Goal: Information Seeking & Learning: Check status

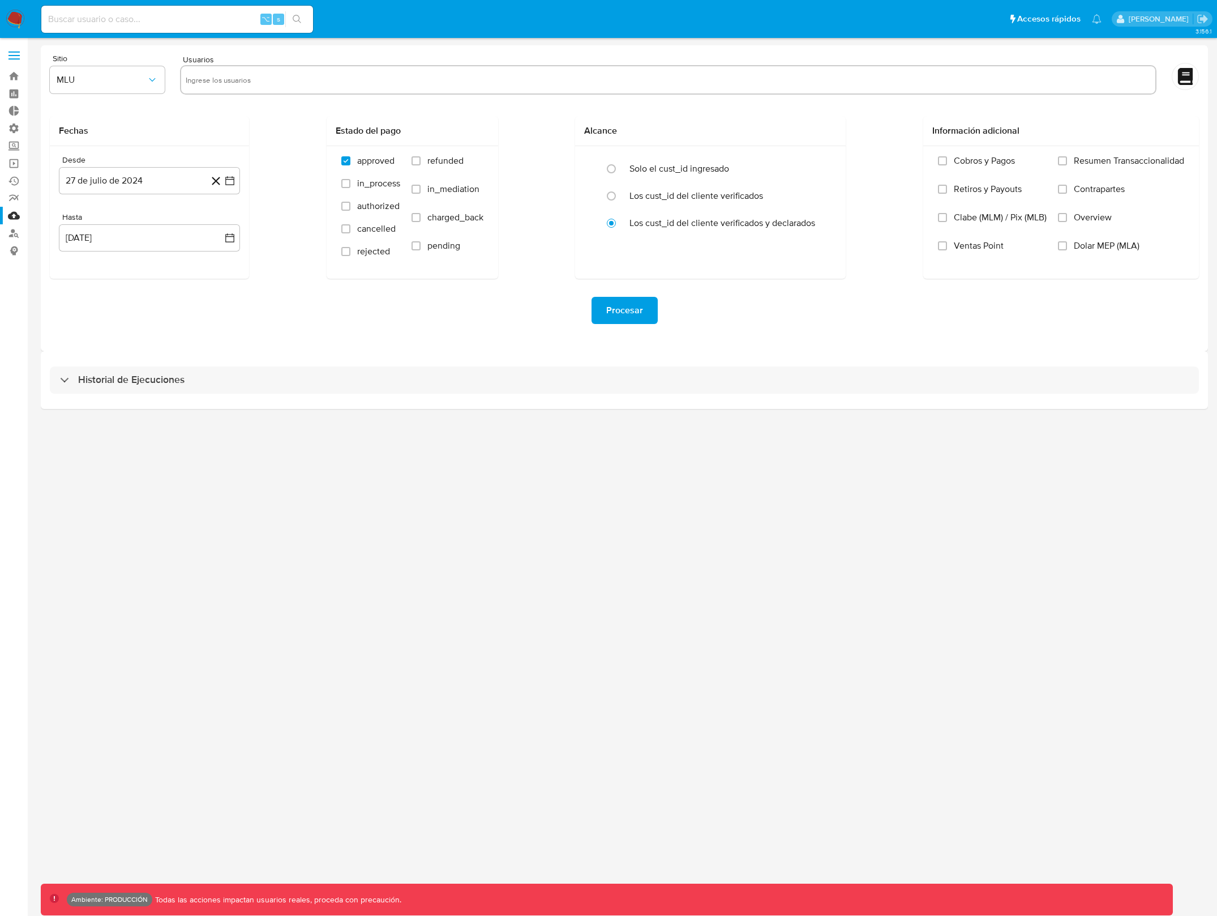
click at [132, 12] on input at bounding box center [177, 19] width 272 height 15
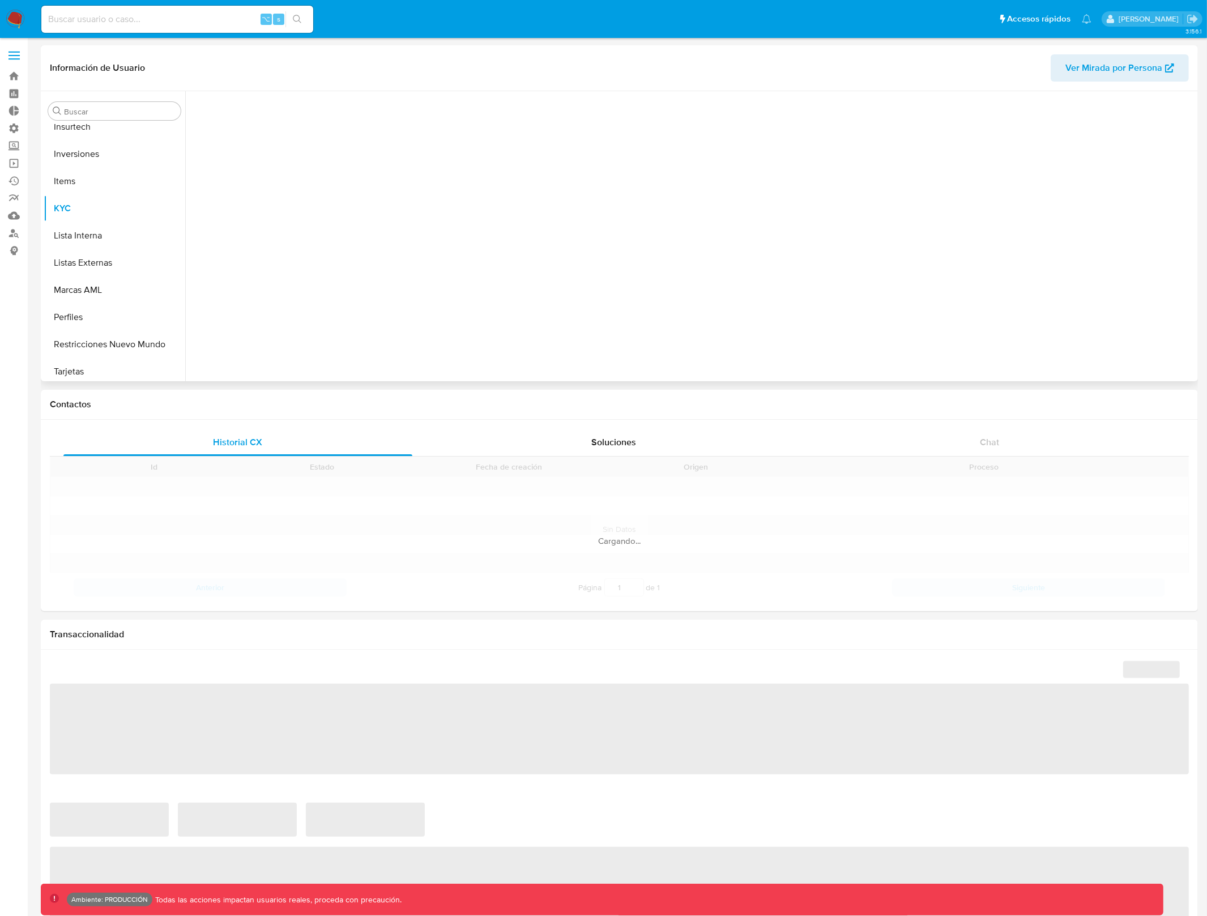
scroll to position [532, 0]
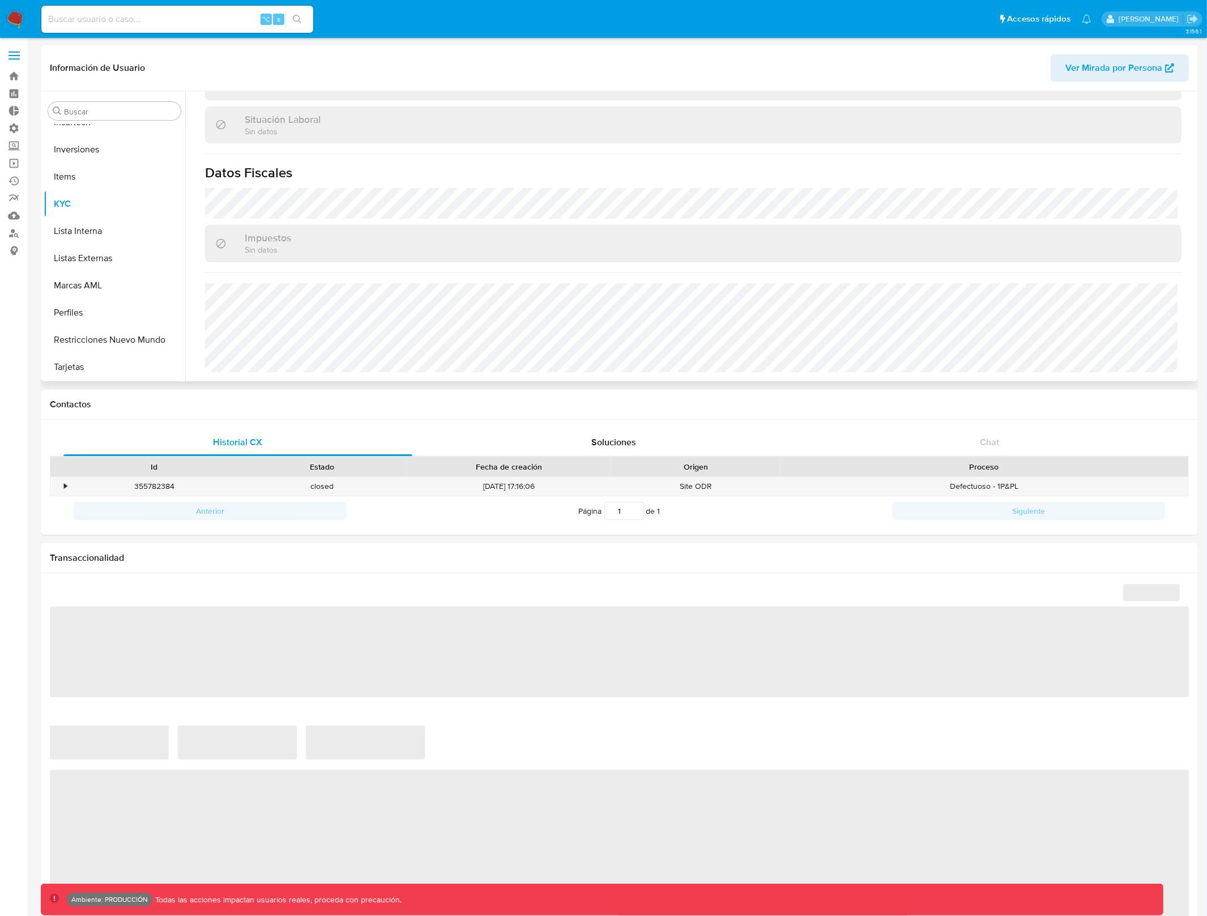
select select "10"
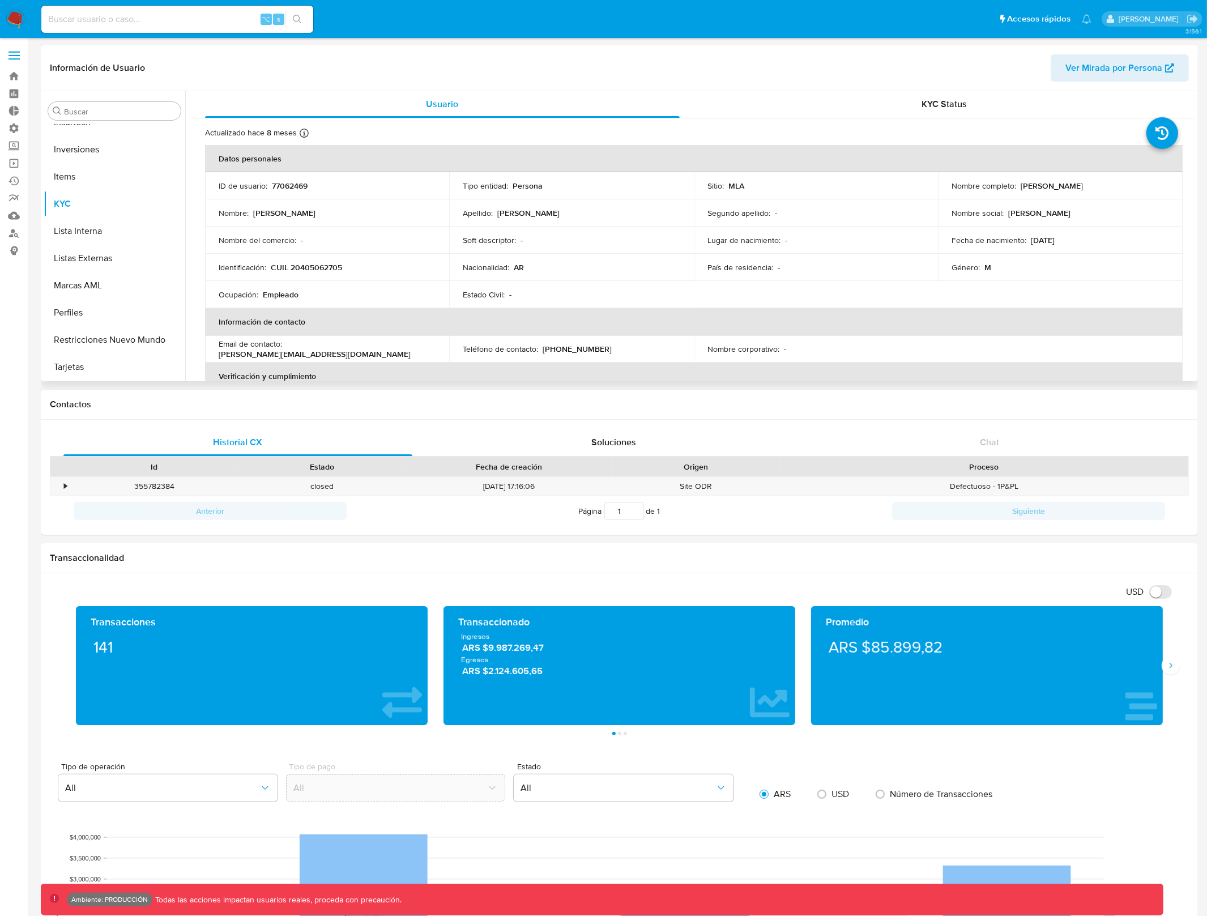
scroll to position [0, 0]
click at [112, 287] on button "Marcas AML" at bounding box center [110, 285] width 133 height 27
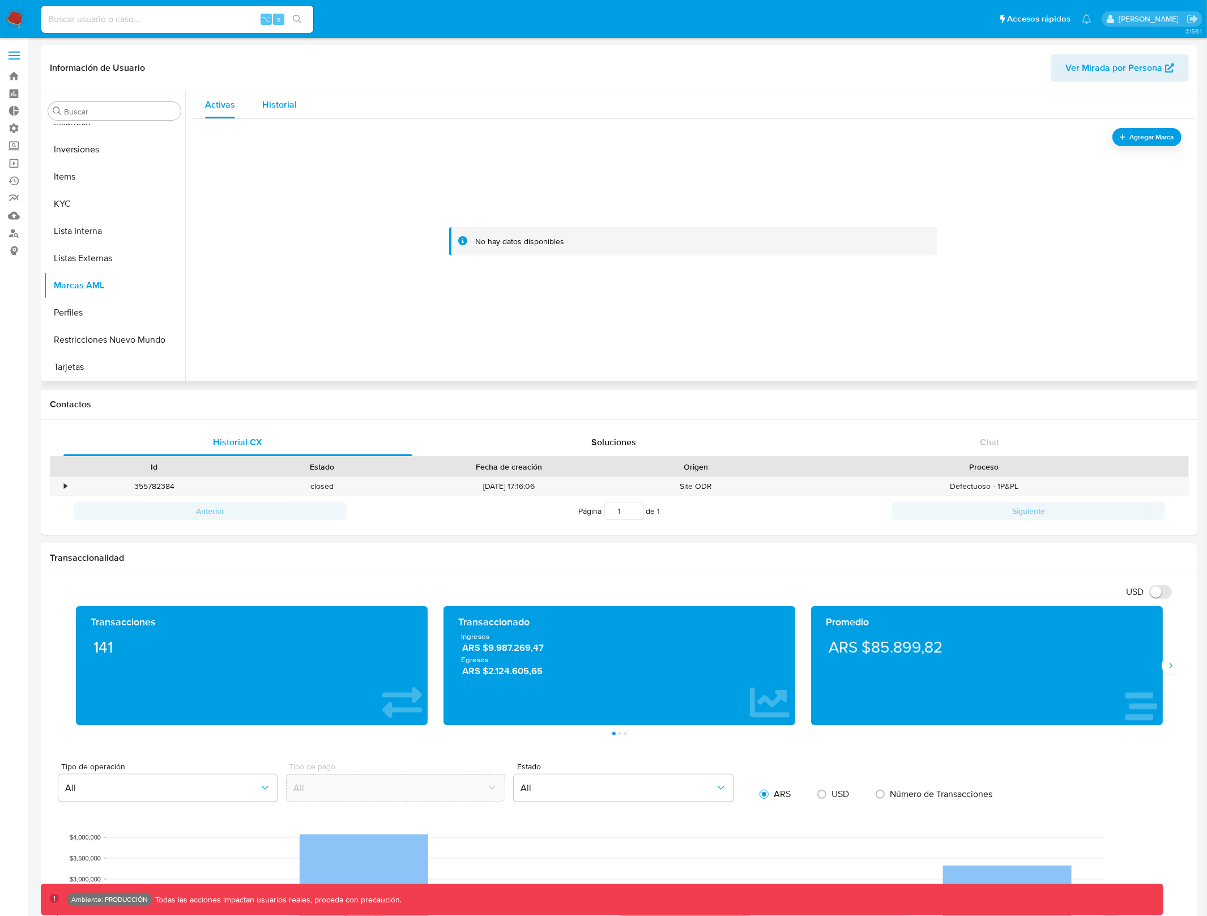
click at [280, 93] on div "Historial" at bounding box center [279, 104] width 35 height 27
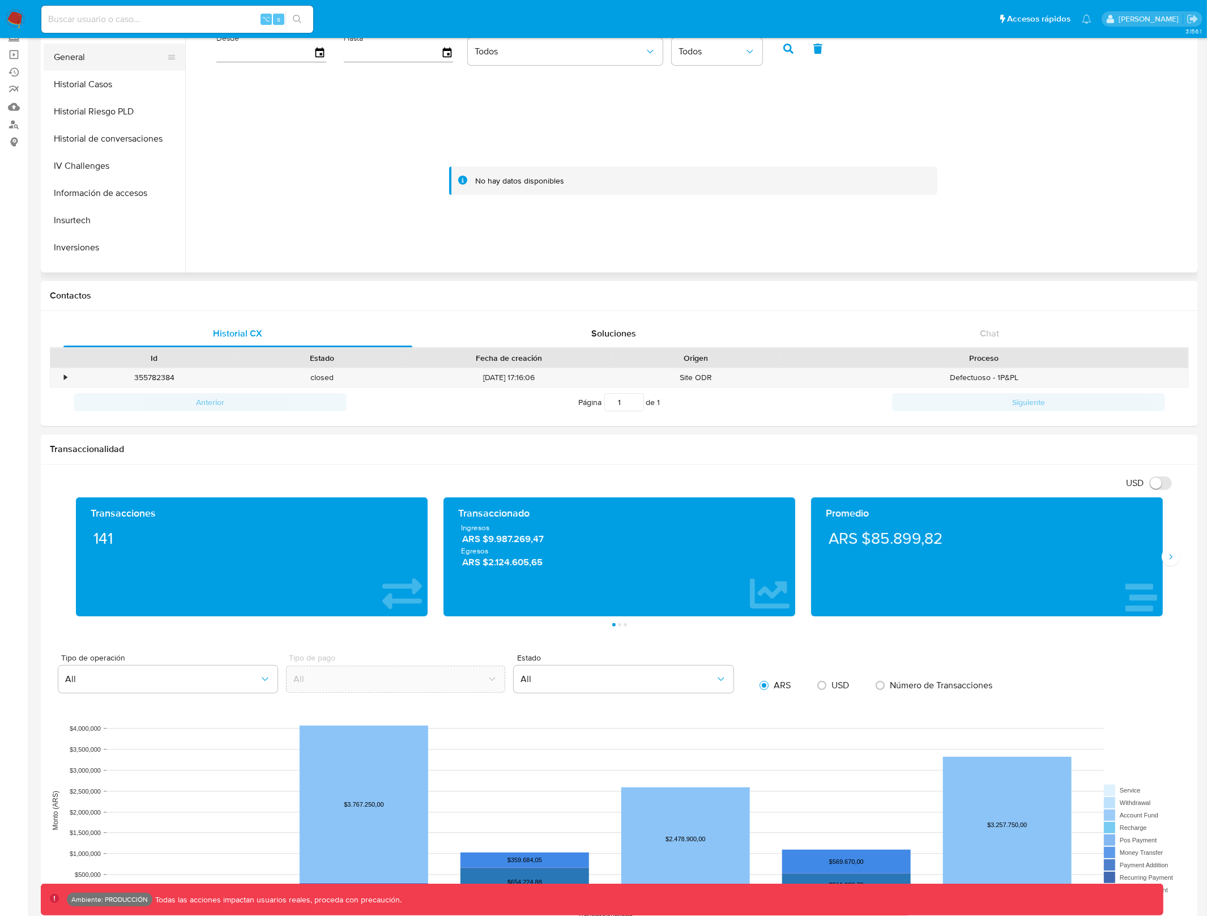
scroll to position [324, 0]
click at [101, 55] on button "General" at bounding box center [110, 58] width 133 height 27
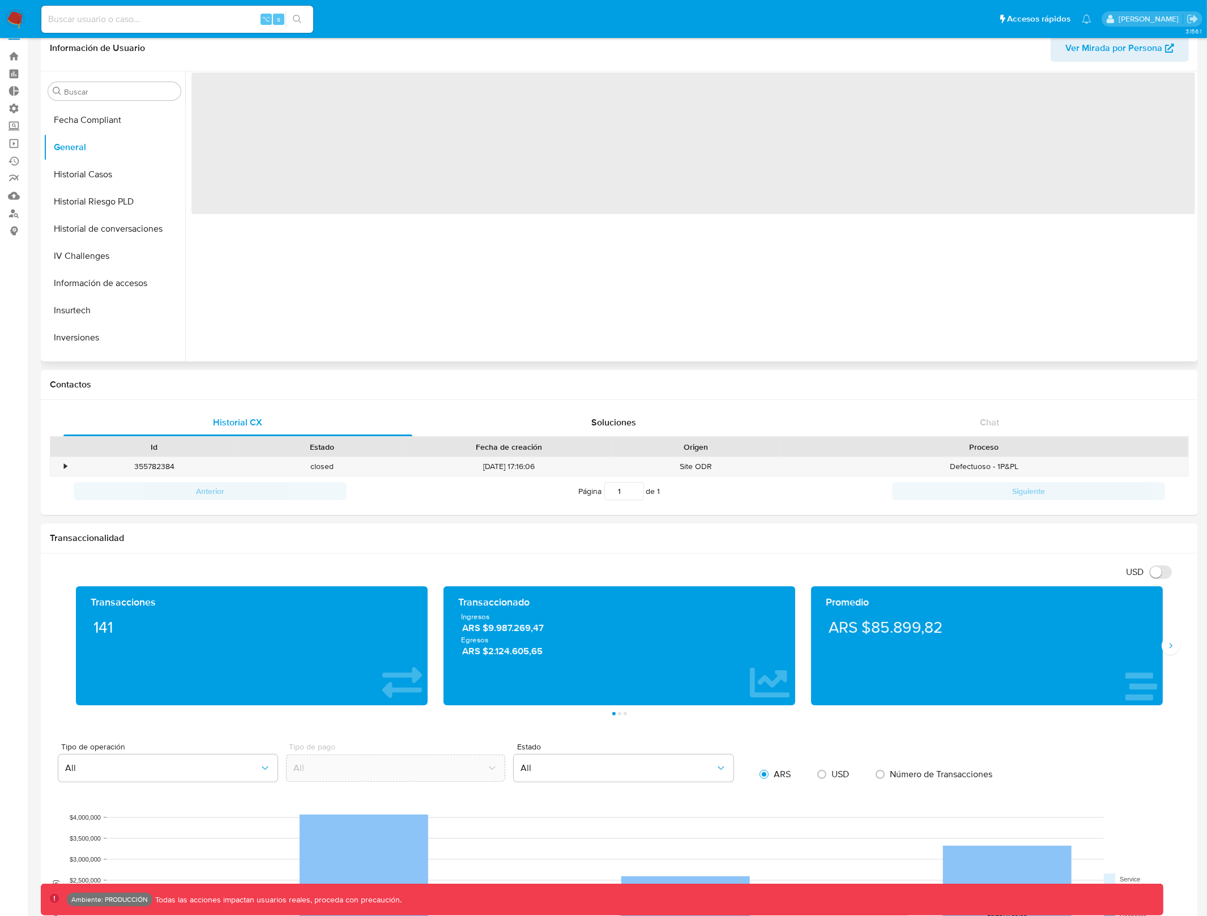
scroll to position [0, 0]
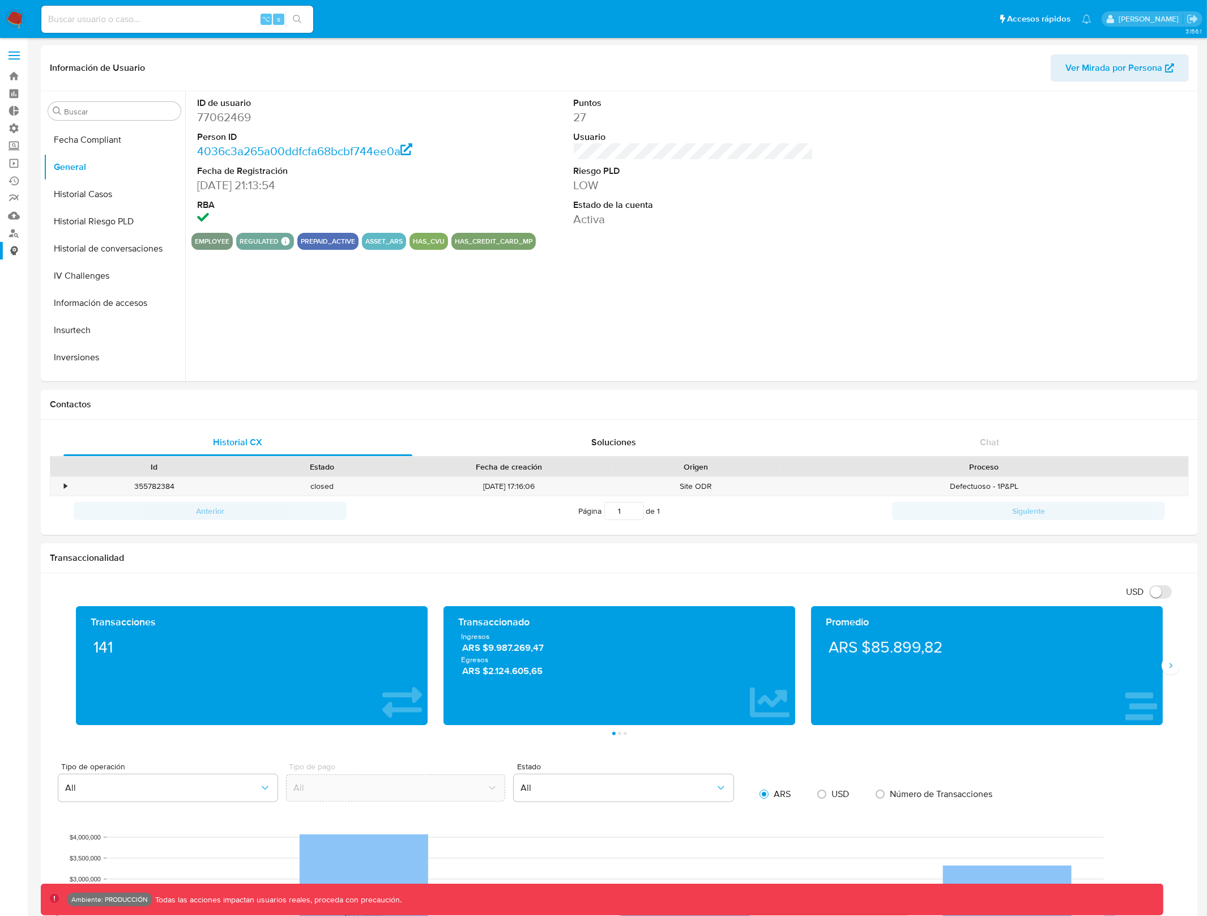
click at [19, 249] on link "Consolidado" at bounding box center [67, 251] width 135 height 18
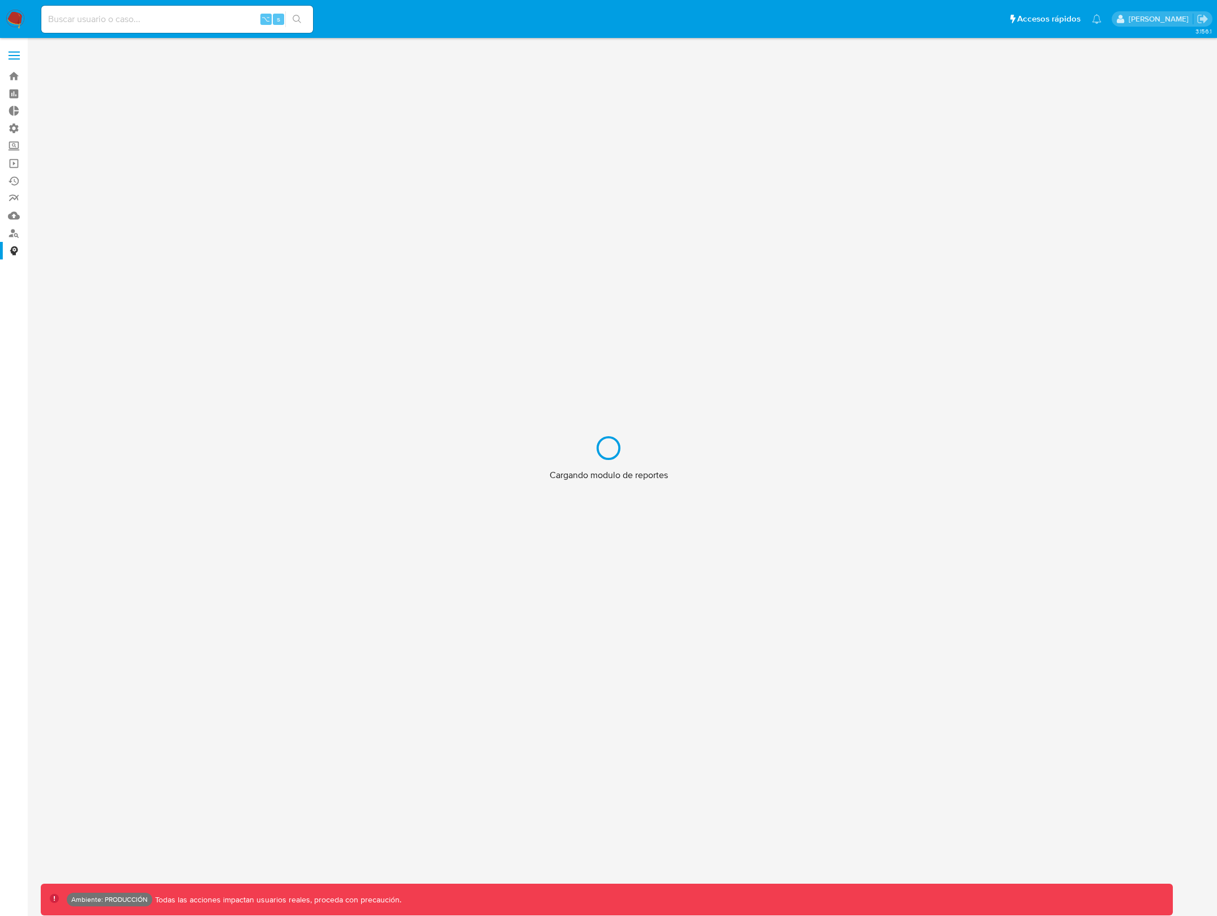
click at [11, 237] on div "Cargando modulo de reportes" at bounding box center [608, 458] width 1217 height 916
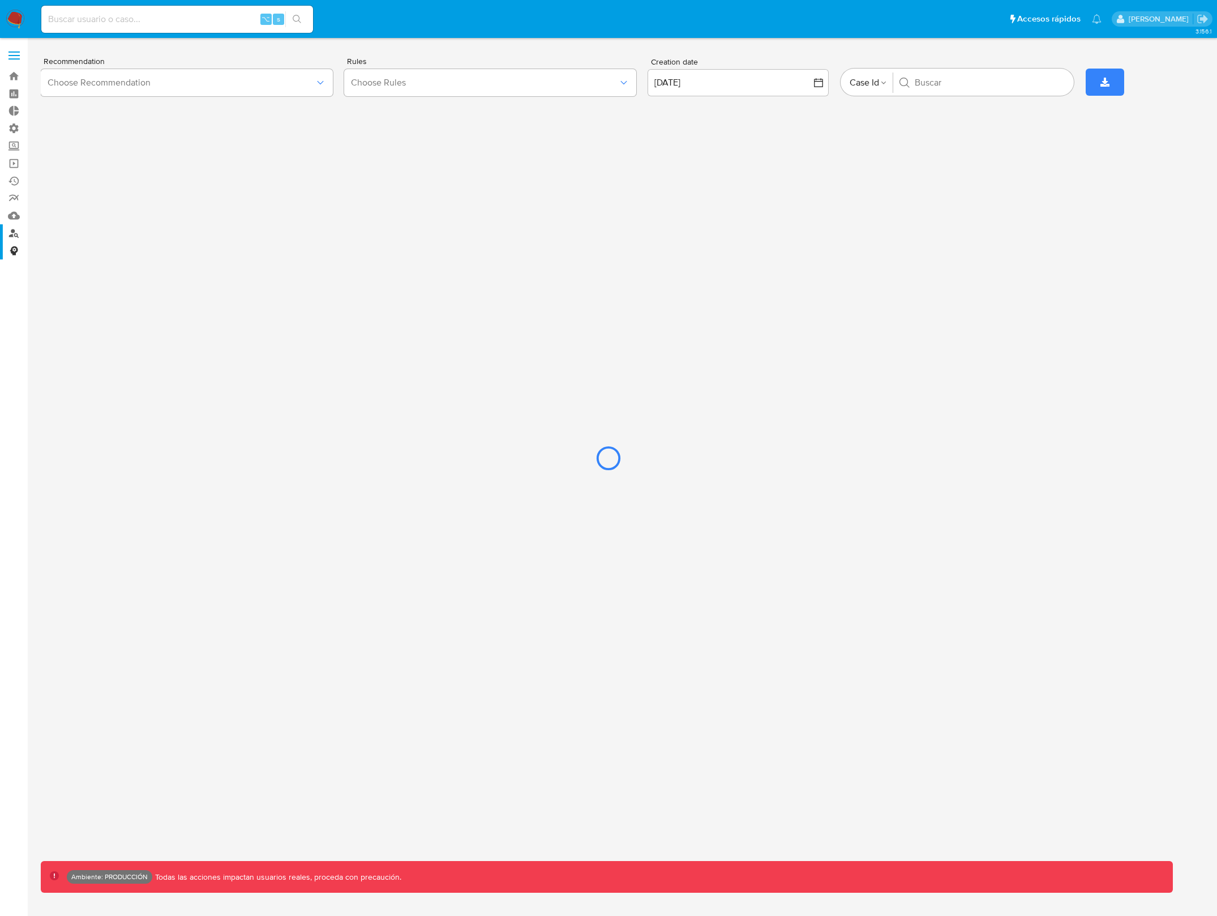
click at [11, 234] on div at bounding box center [608, 458] width 1217 height 916
click at [19, 20] on div at bounding box center [608, 458] width 1217 height 916
click at [16, 18] on div at bounding box center [608, 458] width 1217 height 916
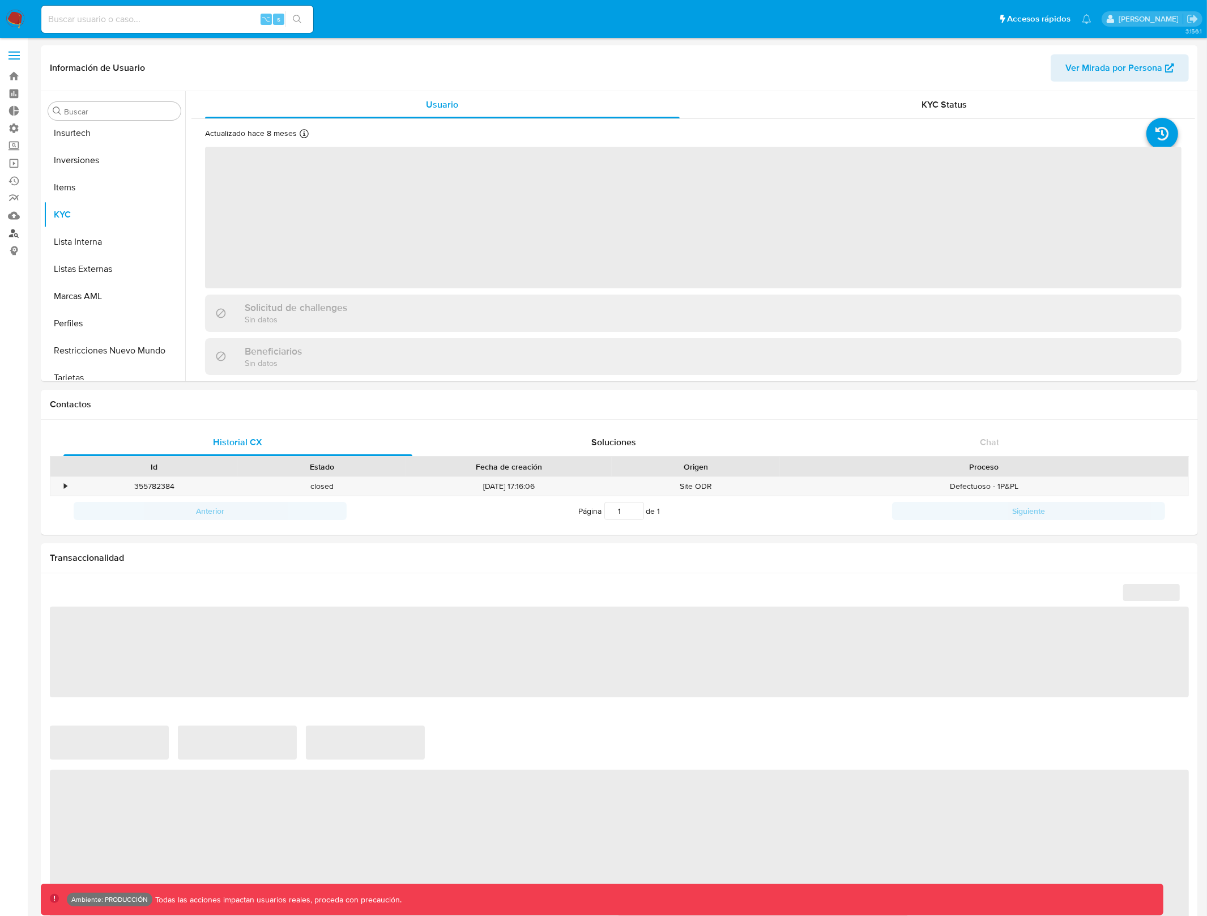
click at [18, 232] on link "Buscador de personas" at bounding box center [67, 233] width 135 height 18
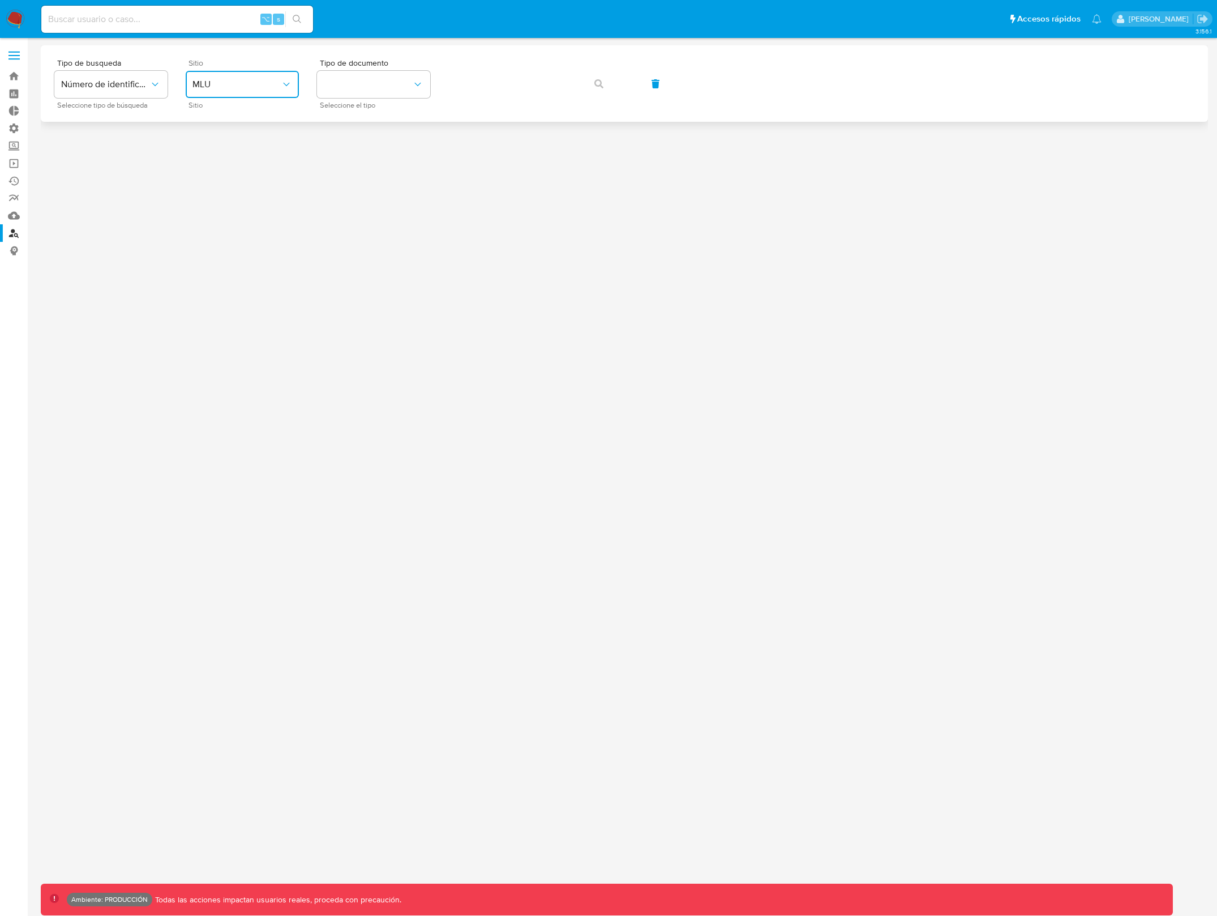
click at [245, 80] on span "MLU" at bounding box center [237, 84] width 88 height 11
click at [237, 136] on div "MLA" at bounding box center [239, 142] width 93 height 27
click at [386, 87] on button "identificationType" at bounding box center [373, 84] width 113 height 27
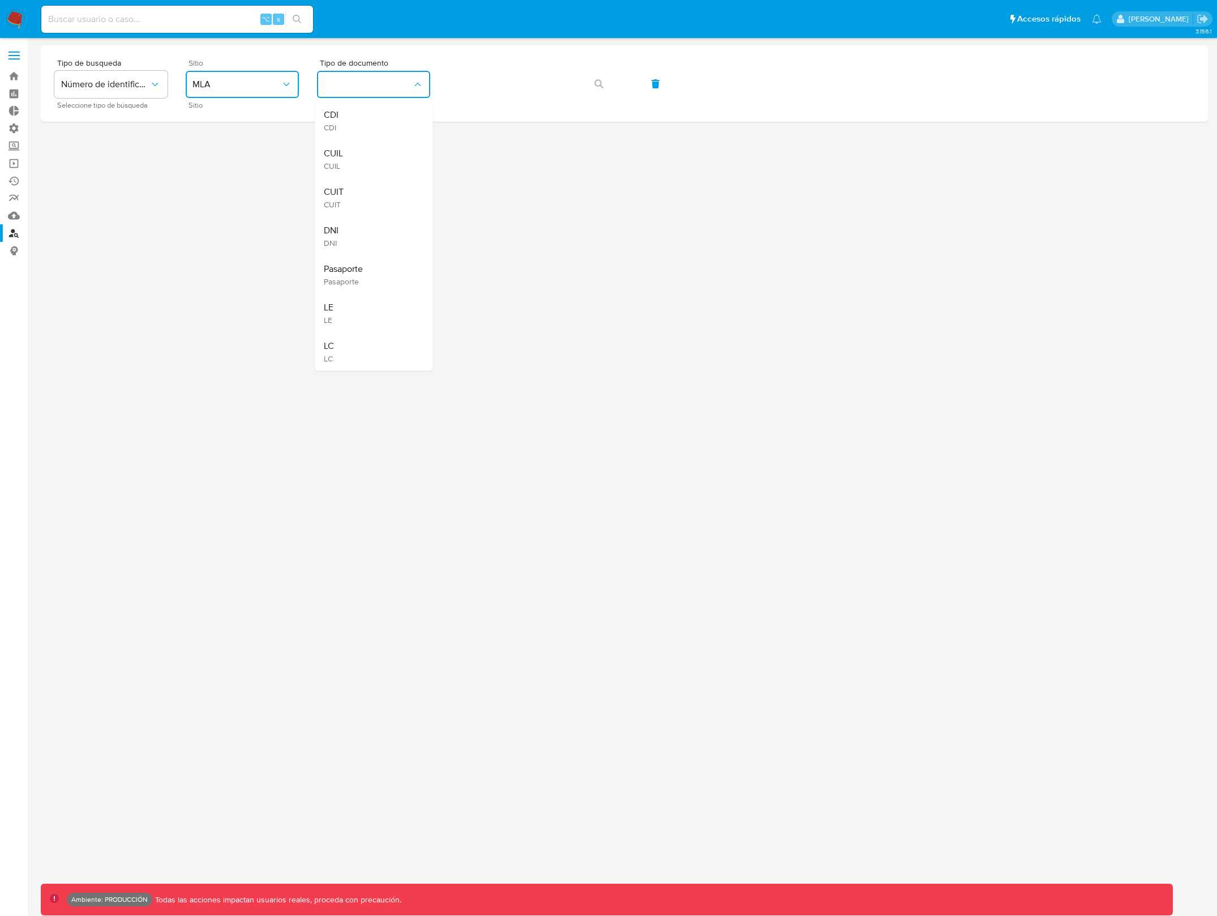
drag, startPoint x: 364, startPoint y: 163, endPoint x: 415, endPoint y: 138, distance: 56.7
click at [364, 163] on div "CUIL CUIL" at bounding box center [370, 159] width 93 height 39
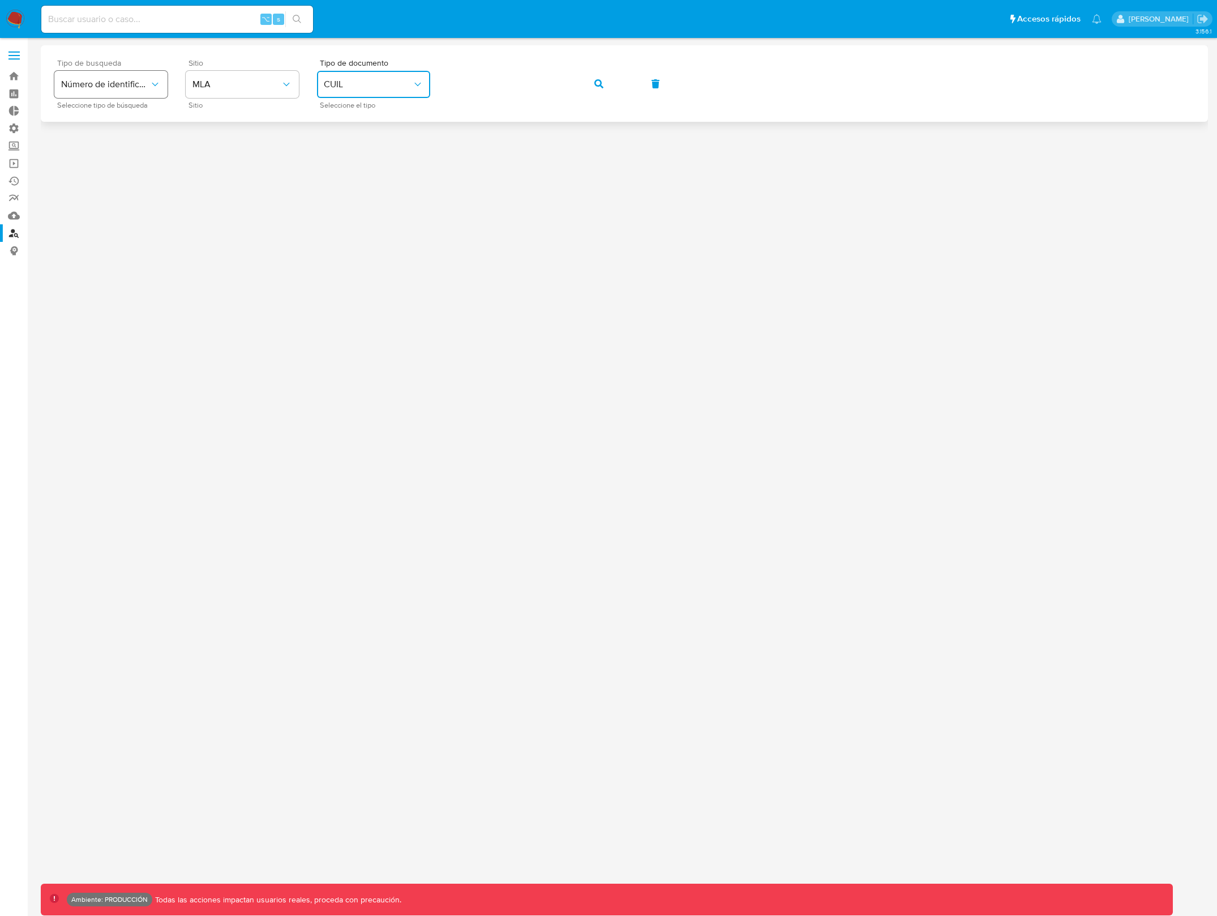
click at [149, 88] on icon "typeSearch" at bounding box center [154, 84] width 11 height 11
drag, startPoint x: 589, startPoint y: 283, endPoint x: 661, endPoint y: 160, distance: 142.2
click at [591, 281] on div at bounding box center [625, 476] width 1168 height 863
click at [602, 79] on icon "button" at bounding box center [599, 83] width 9 height 9
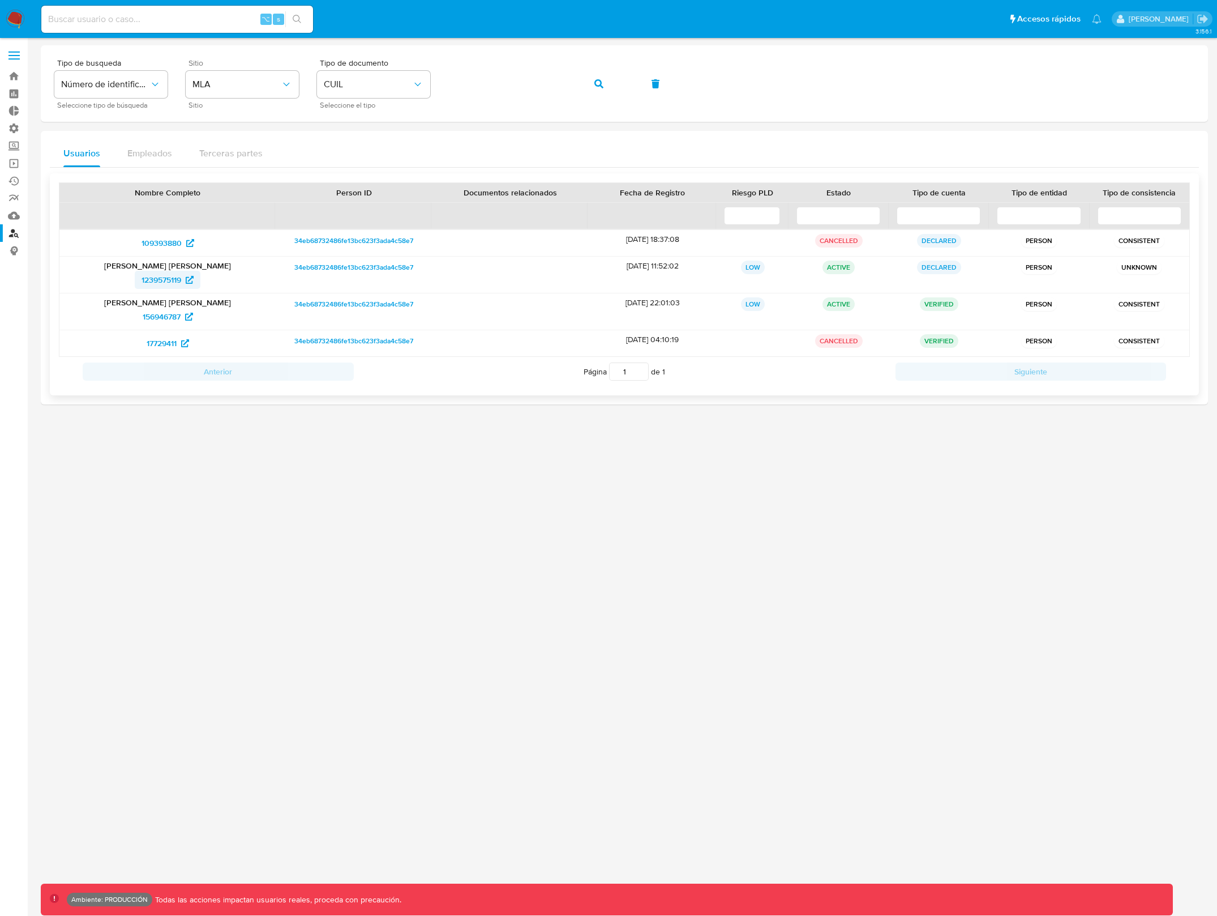
click at [172, 279] on span "1239575119" at bounding box center [162, 280] width 40 height 18
click at [166, 317] on span "156946787" at bounding box center [162, 316] width 38 height 18
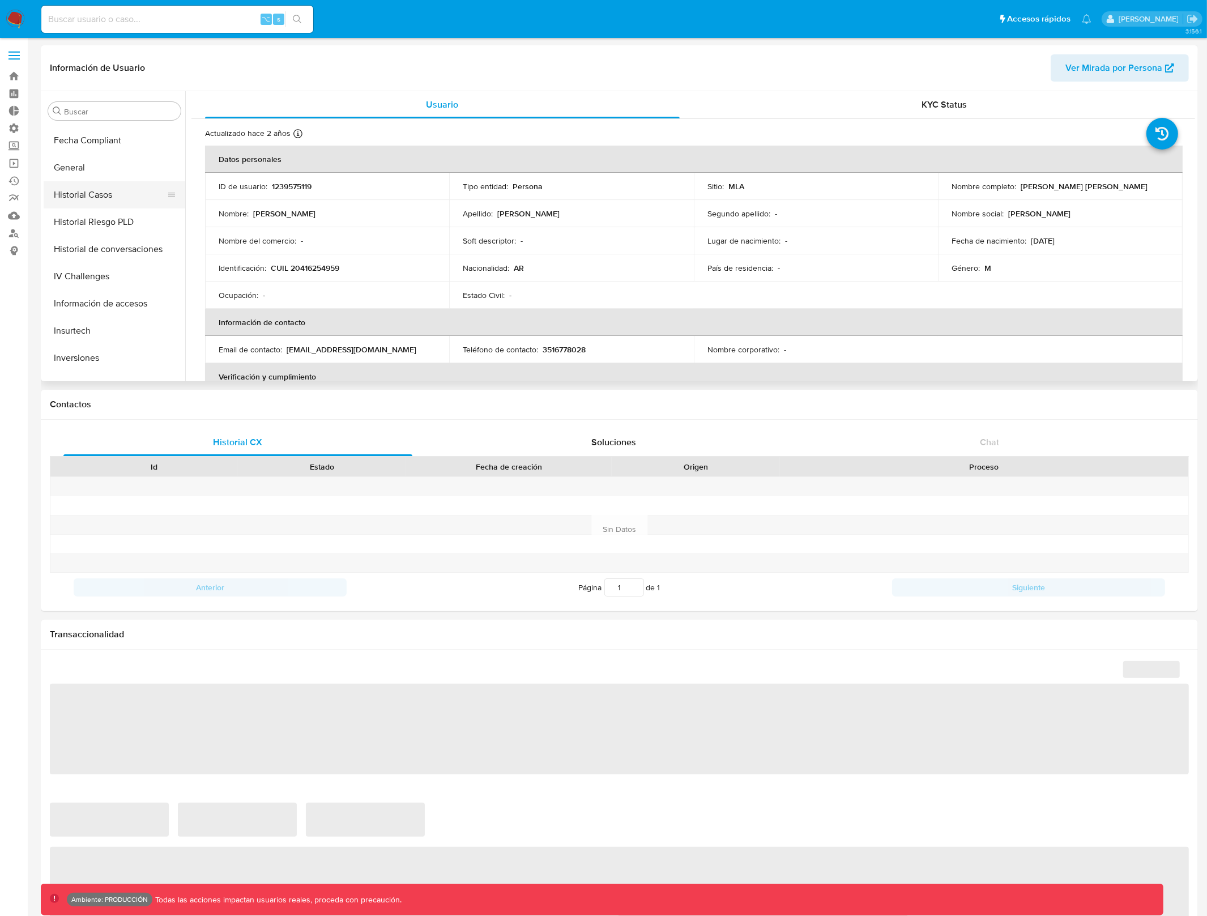
select select "10"
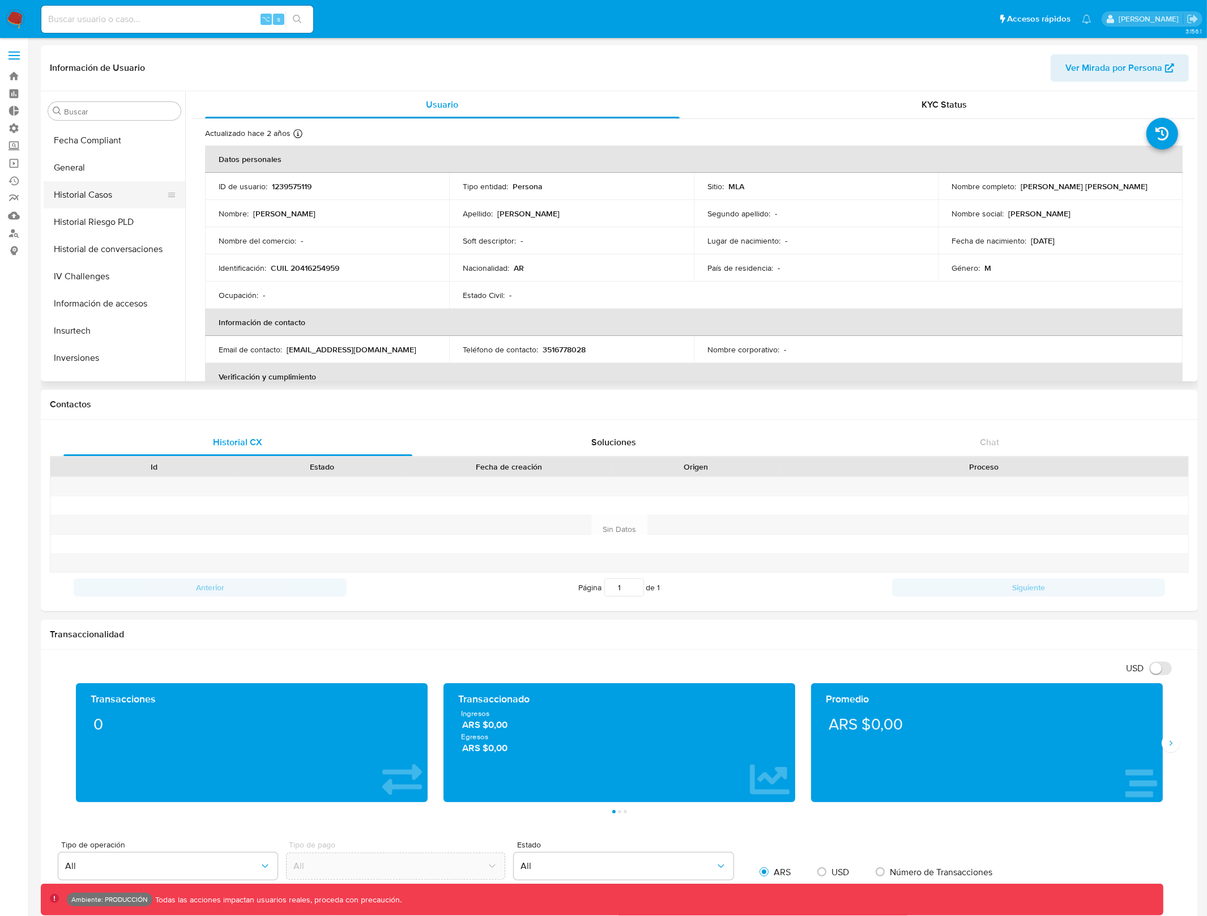
scroll to position [323, 0]
click at [88, 169] on button "General" at bounding box center [110, 168] width 133 height 27
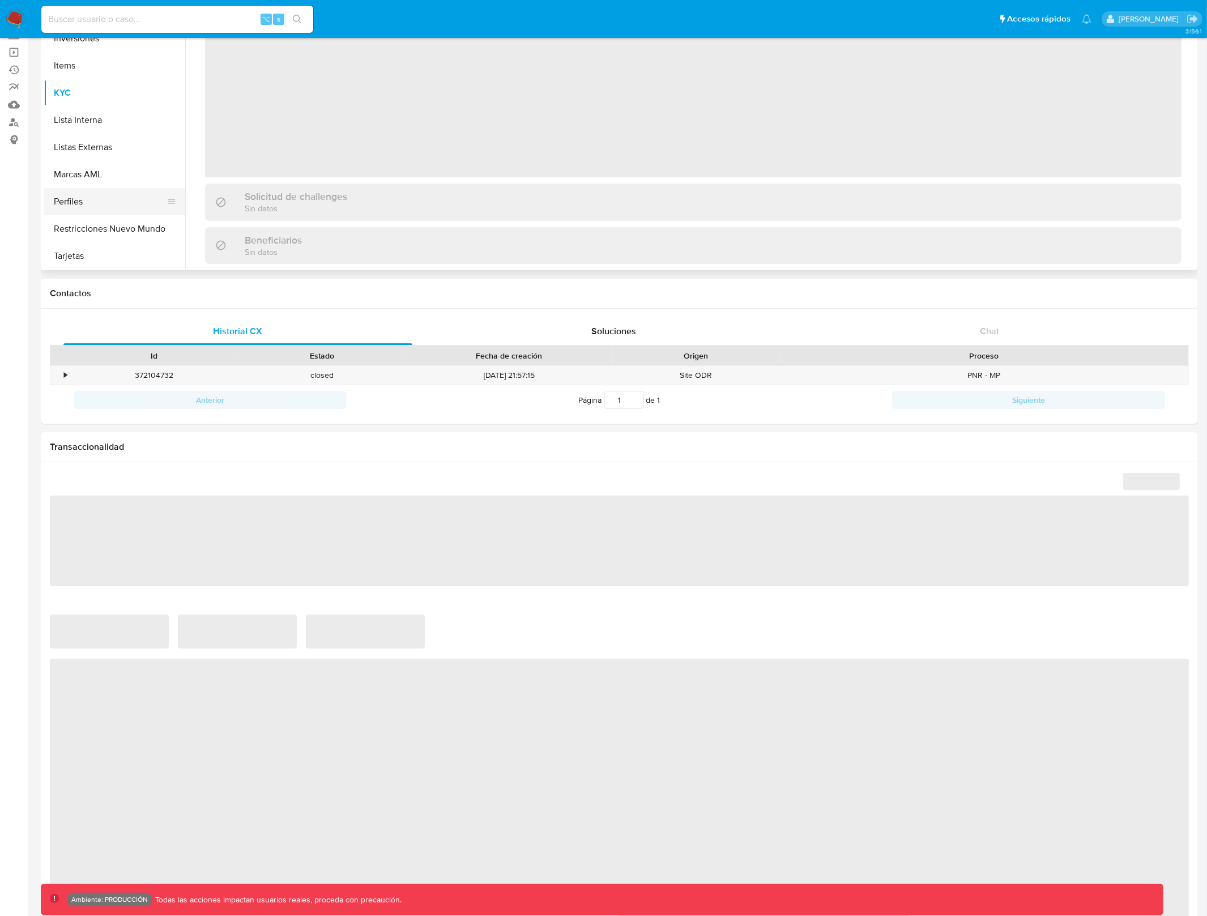
scroll to position [113, 0]
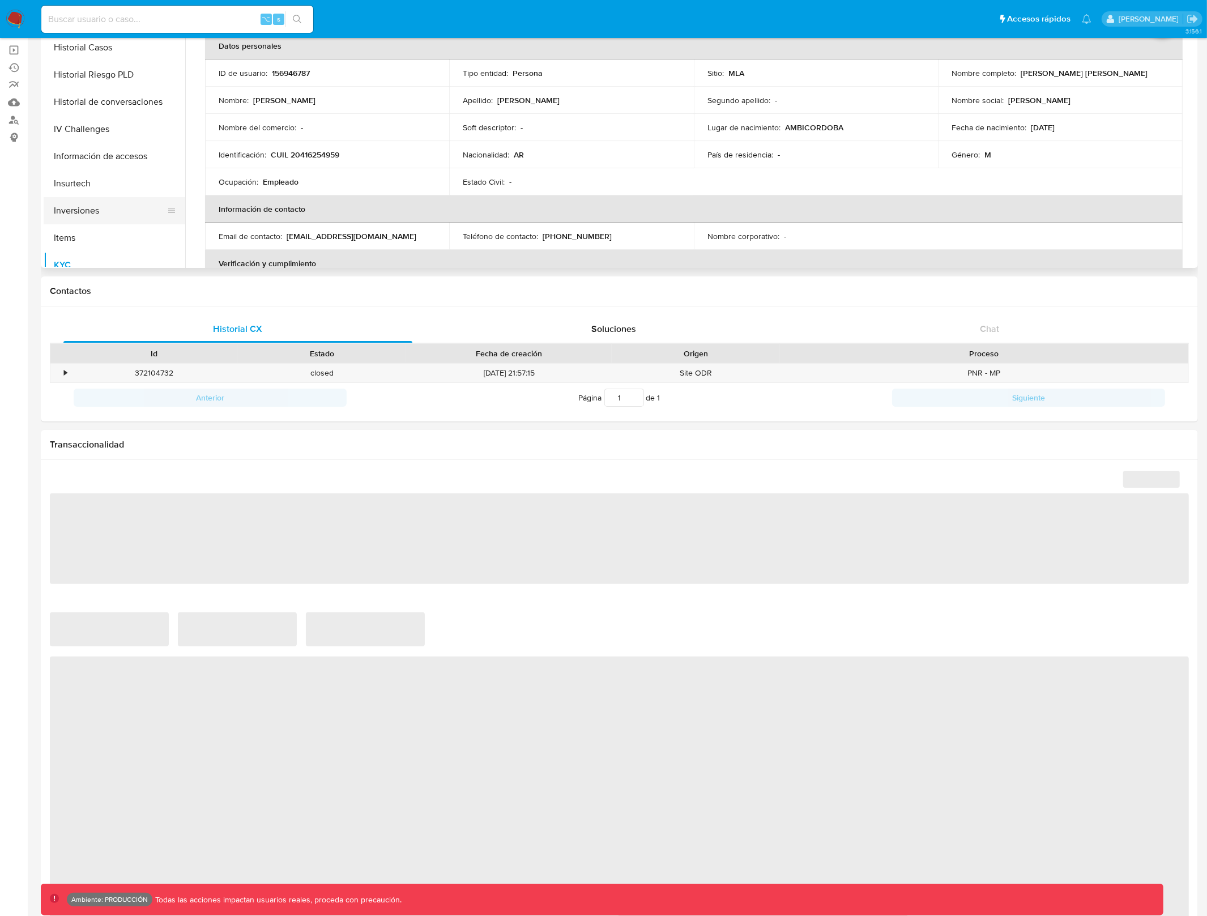
select select "10"
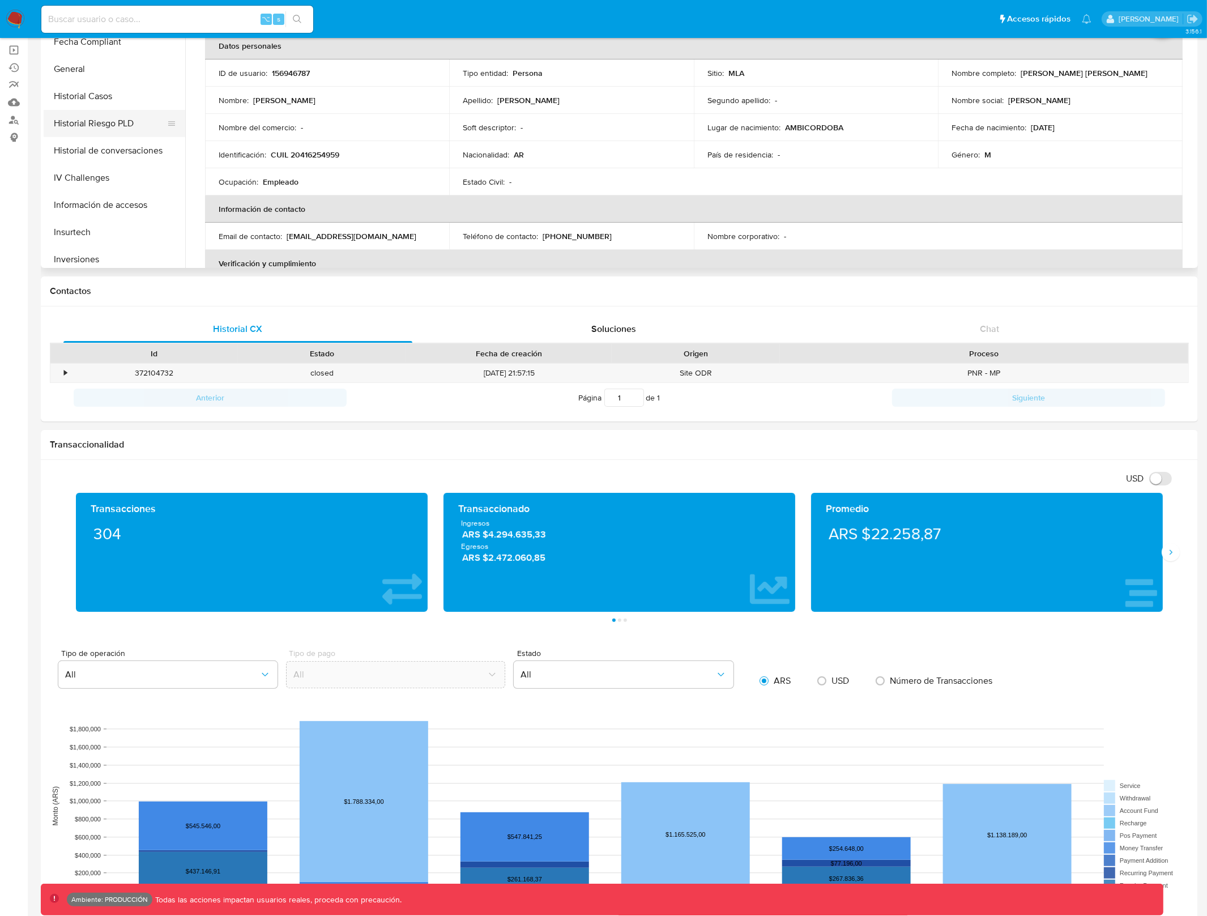
scroll to position [301, 0]
click at [96, 76] on button "General" at bounding box center [110, 77] width 133 height 27
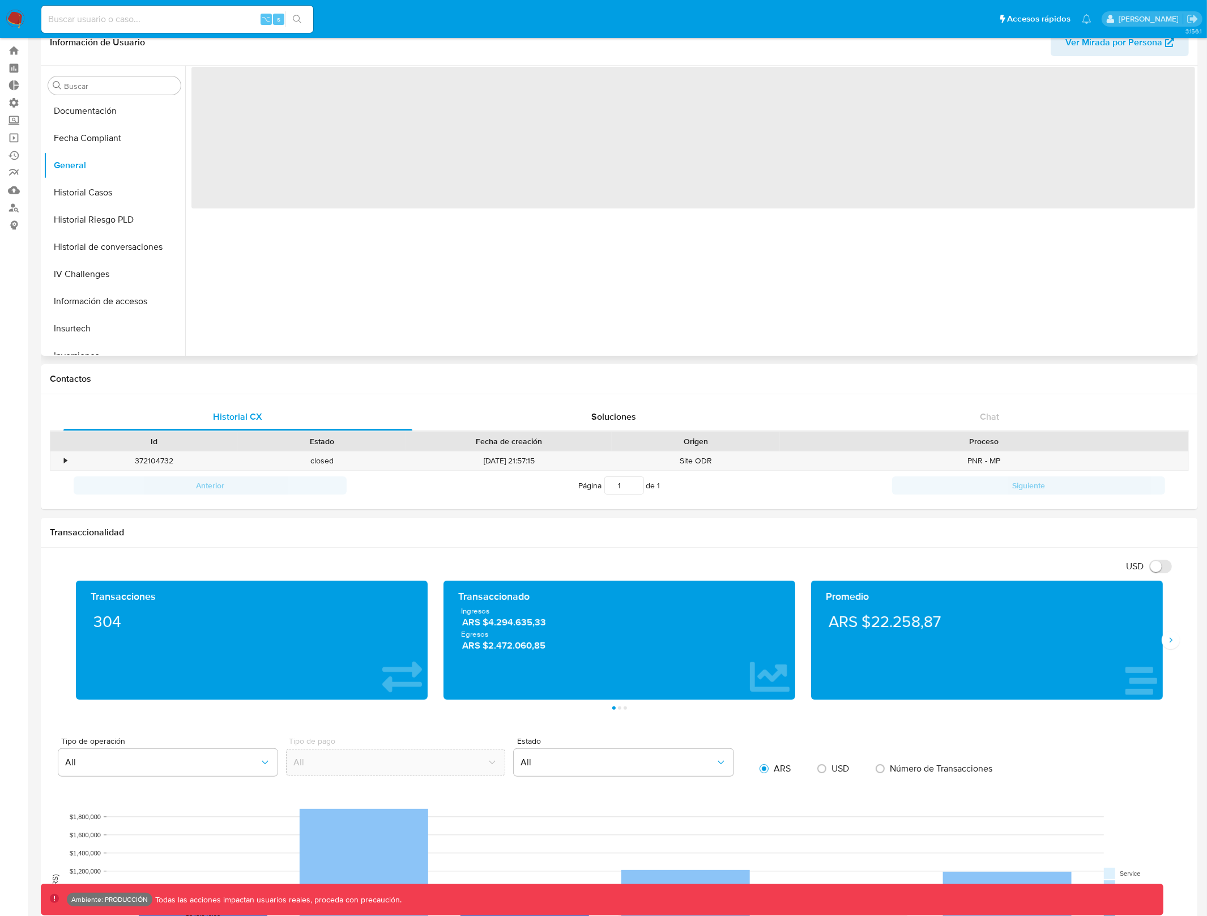
scroll to position [0, 0]
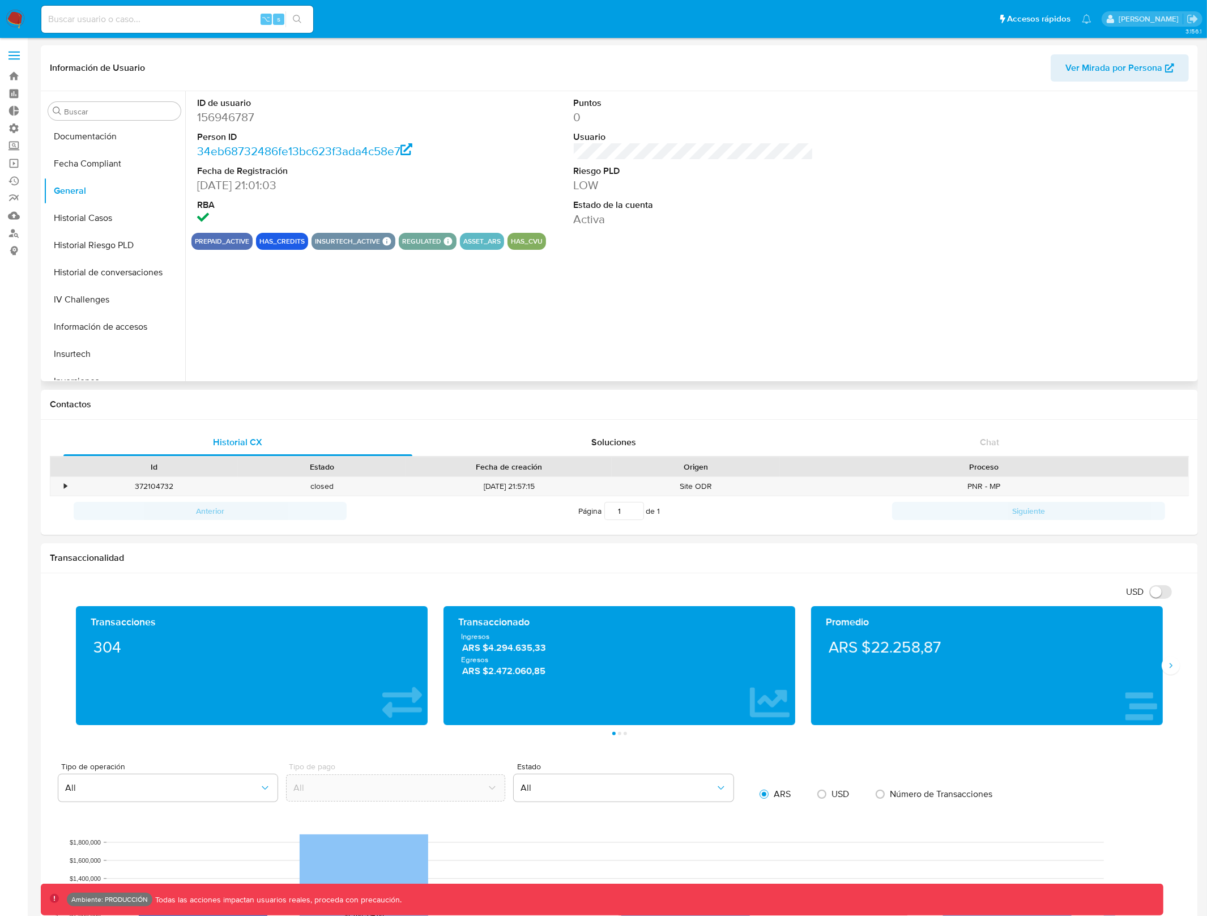
click at [482, 294] on div "ID de usuario 156946787 Person ID 34eb68732486fe13bc623f3ada4c58e7 Fecha de Reg…" at bounding box center [690, 236] width 1010 height 290
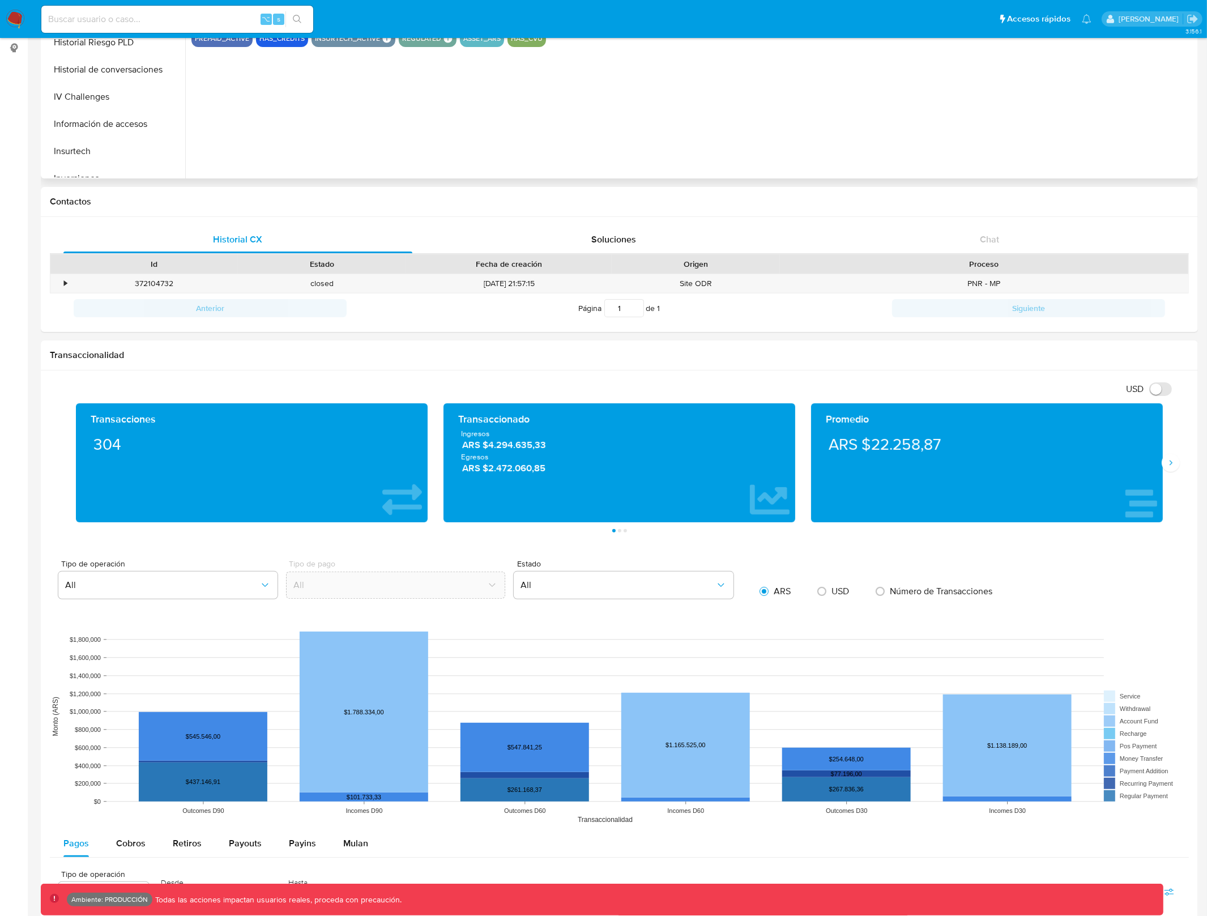
scroll to position [206, 0]
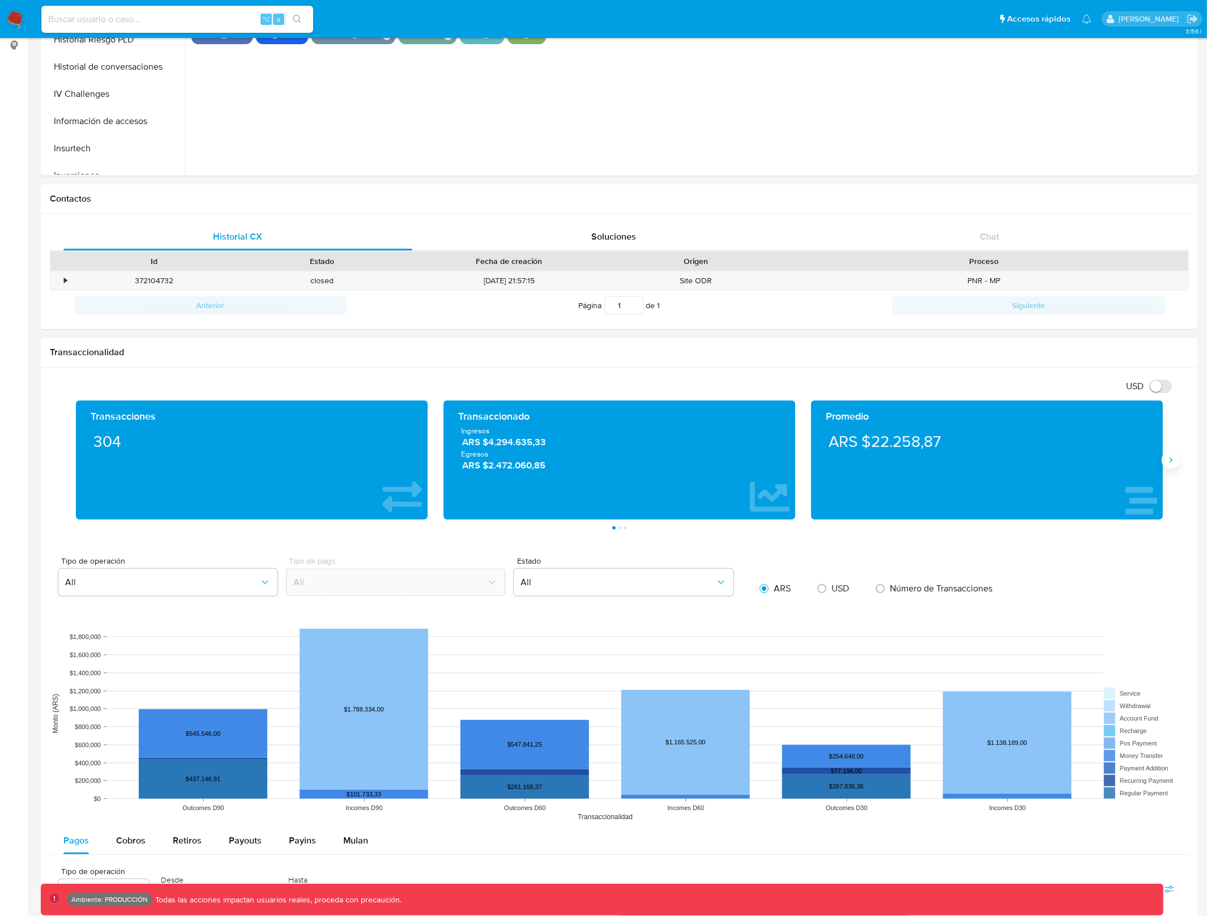
click at [1168, 465] on button "Siguiente" at bounding box center [1170, 460] width 18 height 18
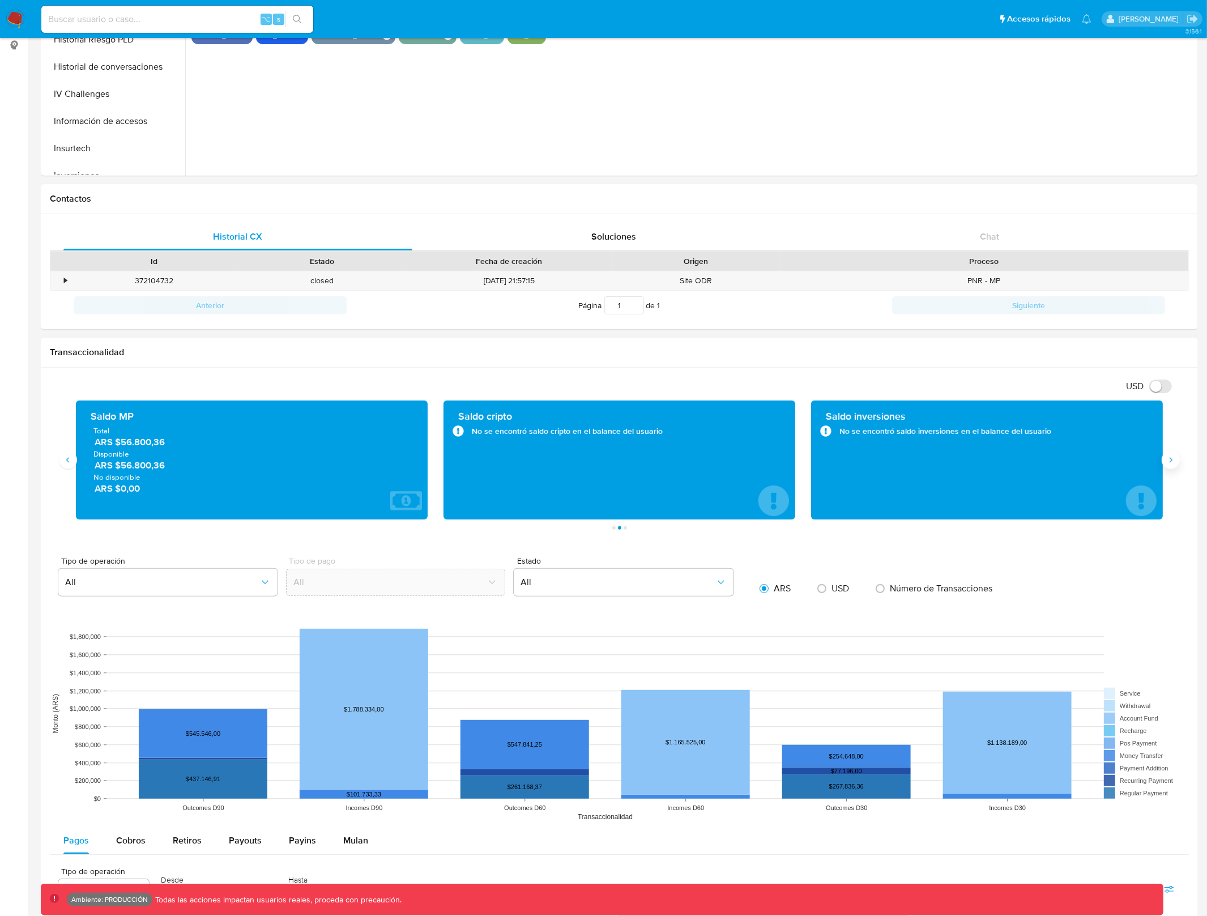
click at [1172, 463] on icon "Siguiente" at bounding box center [1170, 459] width 9 height 9
click at [65, 468] on button "Anterior" at bounding box center [68, 460] width 18 height 18
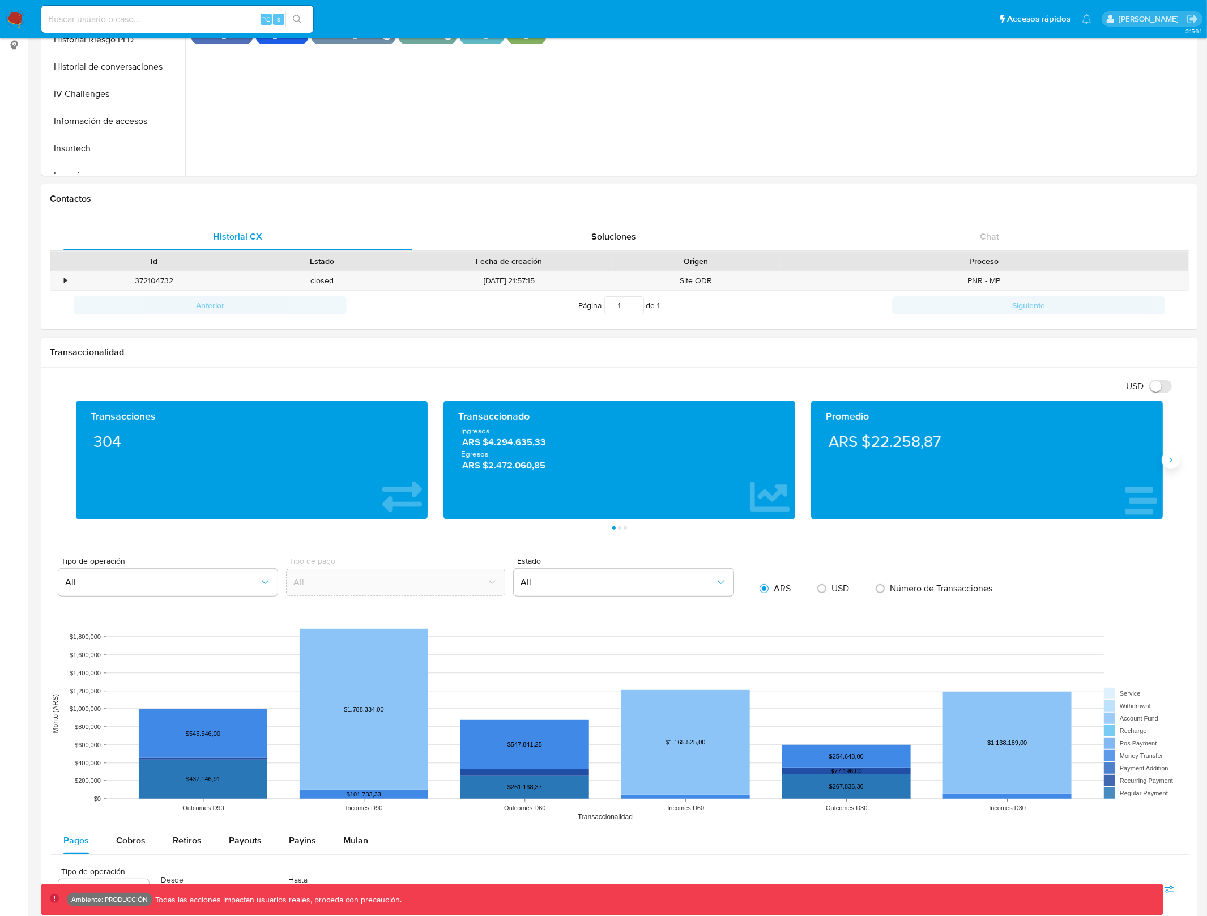
click at [1174, 458] on icon "Siguiente" at bounding box center [1170, 459] width 9 height 9
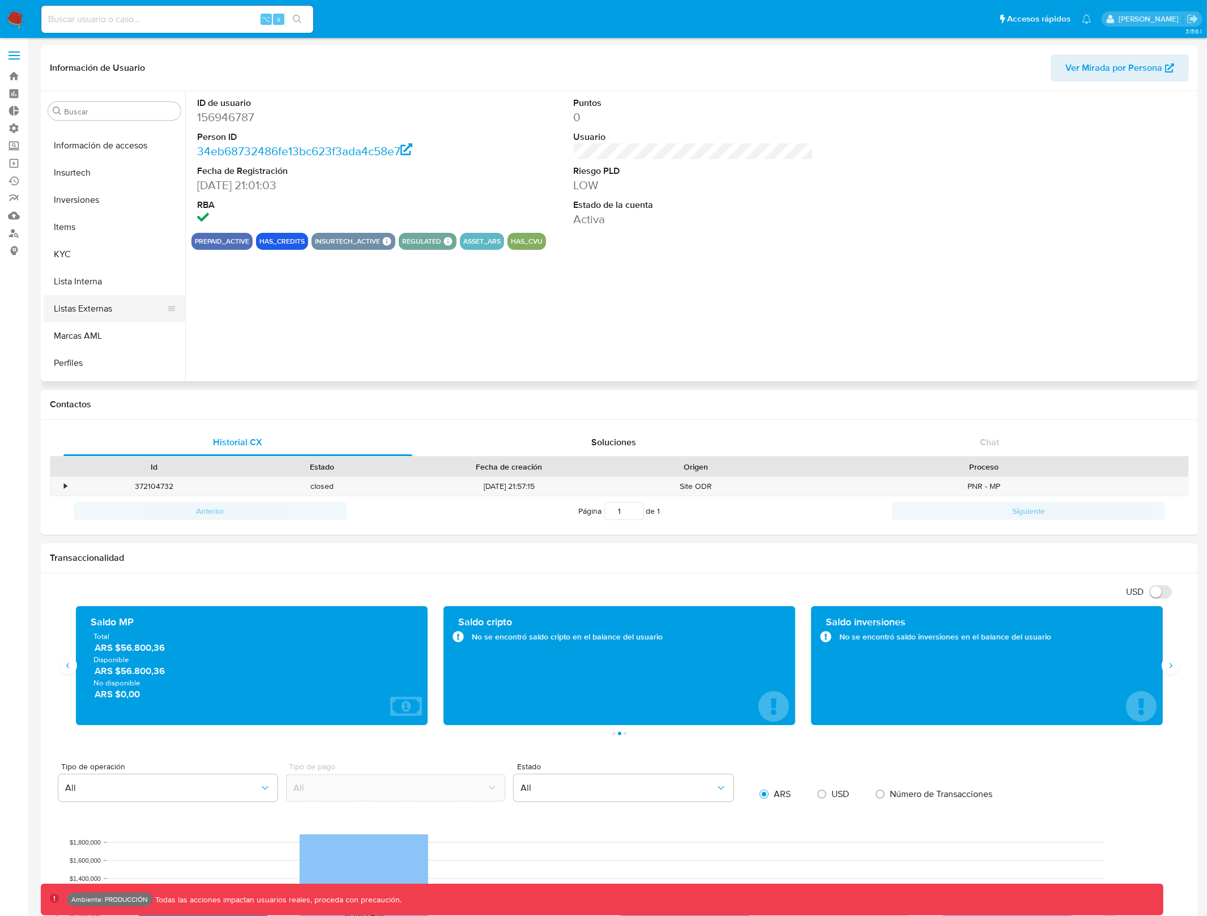
scroll to position [490, 0]
click at [110, 254] on button "KYC" at bounding box center [110, 245] width 133 height 27
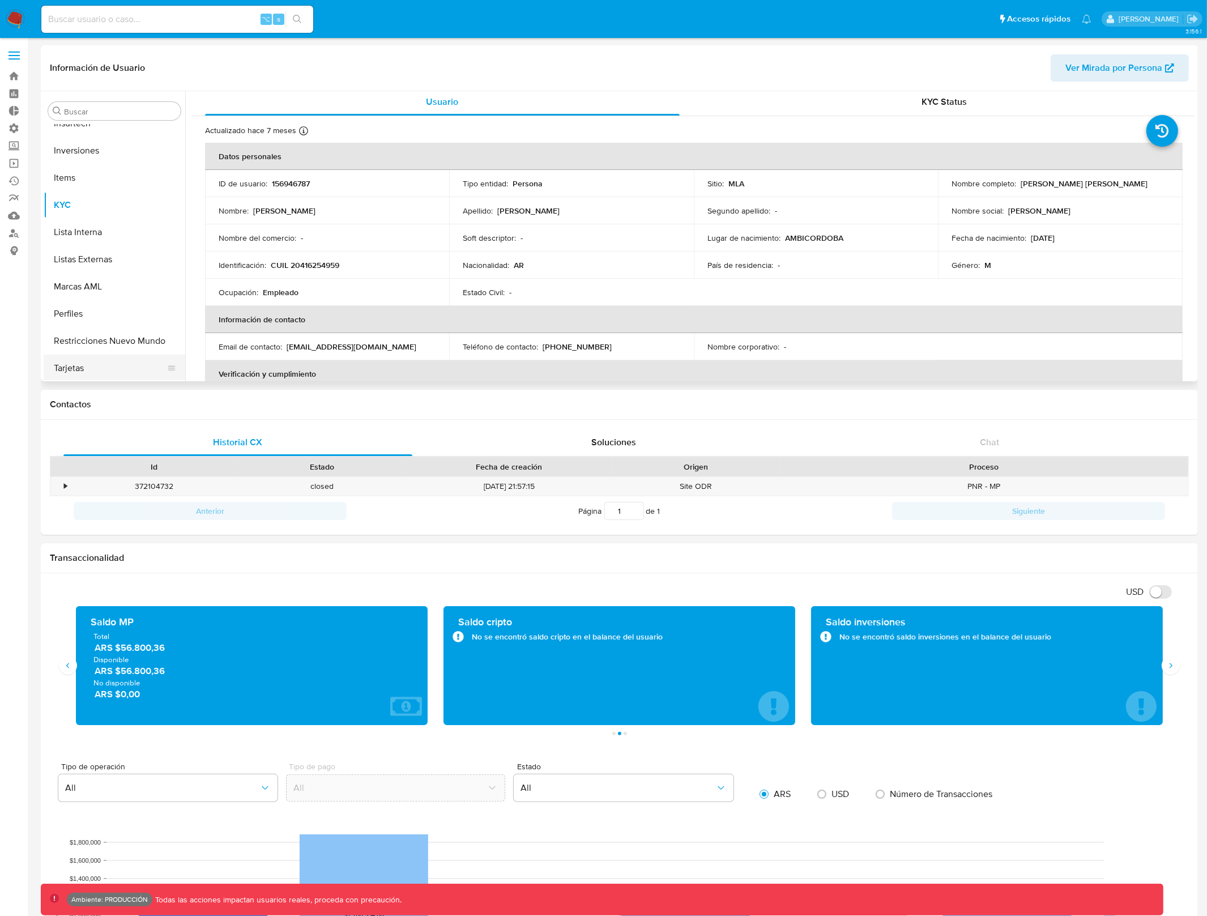
scroll to position [532, 0]
click at [106, 361] on button "Tarjetas" at bounding box center [110, 366] width 133 height 27
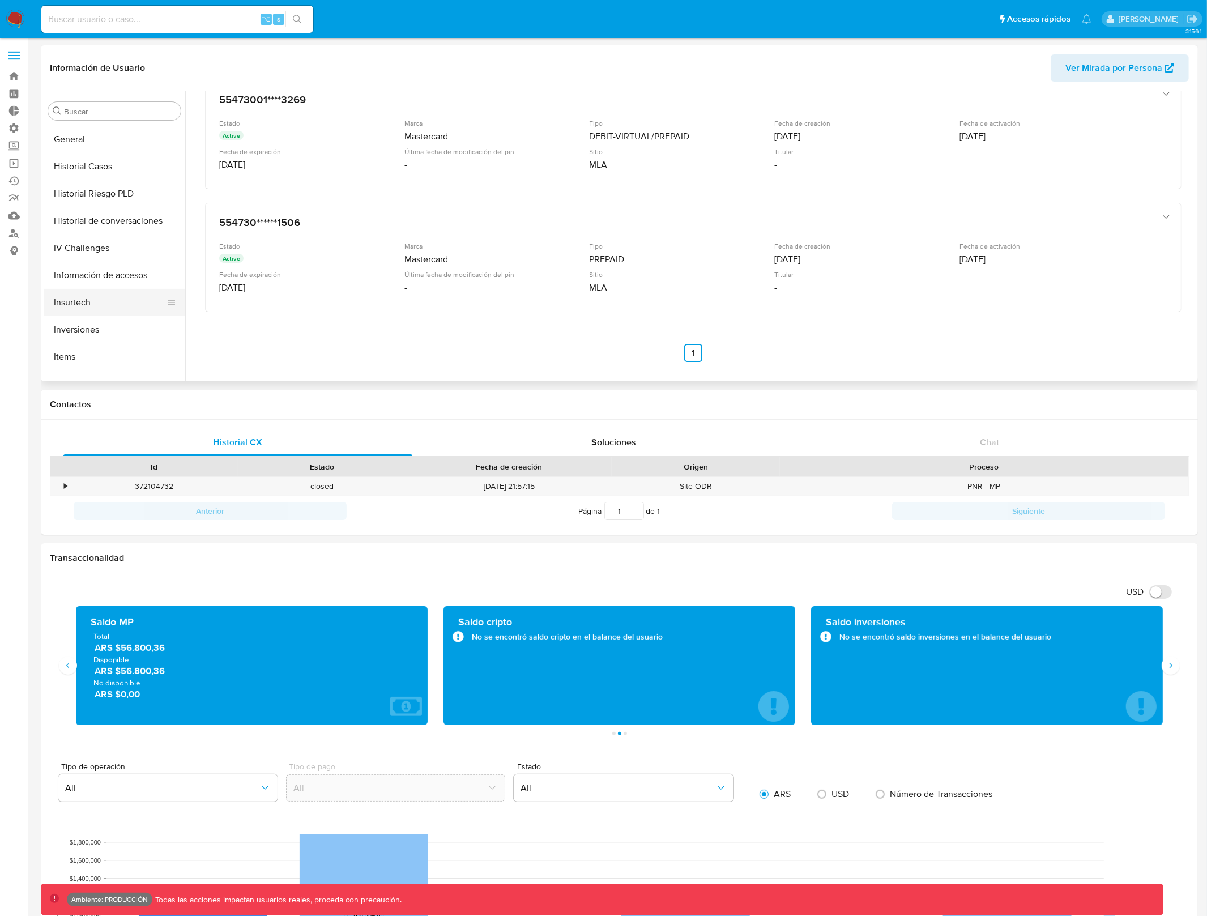
scroll to position [337, 0]
click at [128, 214] on button "Historial Riesgo PLD" at bounding box center [110, 208] width 133 height 27
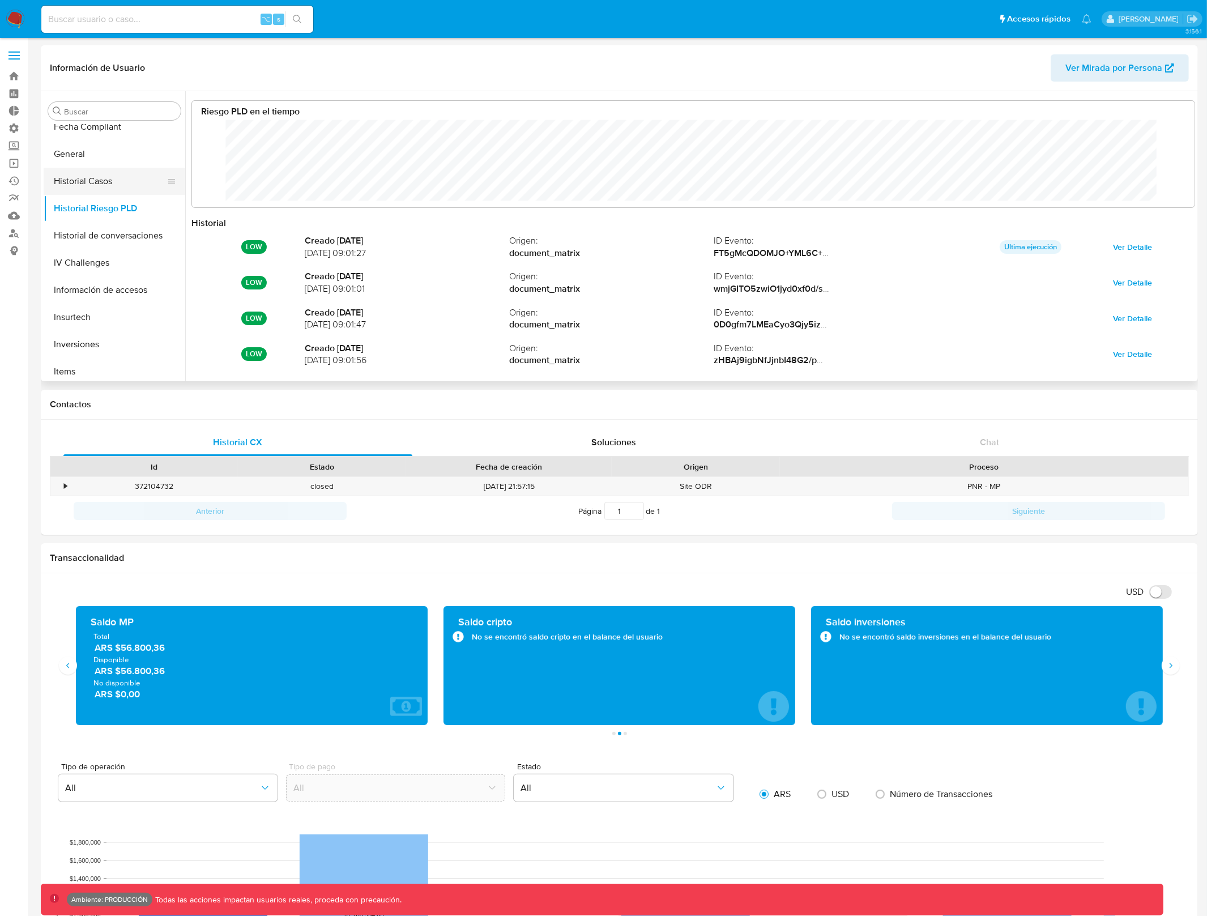
scroll to position [85, 980]
click at [126, 185] on button "Historial Casos" at bounding box center [110, 181] width 133 height 27
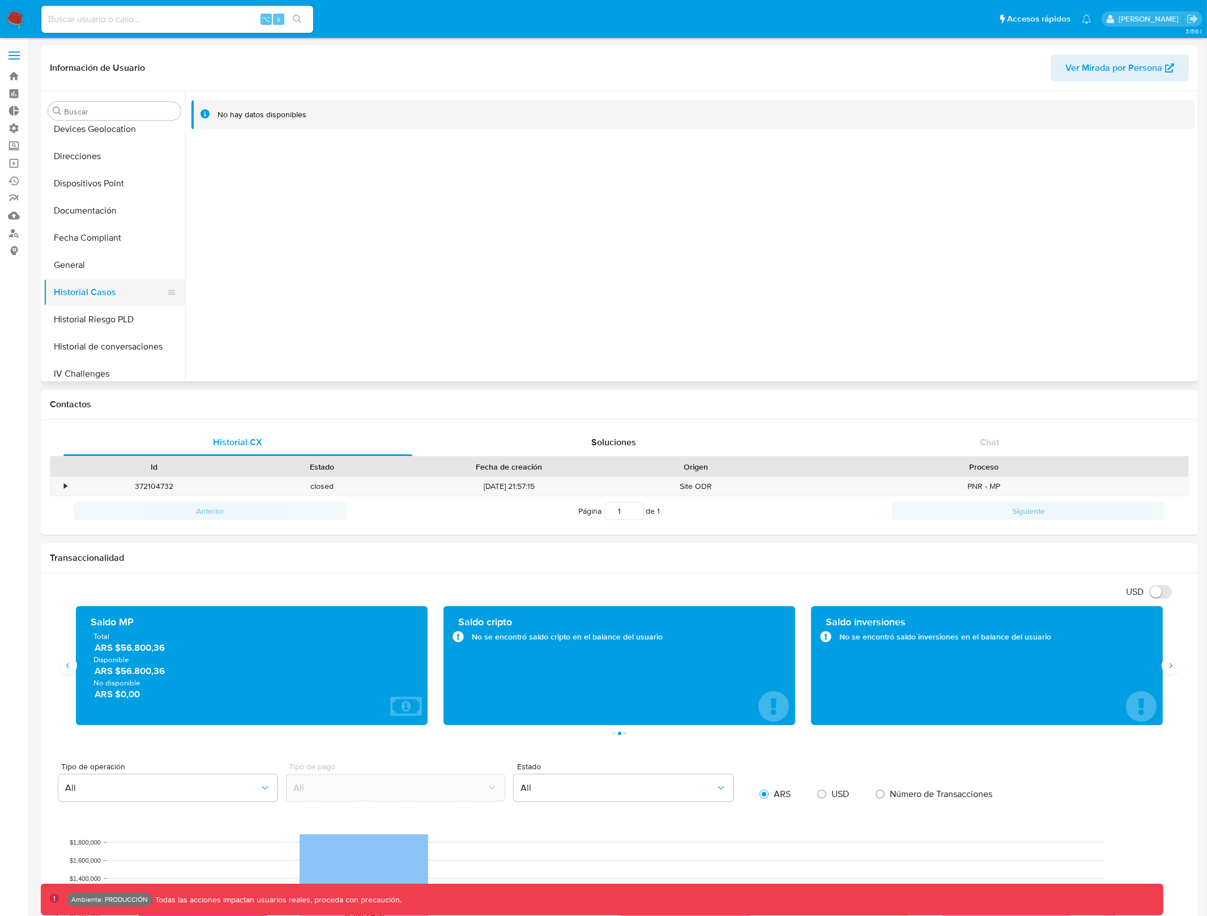
scroll to position [223, 0]
click at [130, 214] on button "Documentación" at bounding box center [110, 214] width 133 height 27
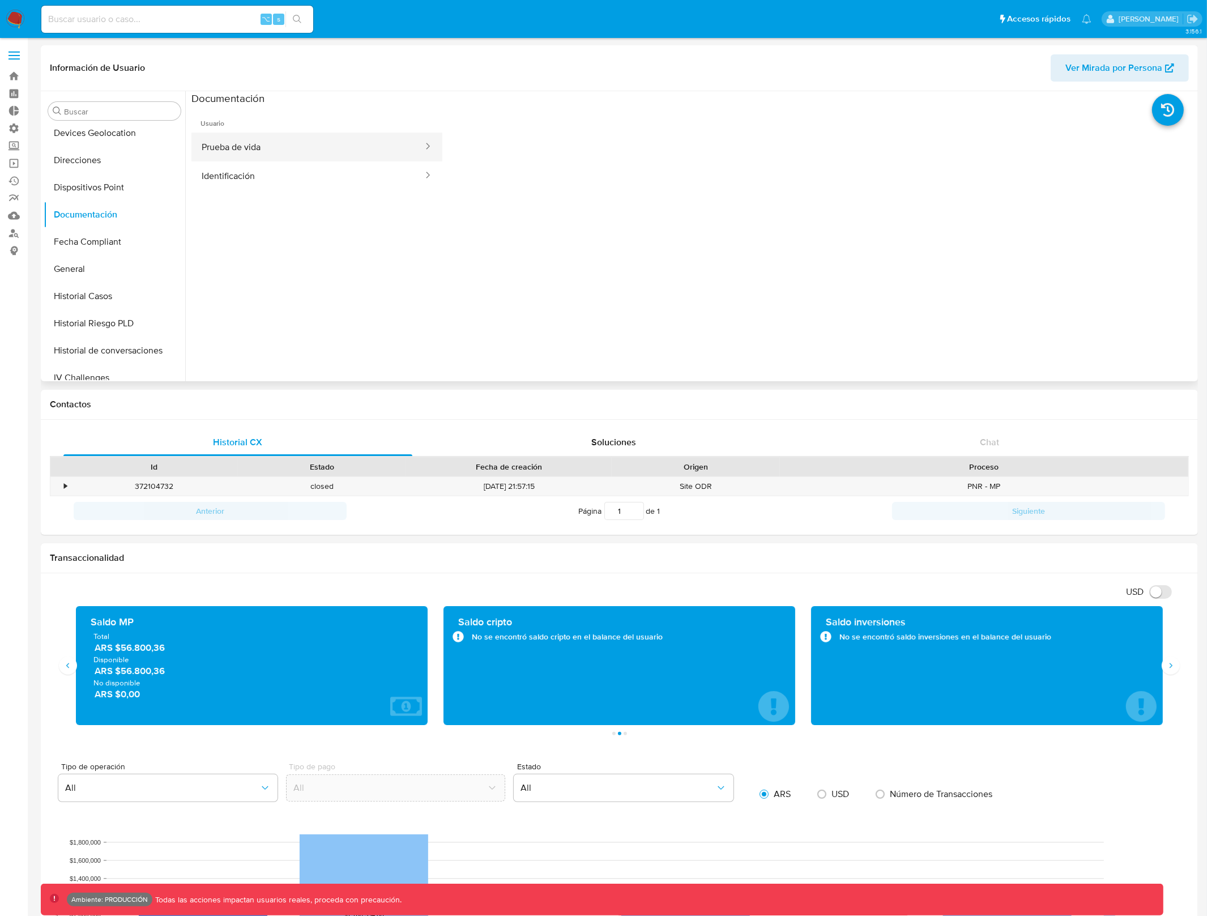
click at [332, 151] on button "Prueba de vida" at bounding box center [307, 147] width 233 height 29
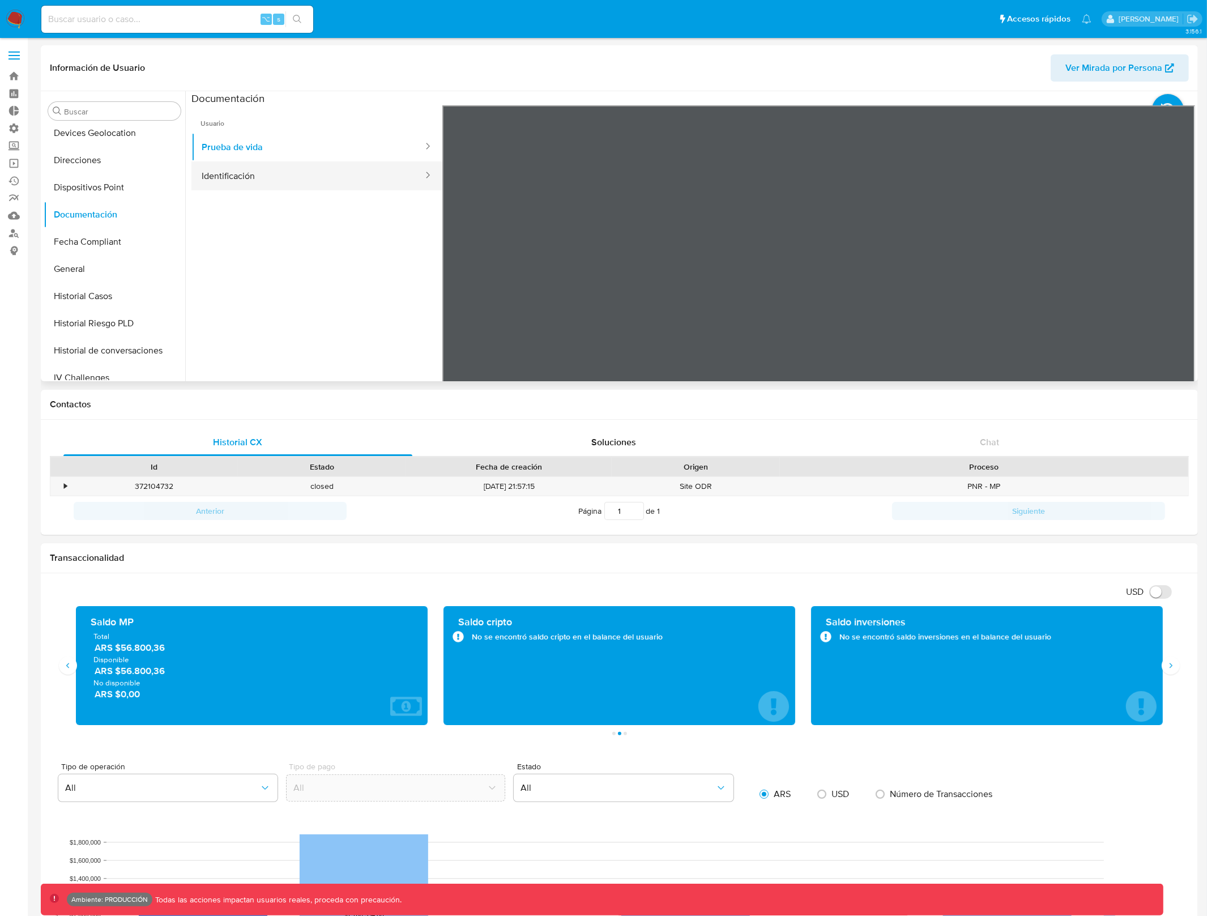
click at [292, 172] on button "Identificación" at bounding box center [307, 175] width 233 height 29
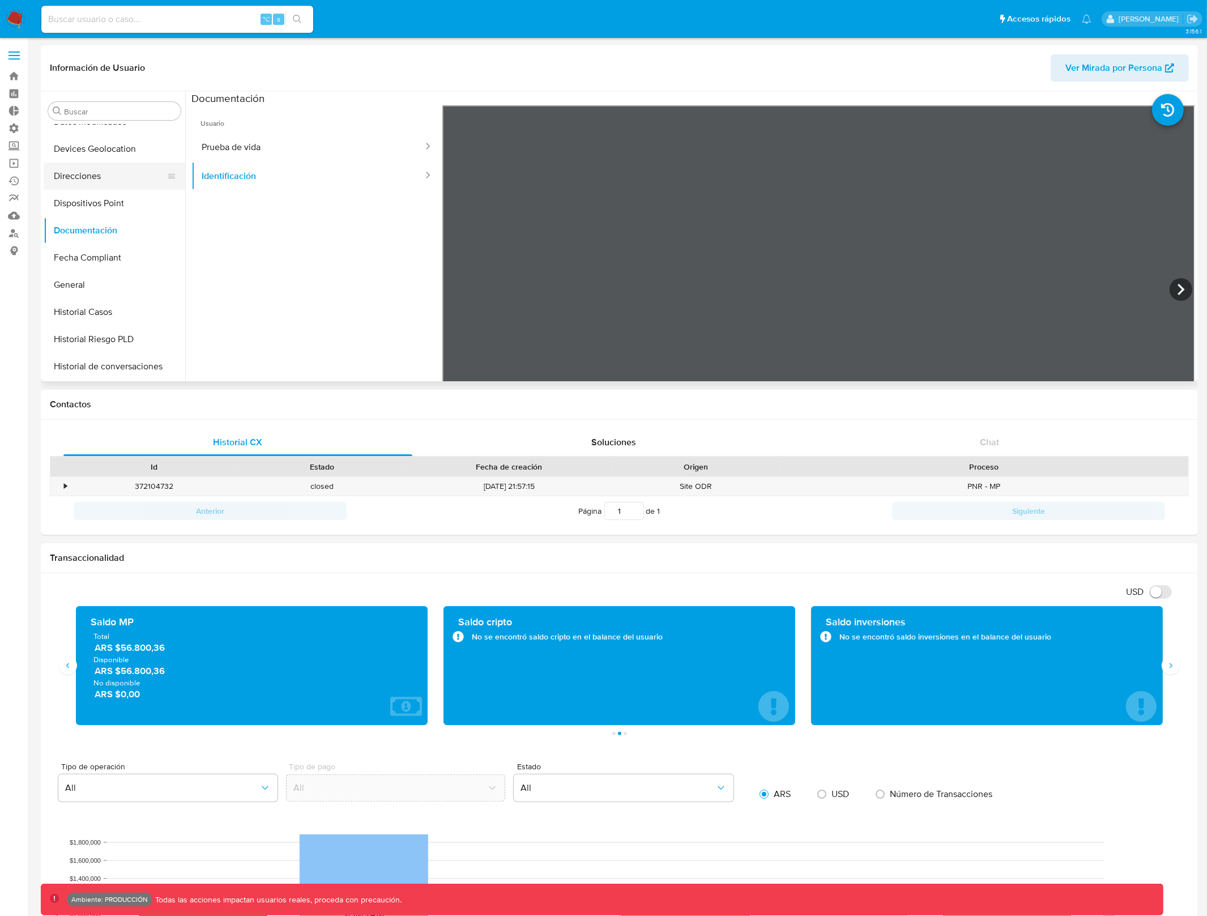
scroll to position [202, 0]
click at [110, 179] on button "Direcciones" at bounding box center [110, 180] width 133 height 27
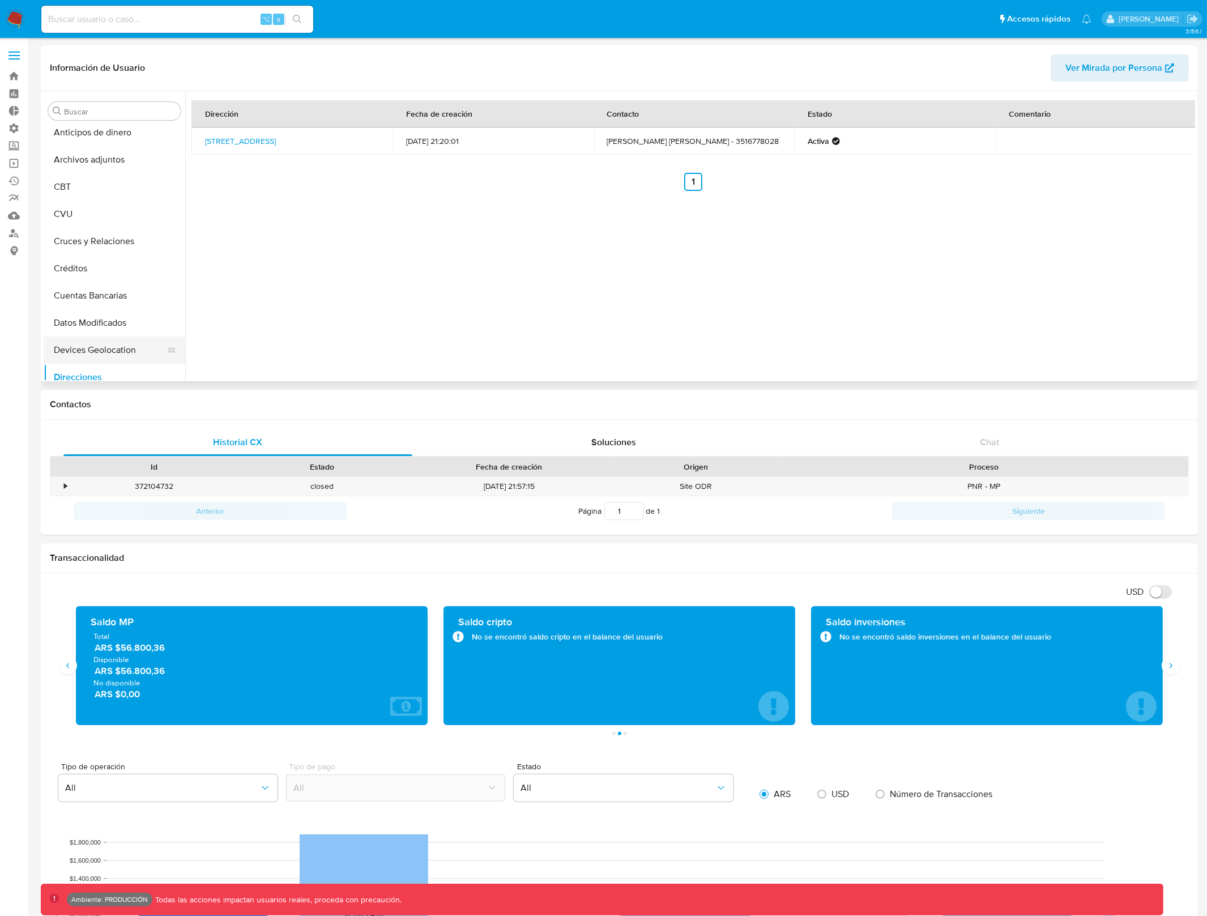
scroll to position [0, 0]
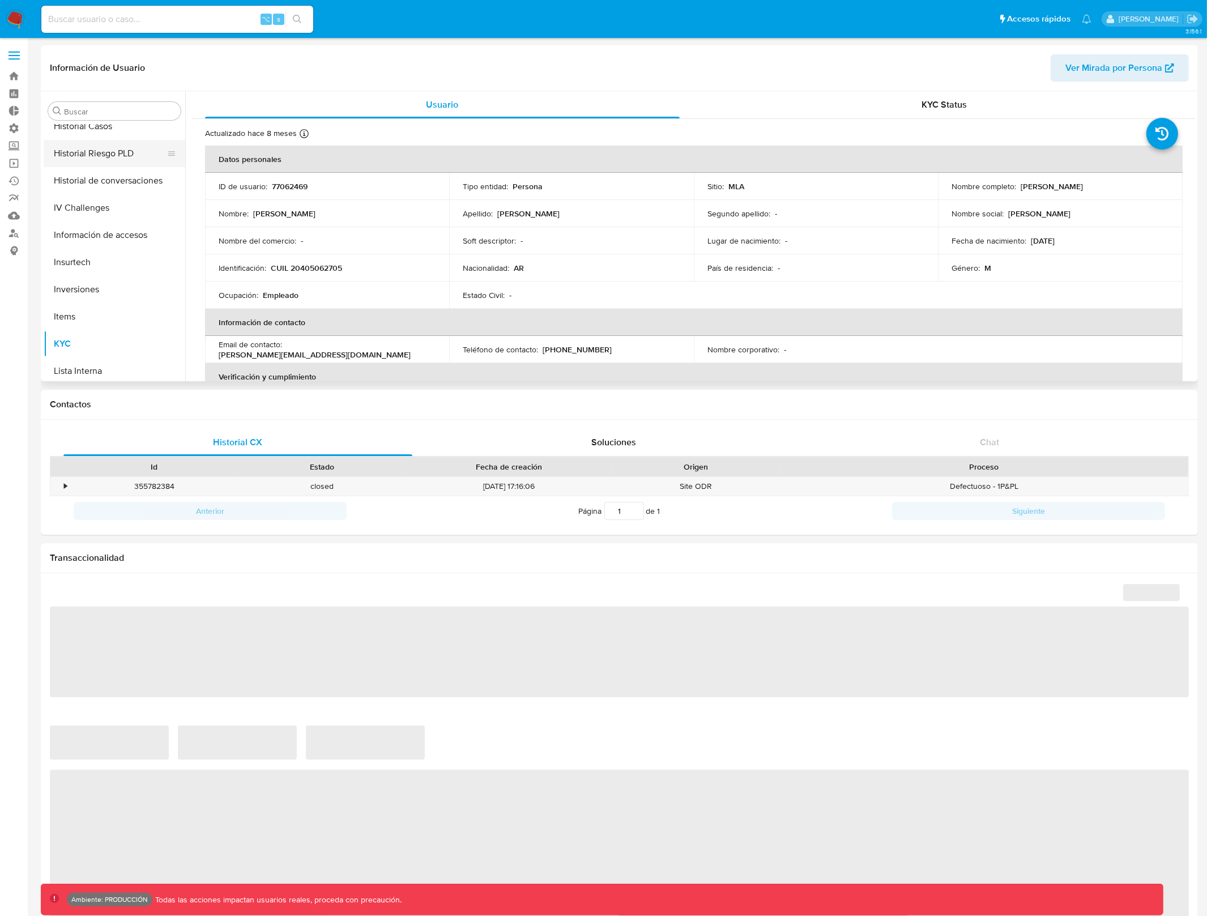
scroll to position [388, 0]
select select "10"
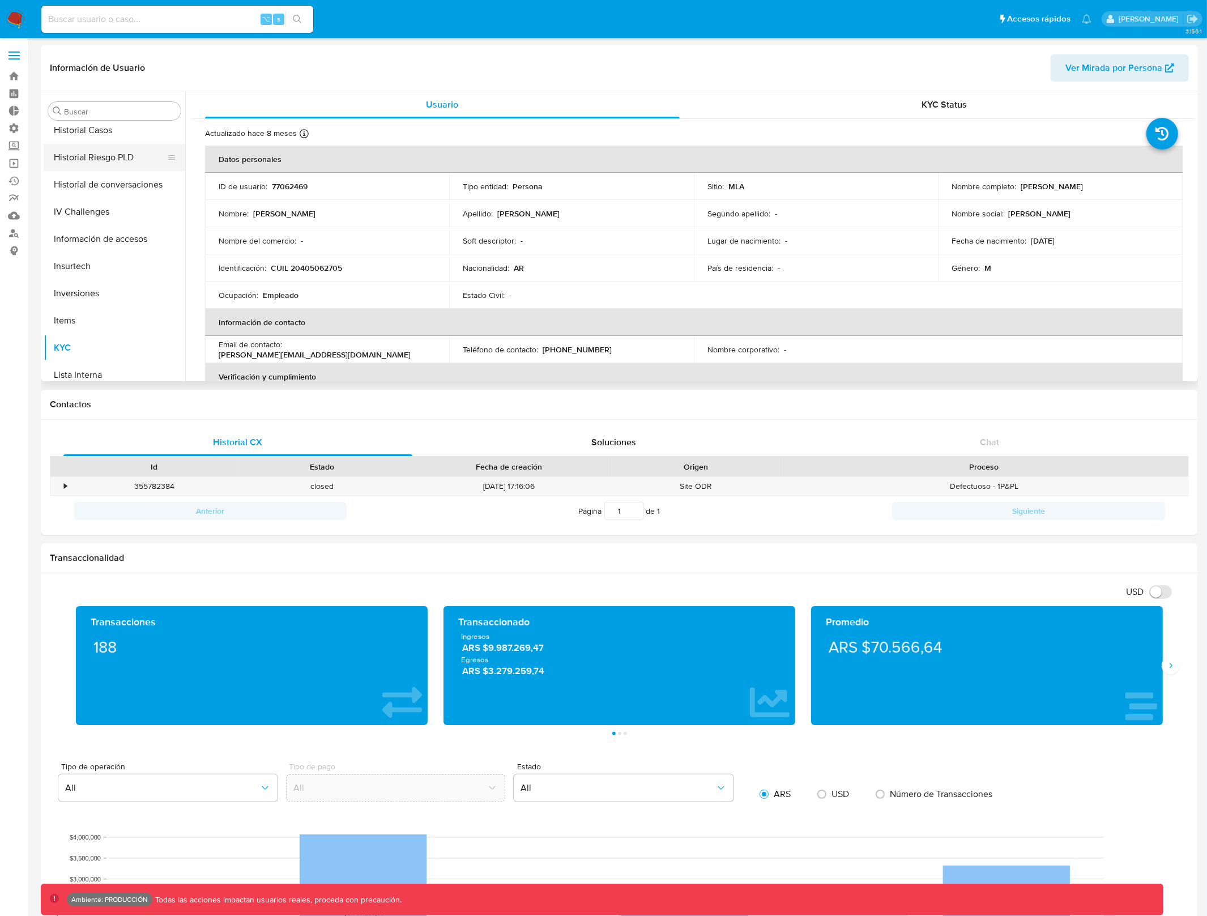
click at [113, 158] on button "Historial Riesgo PLD" at bounding box center [110, 157] width 133 height 27
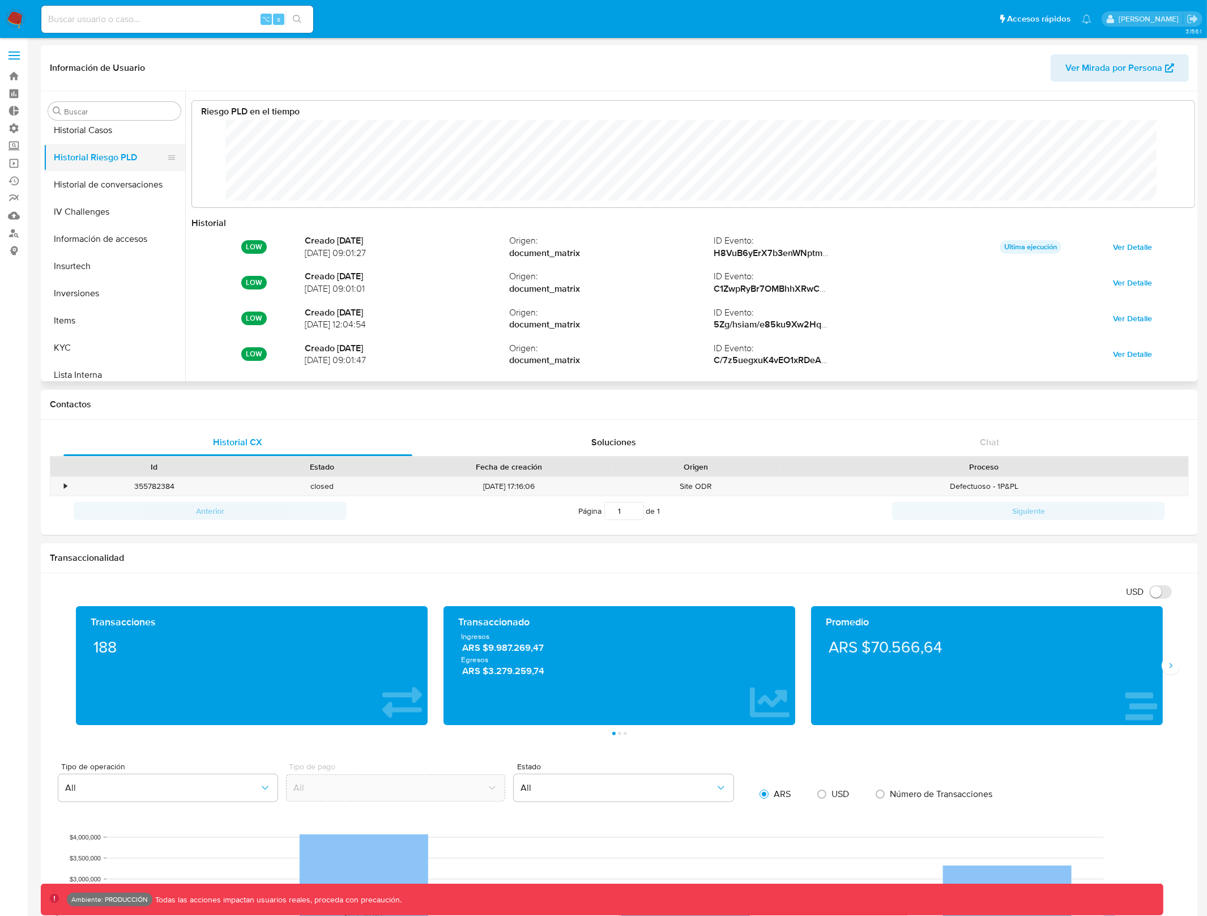
scroll to position [85, 980]
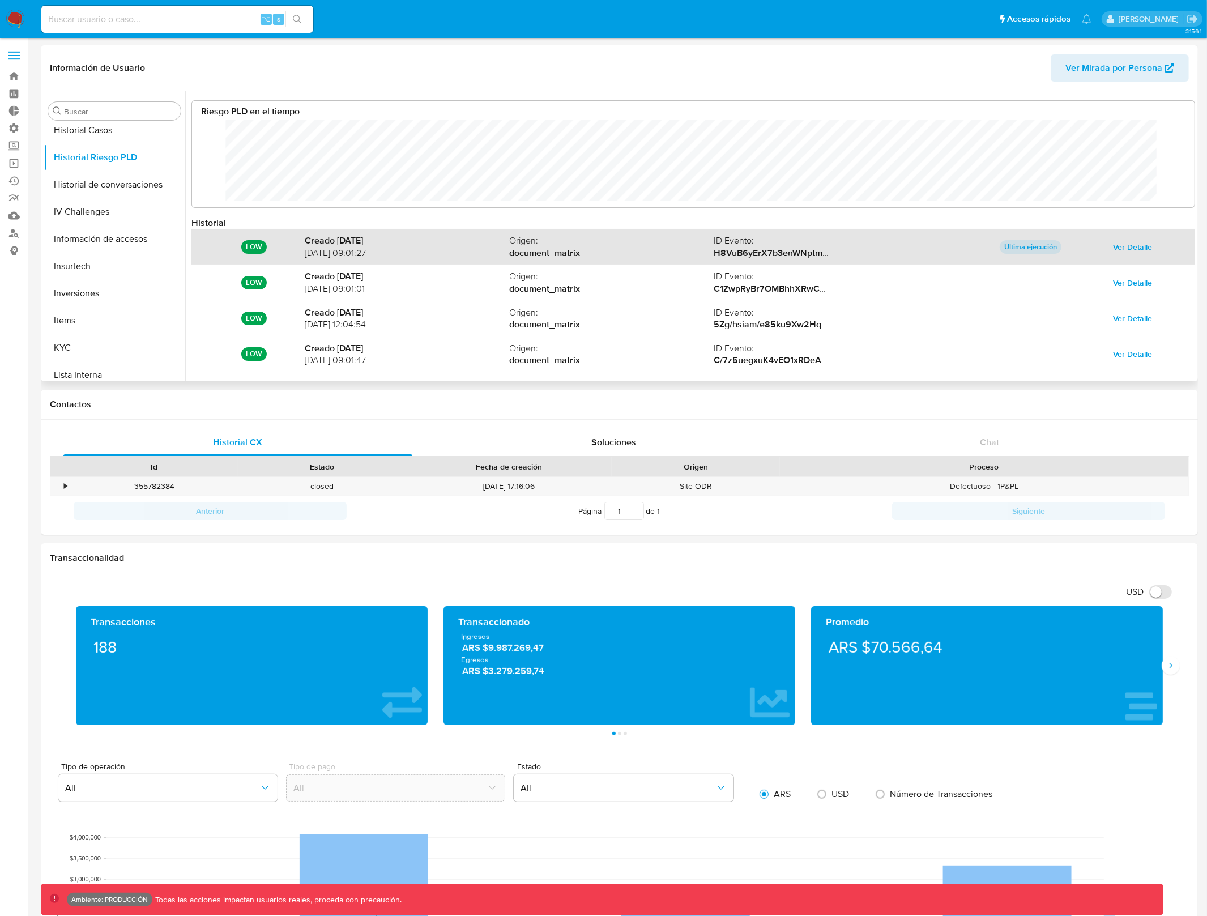
click at [1122, 245] on span "Ver Detalle" at bounding box center [1132, 247] width 39 height 16
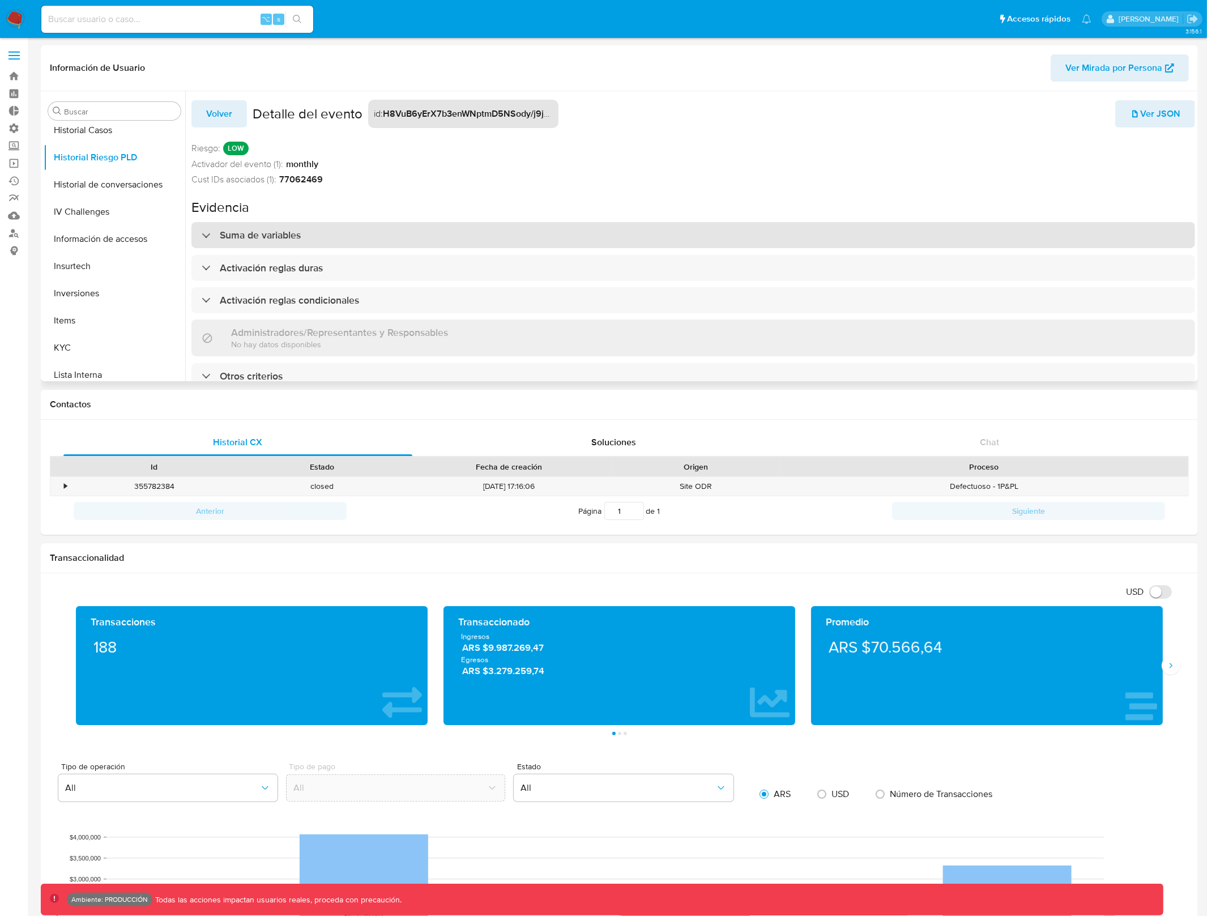
scroll to position [6, 0]
click at [404, 226] on div "Suma de variables" at bounding box center [692, 235] width 1003 height 26
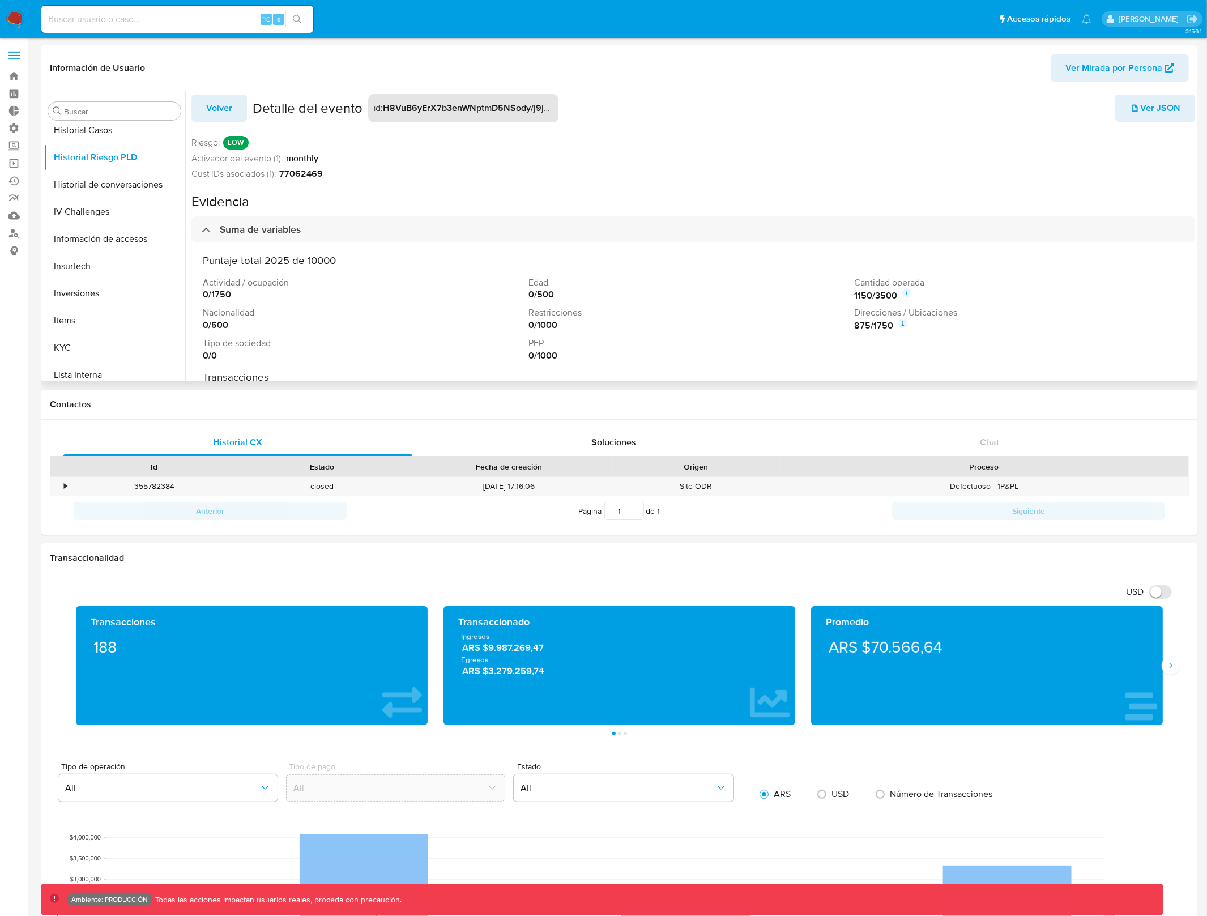
click at [902, 294] on icon at bounding box center [906, 292] width 9 height 9
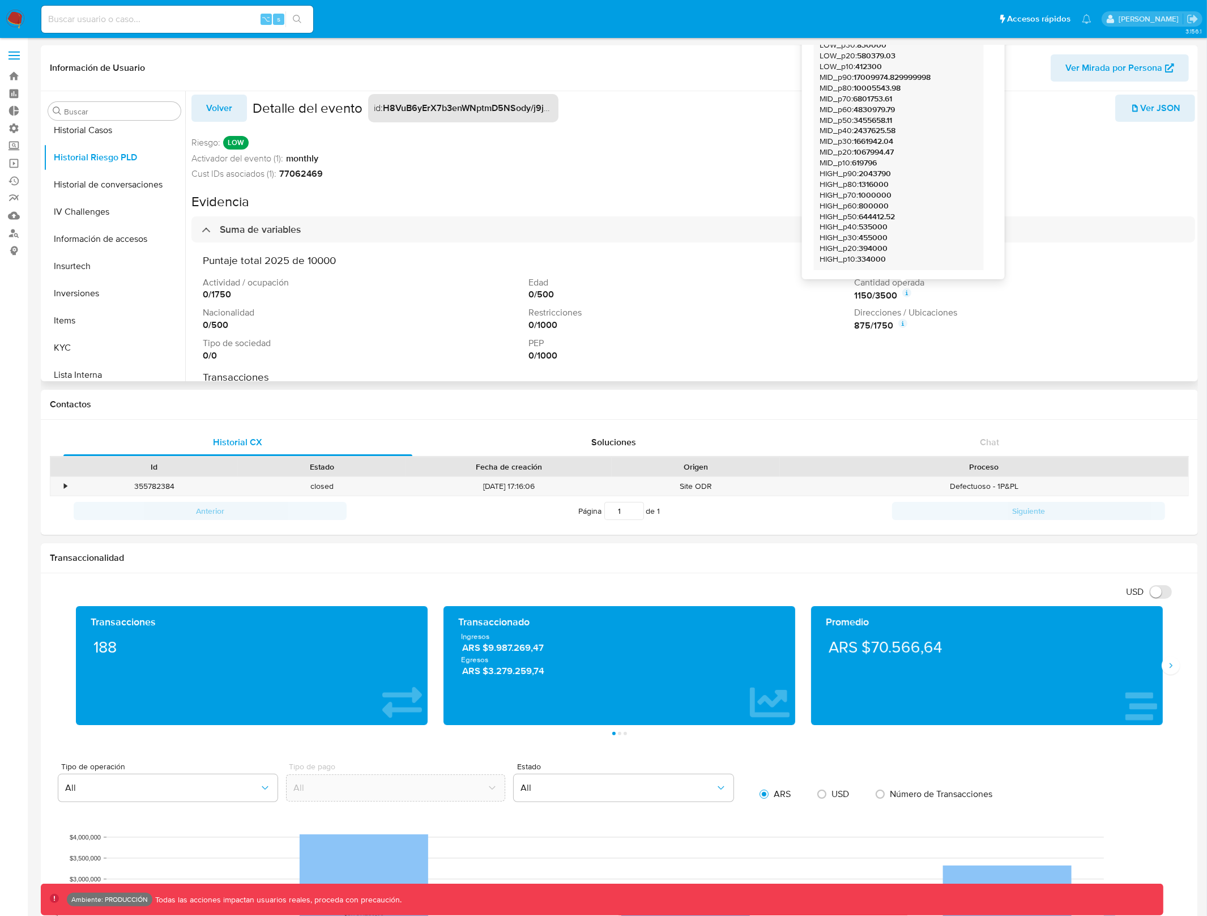
click at [354, 298] on div "0 / 1750" at bounding box center [363, 294] width 321 height 12
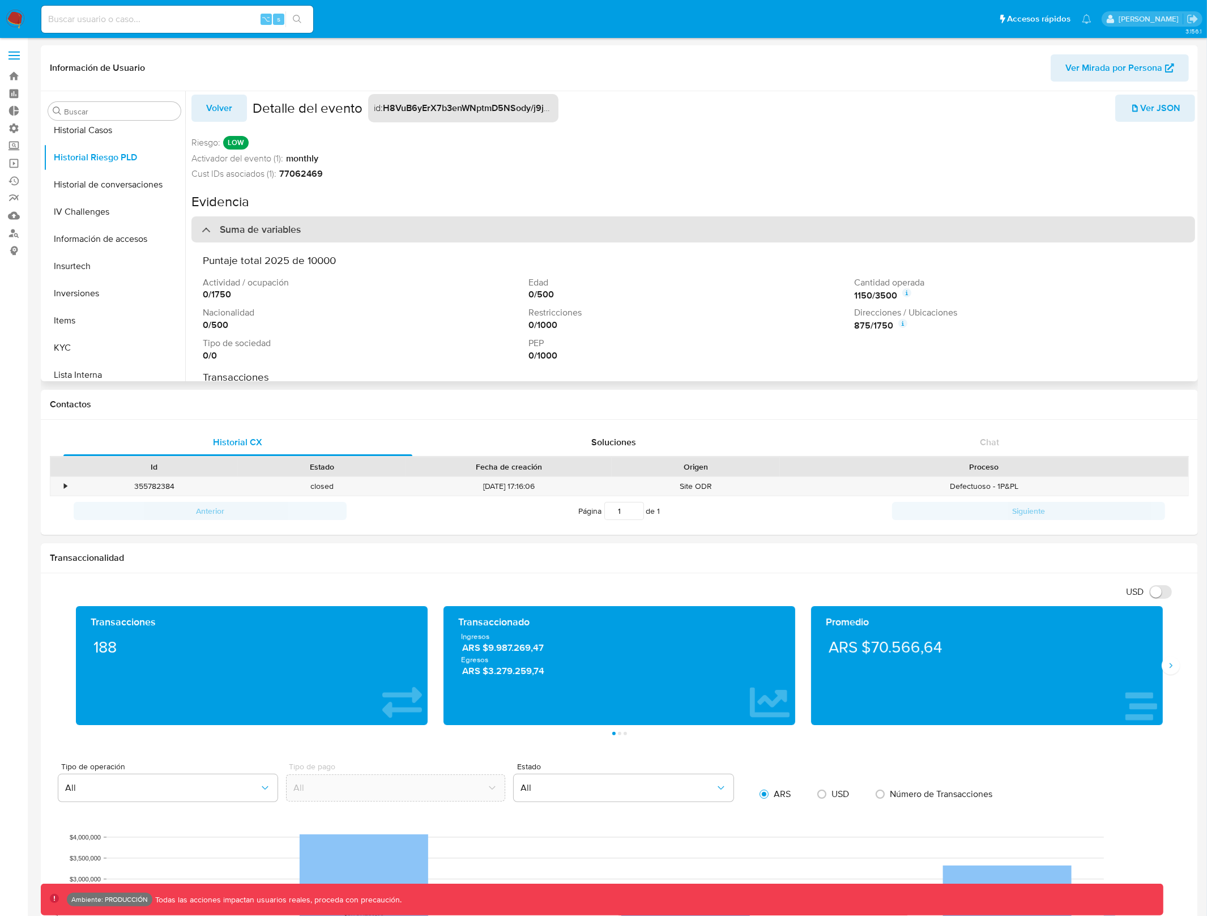
click at [341, 241] on div "Suma de variables" at bounding box center [692, 229] width 1003 height 26
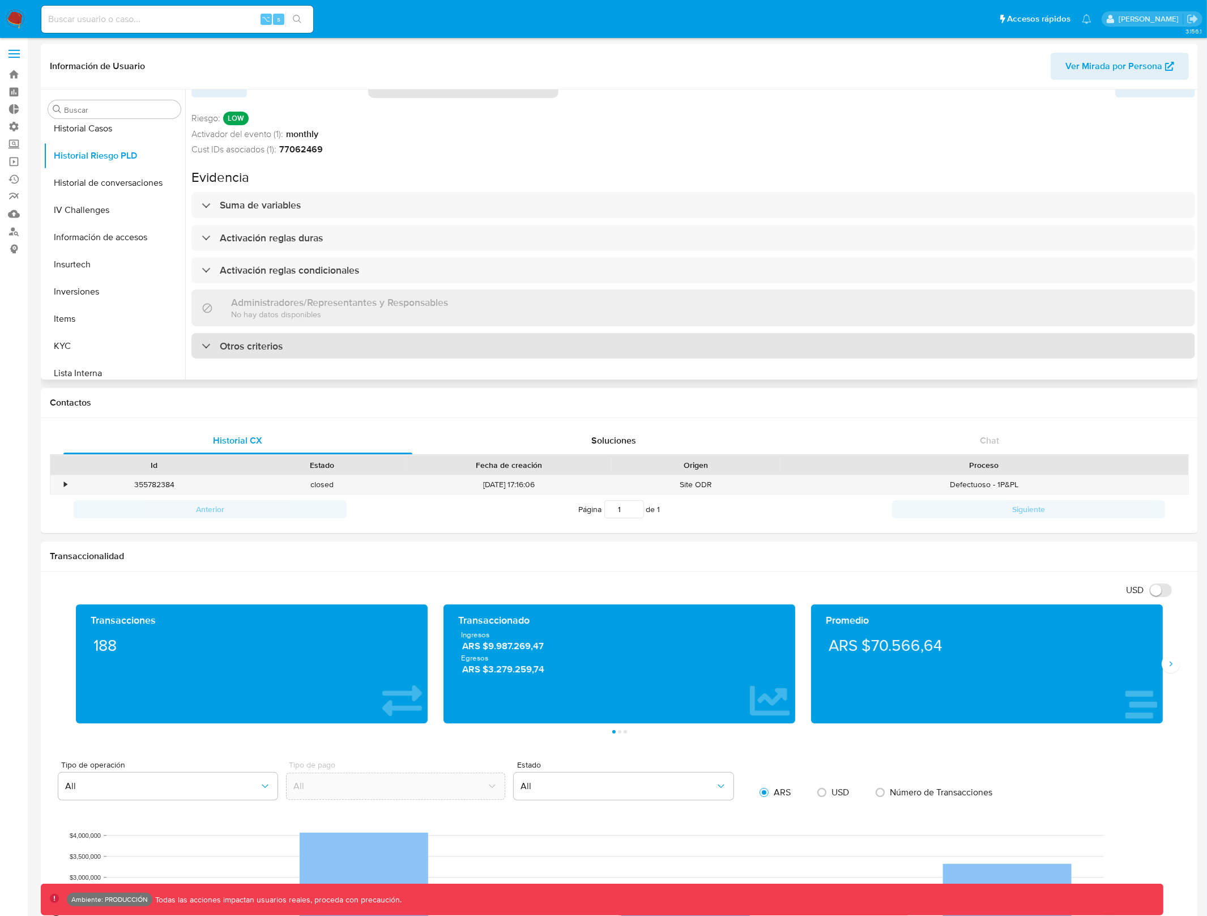
scroll to position [3, 0]
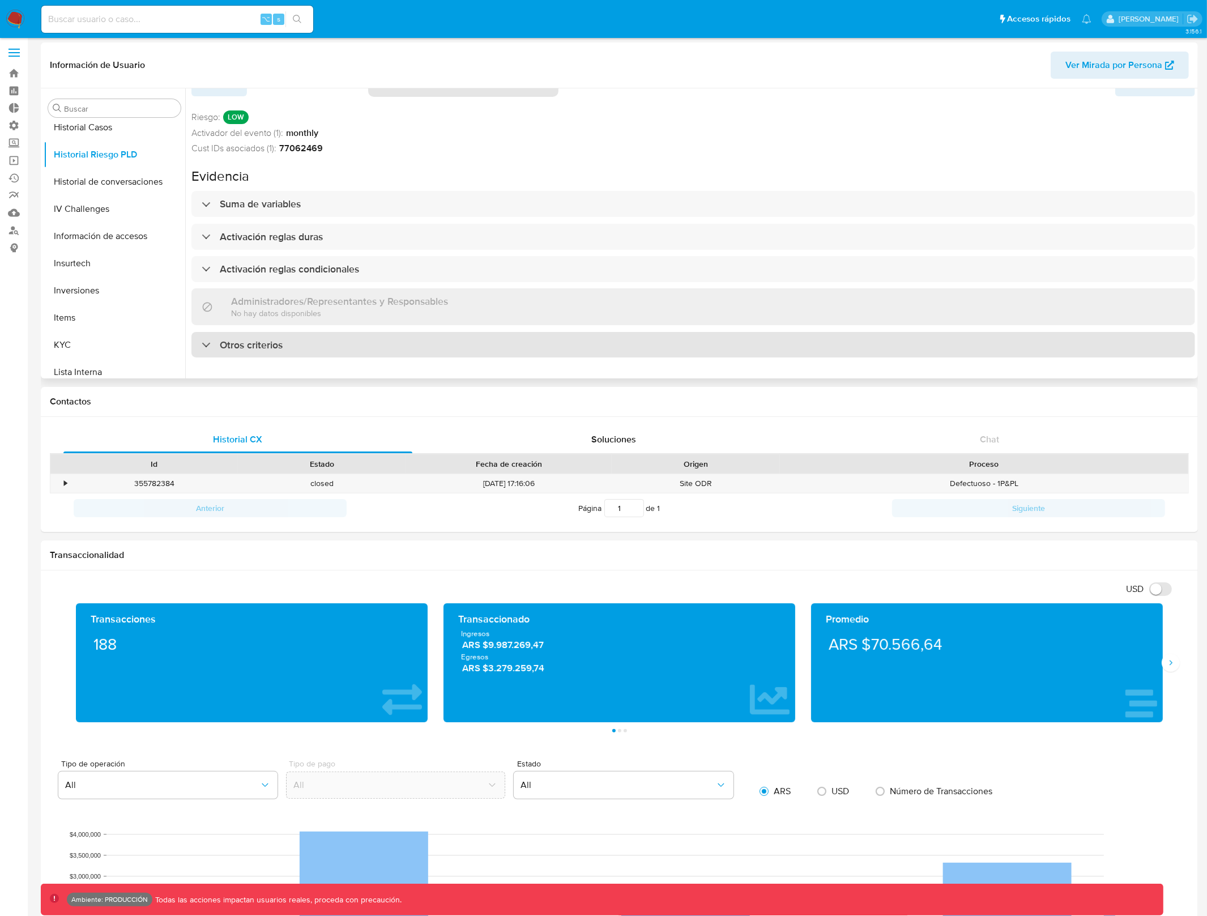
click at [332, 332] on div "Otros criterios" at bounding box center [692, 345] width 1003 height 26
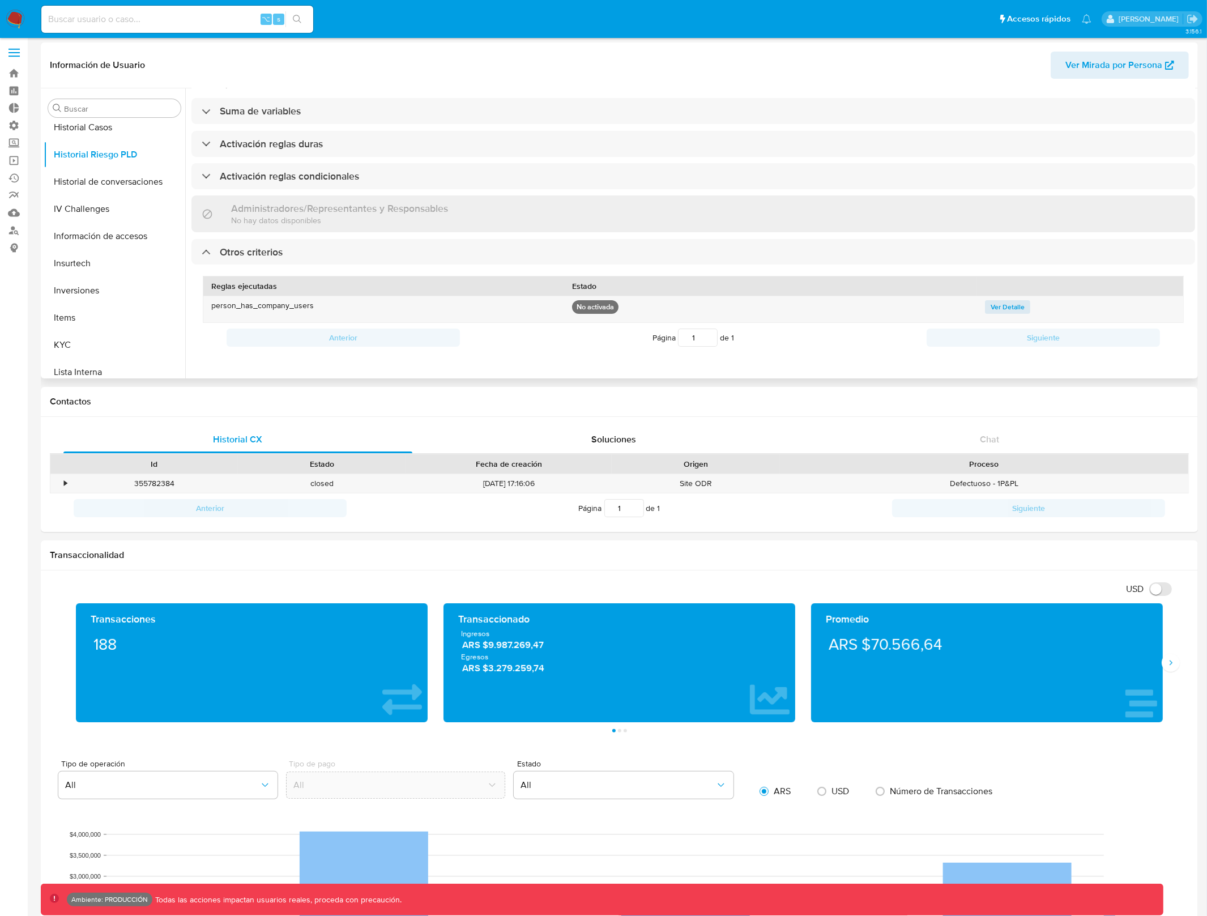
scroll to position [105, 0]
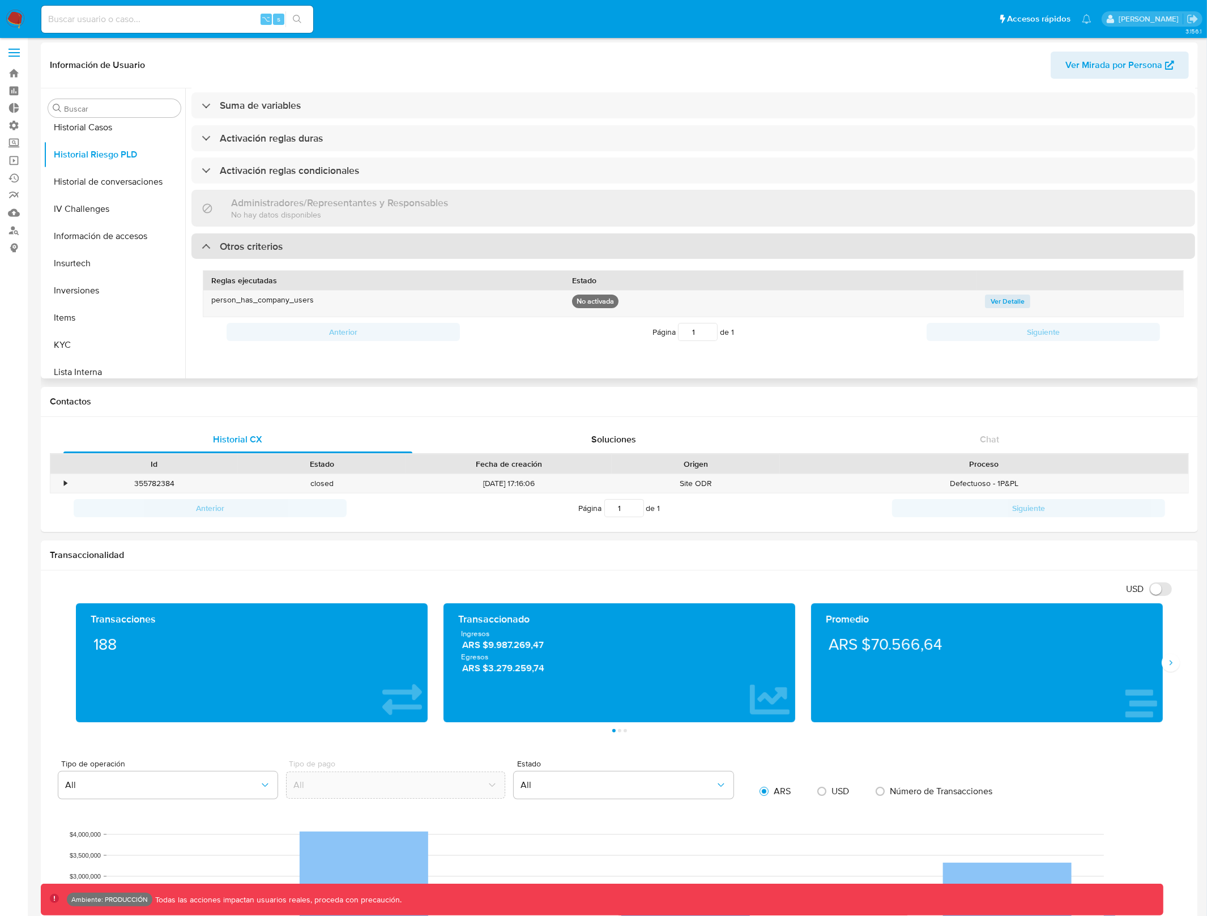
click at [298, 233] on div "Otros criterios" at bounding box center [692, 246] width 1003 height 26
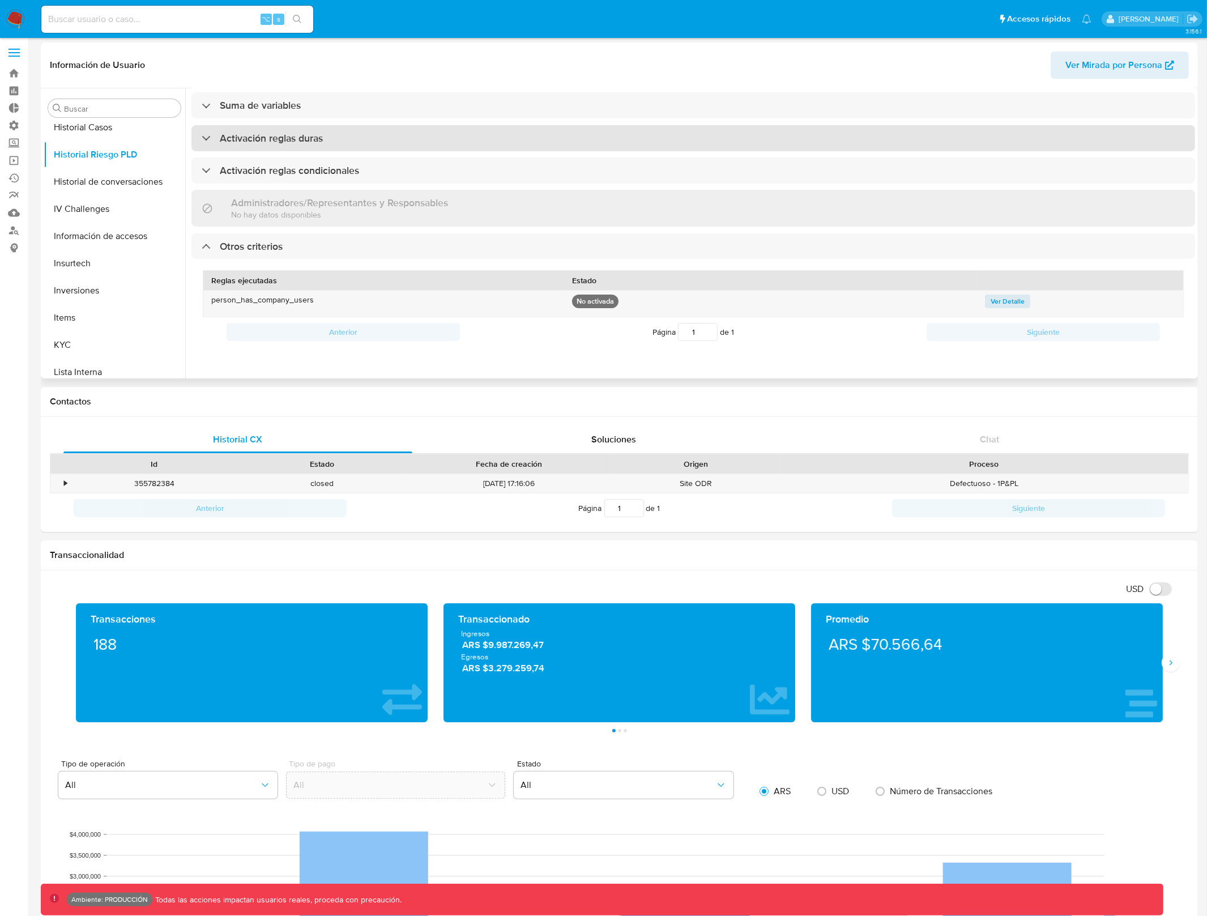
scroll to position [6, 0]
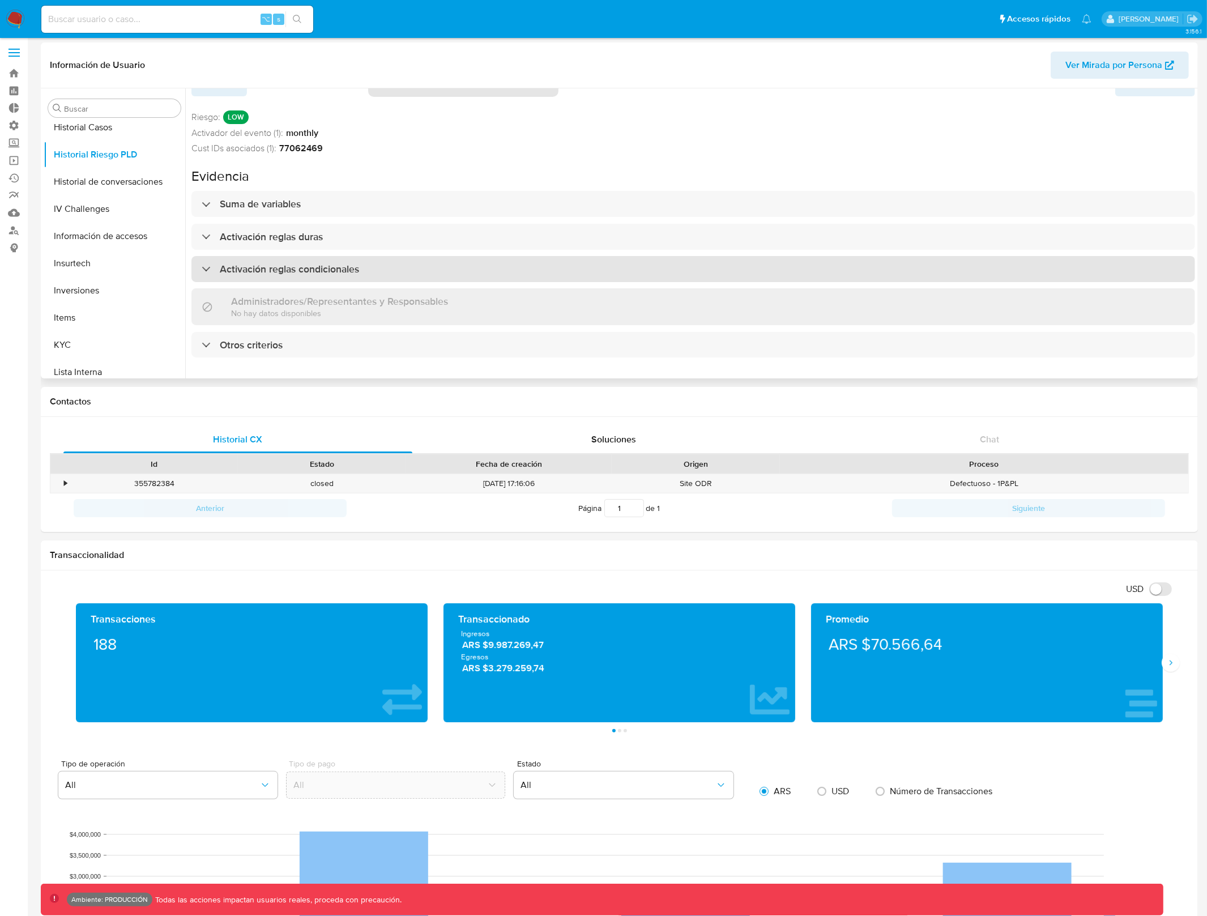
click at [301, 264] on h3 "Activación reglas condicionales" at bounding box center [289, 269] width 139 height 12
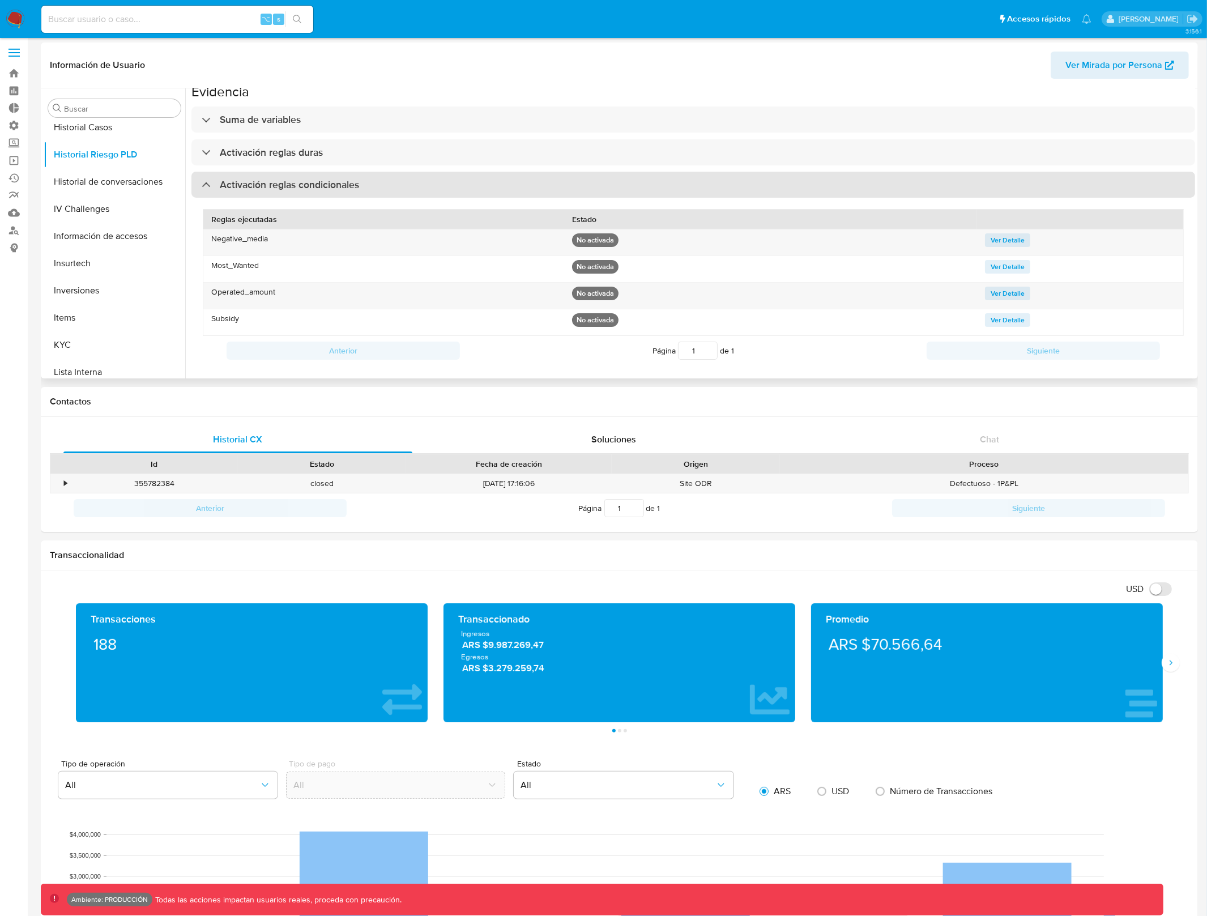
click at [292, 183] on h3 "Activación reglas condicionales" at bounding box center [289, 184] width 139 height 12
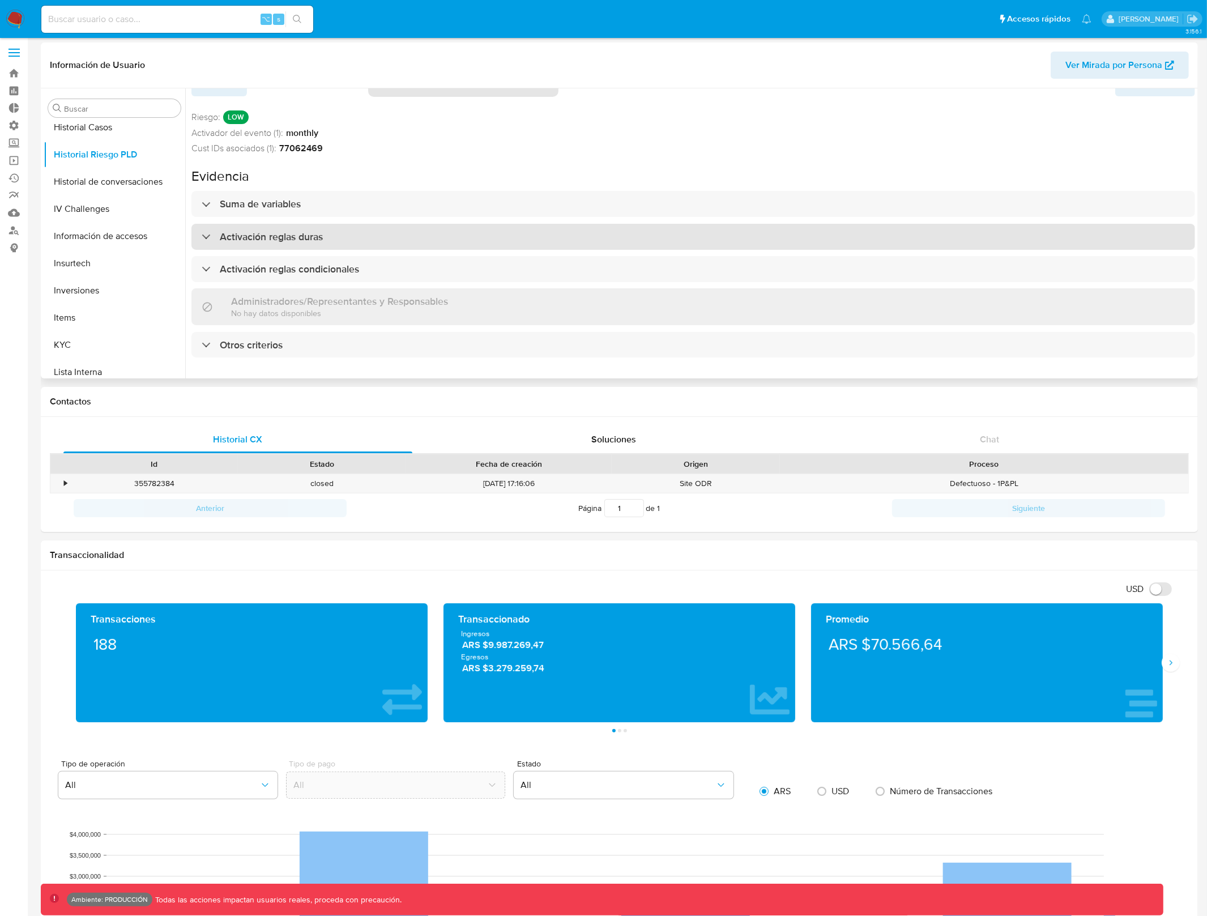
click at [286, 224] on div "Activación reglas duras" at bounding box center [692, 237] width 1003 height 26
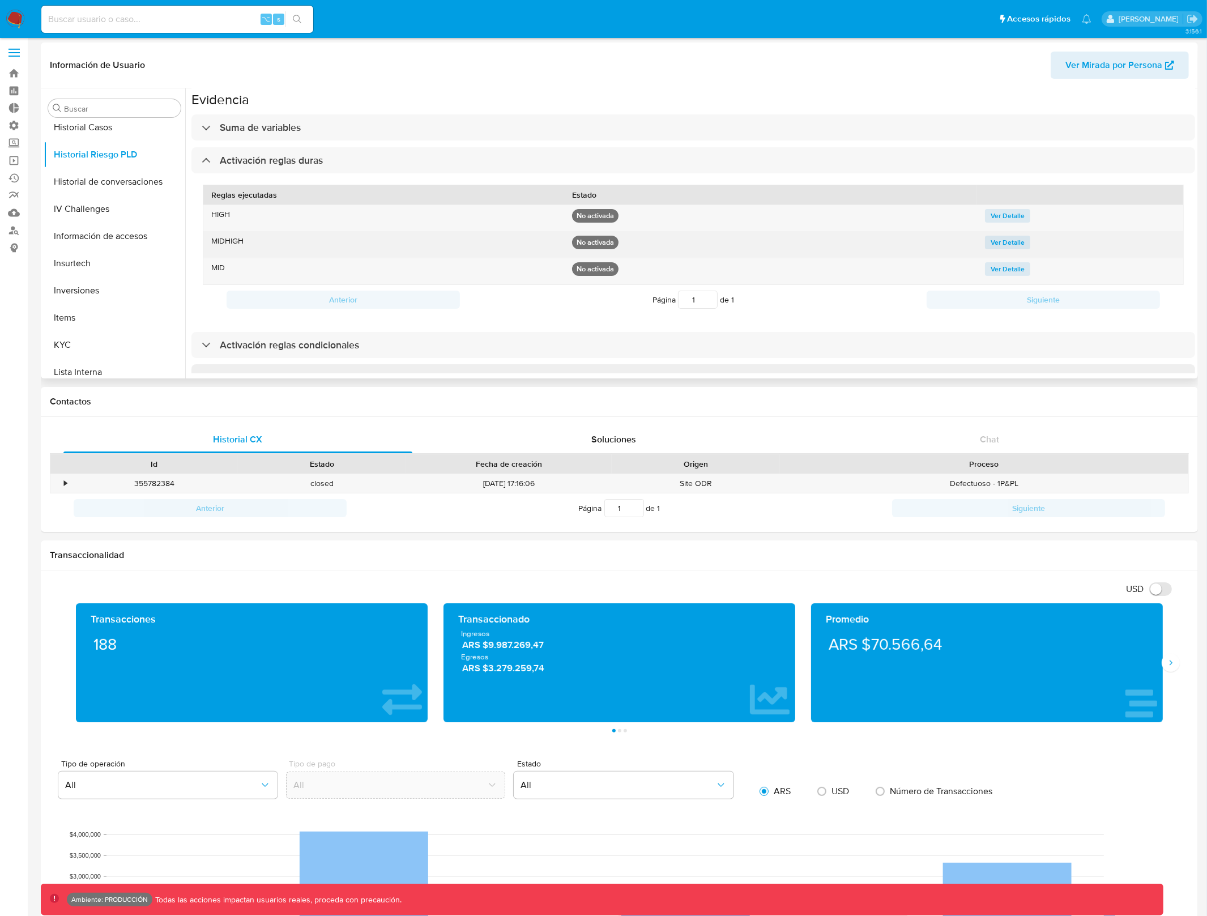
scroll to position [74, 0]
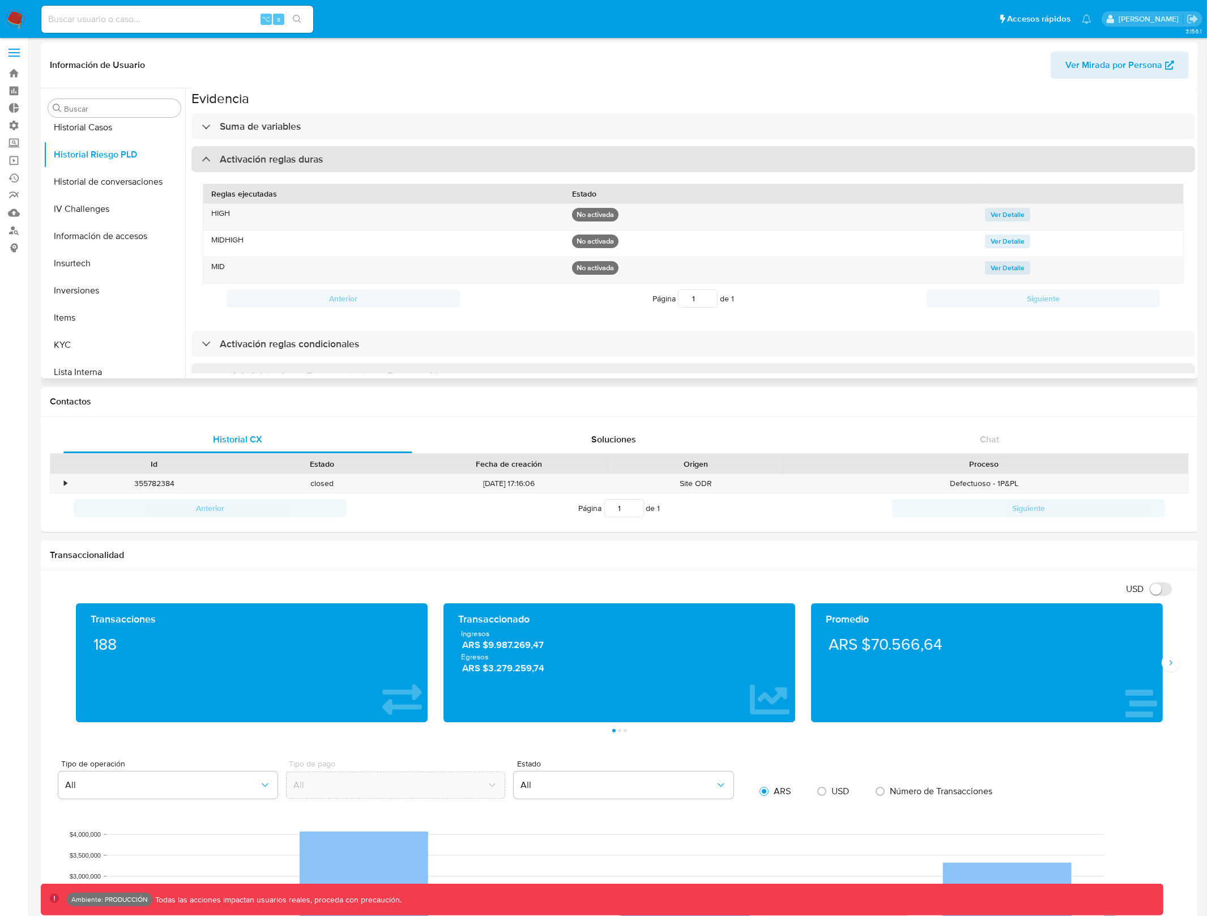
click at [315, 160] on h3 "Activación reglas duras" at bounding box center [271, 159] width 103 height 12
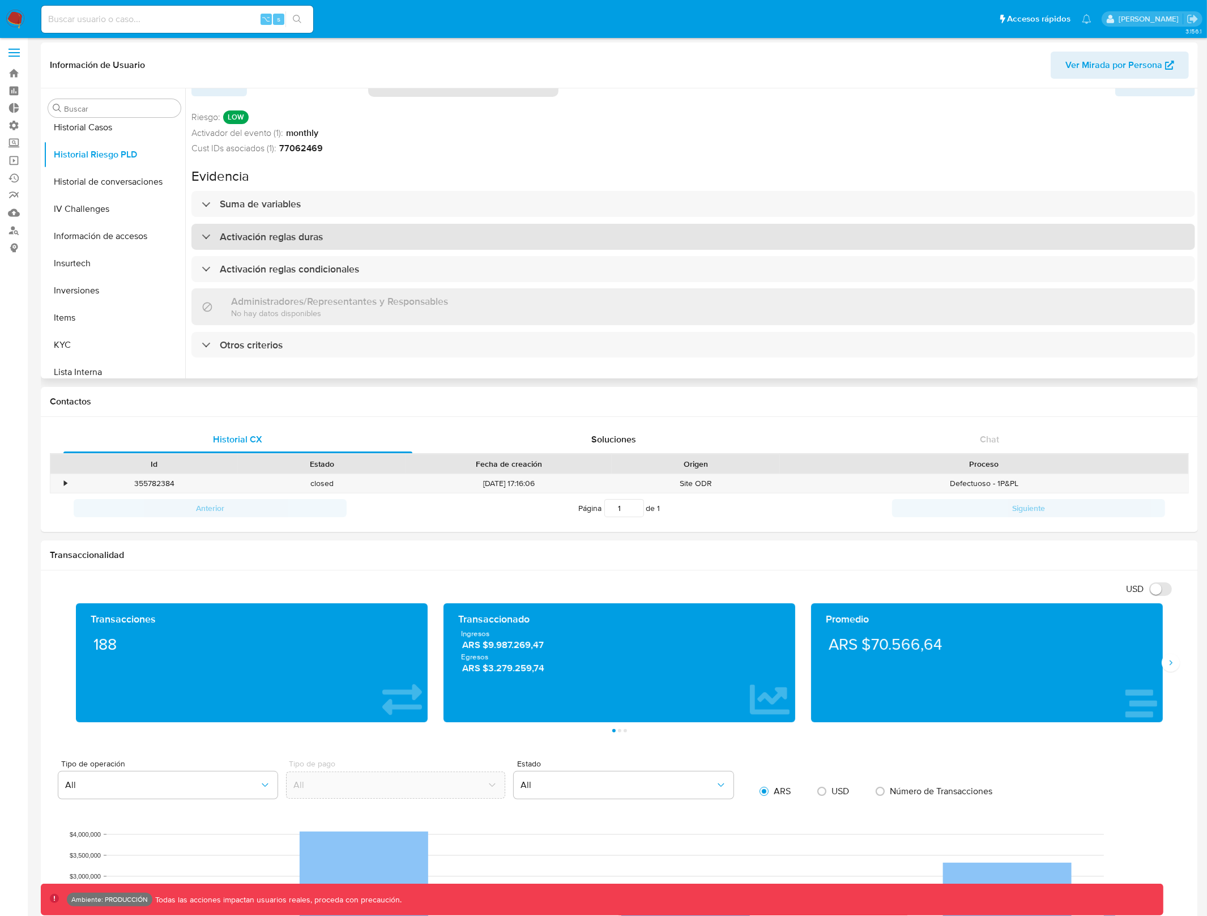
scroll to position [6, 0]
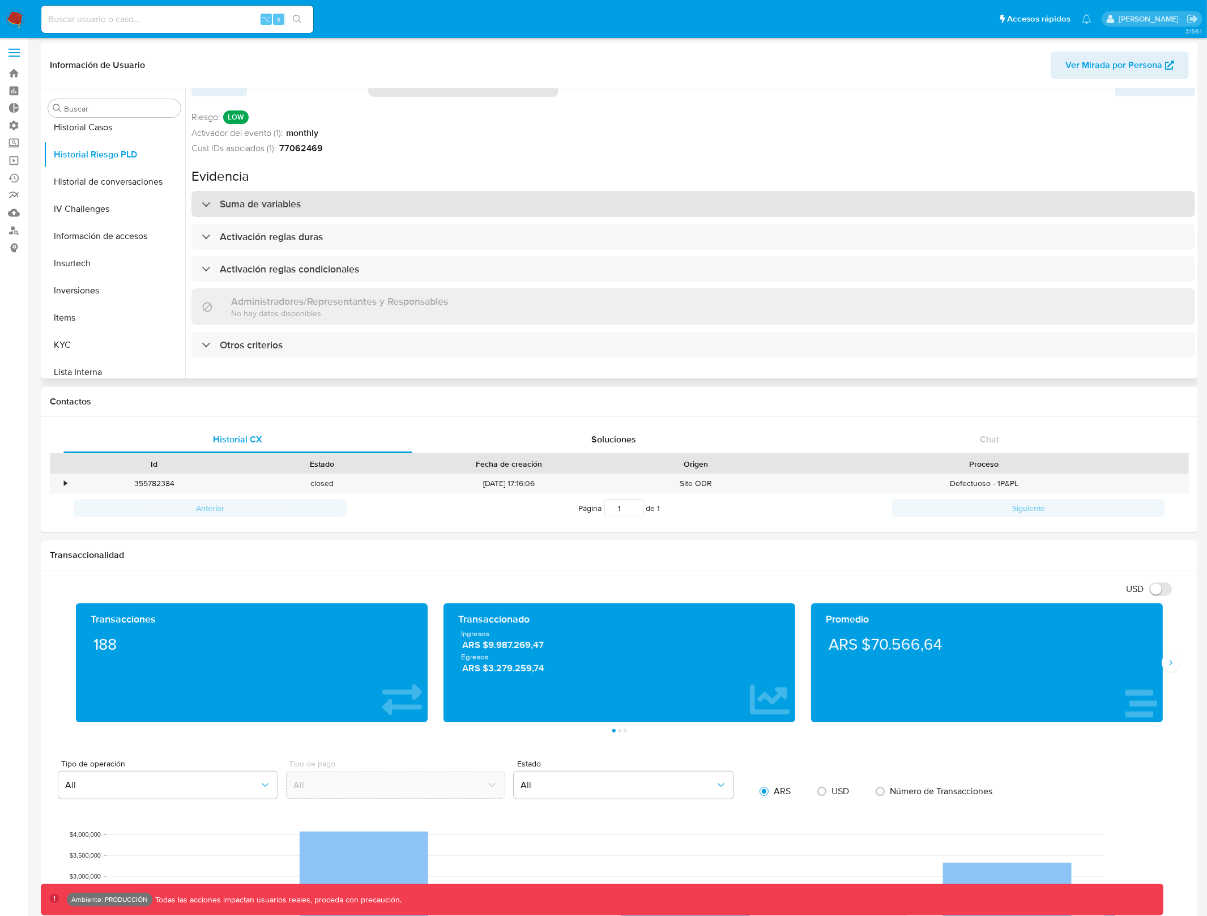
click at [310, 196] on div "Suma de variables" at bounding box center [692, 204] width 1003 height 26
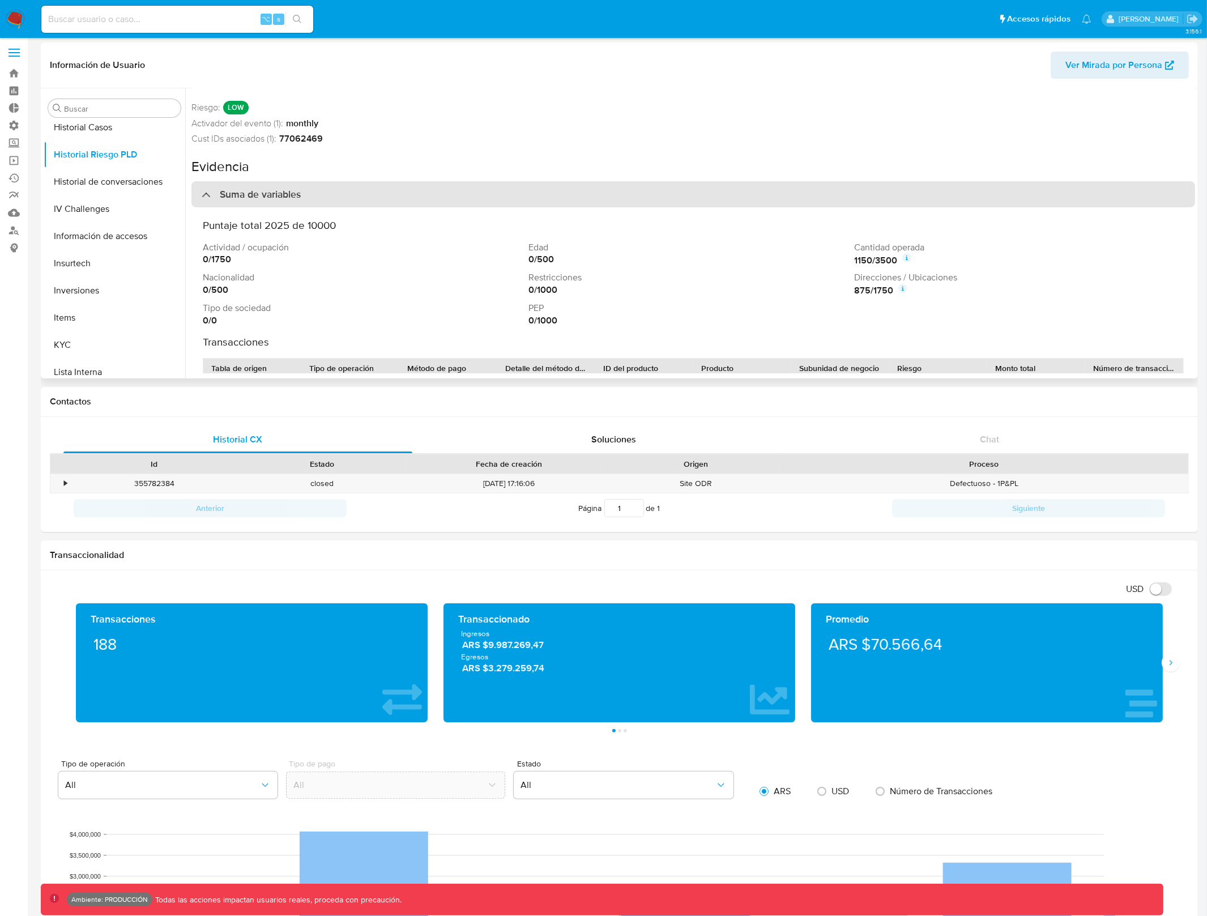
click at [310, 196] on div "Suma de variables" at bounding box center [692, 194] width 1003 height 26
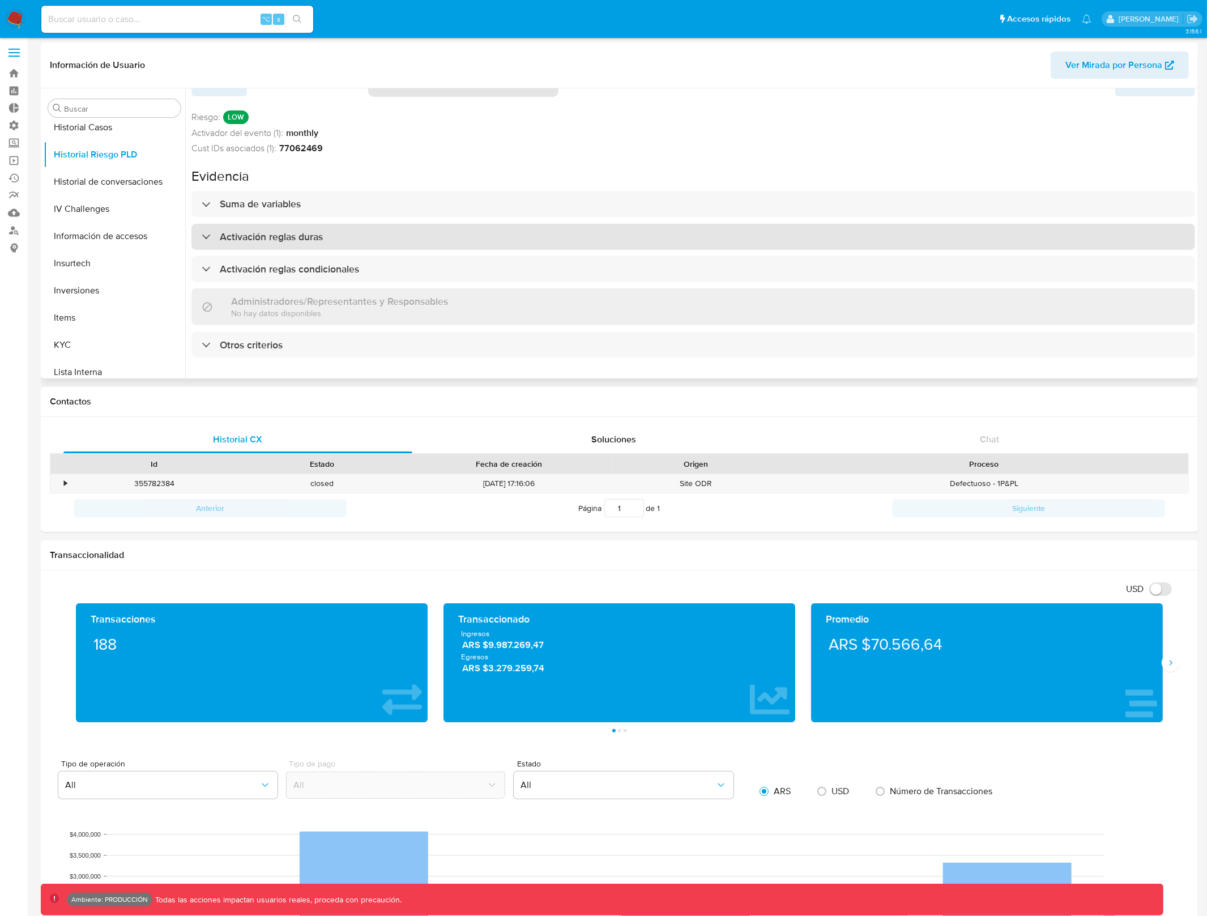
scroll to position [0, 0]
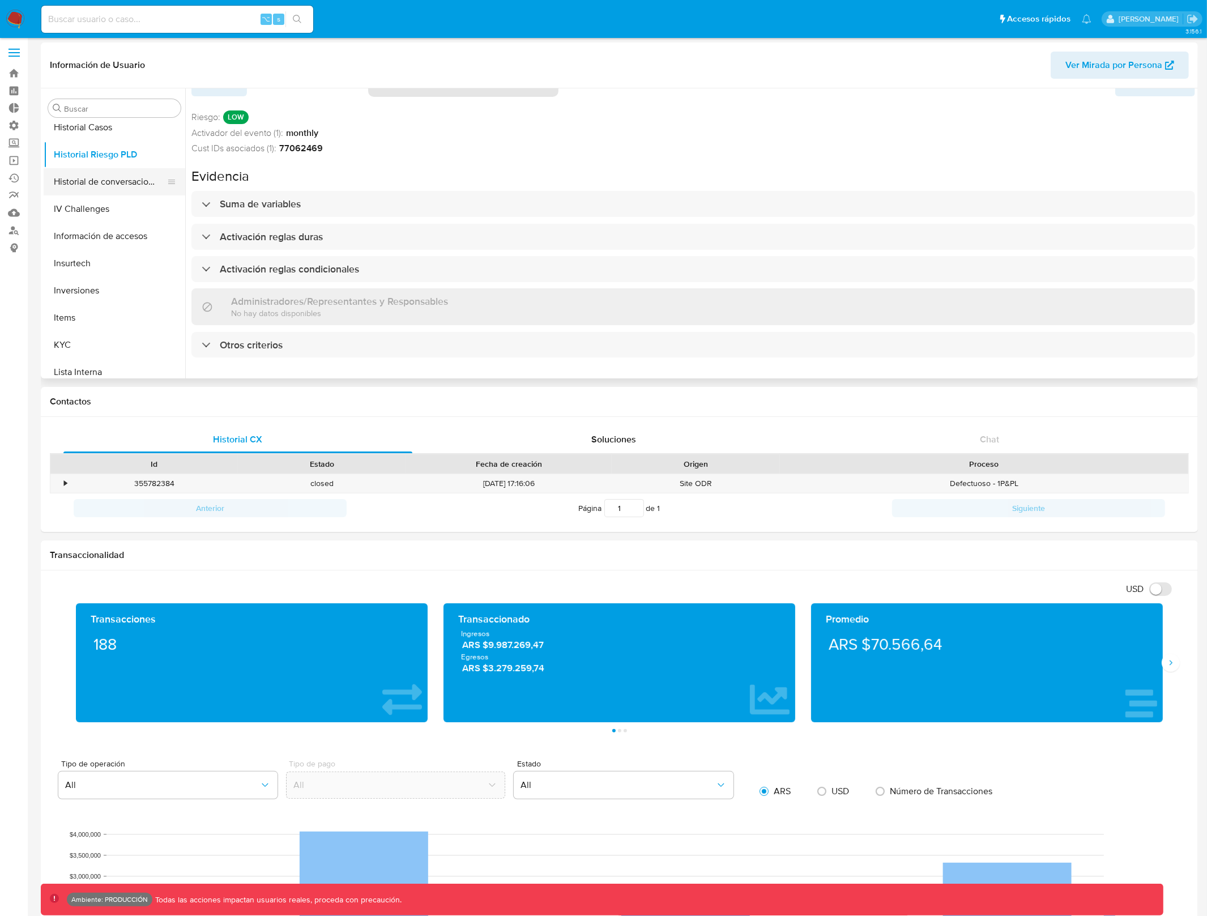
click at [134, 188] on button "Historial de conversaciones" at bounding box center [110, 181] width 133 height 27
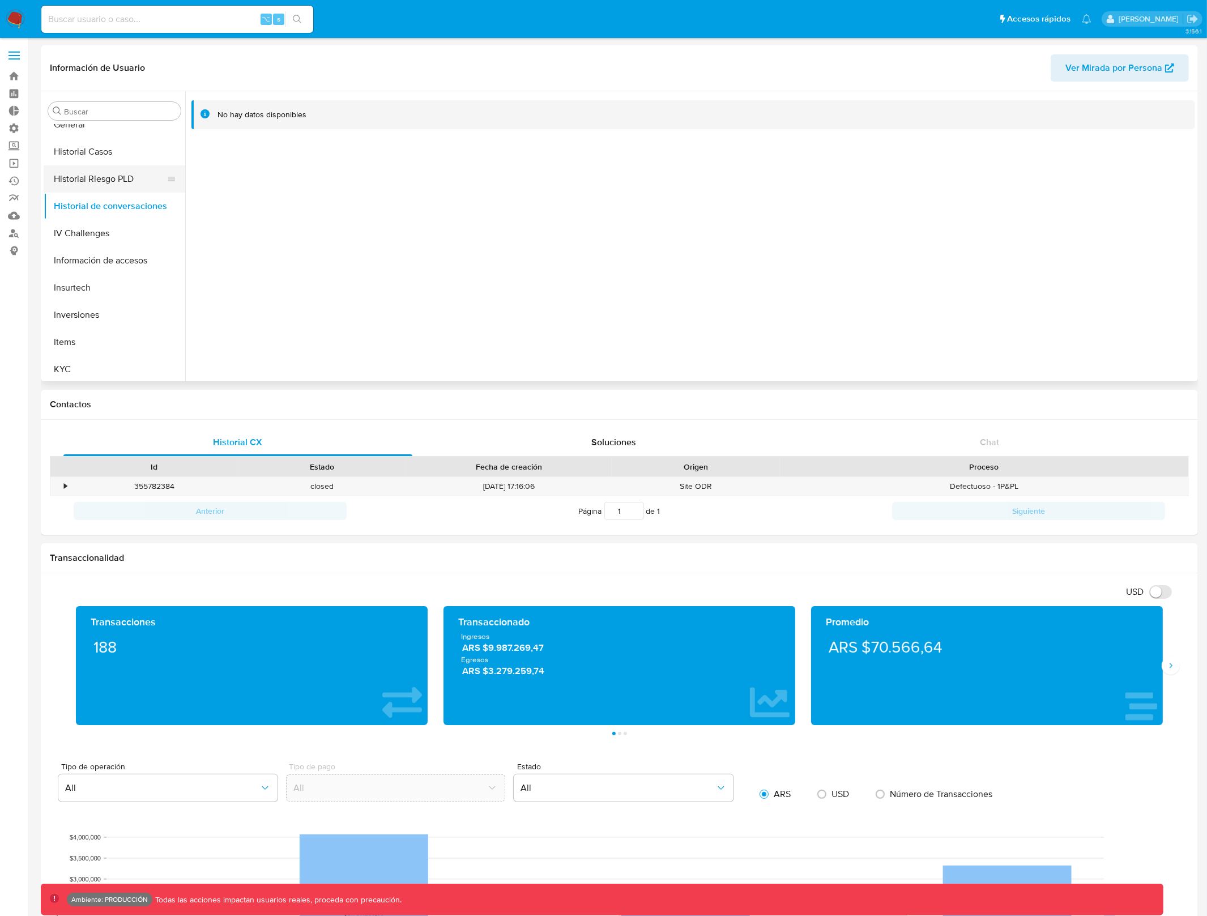
scroll to position [413, 0]
click at [101, 233] on button "Insurtech" at bounding box center [110, 241] width 133 height 27
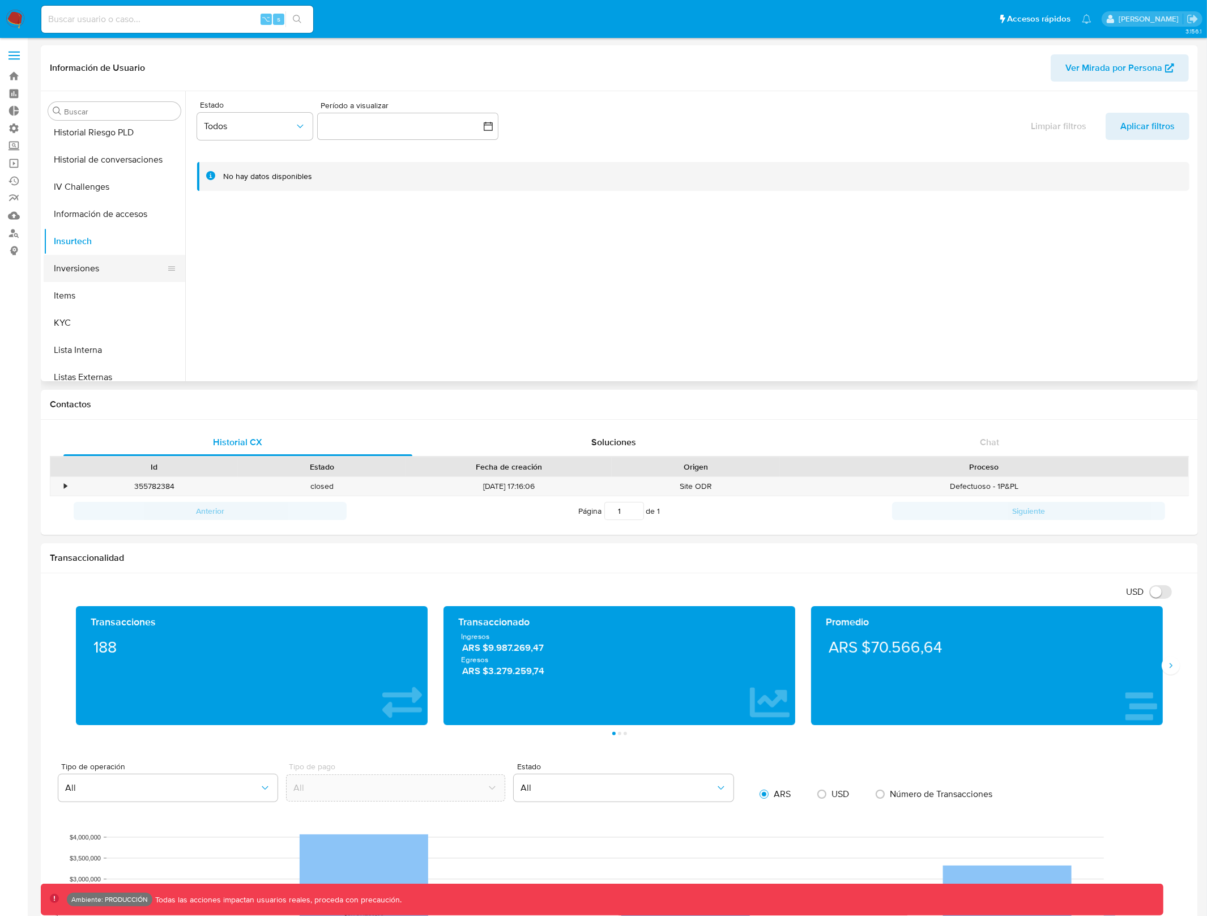
click at [119, 276] on button "Inversiones" at bounding box center [110, 268] width 133 height 27
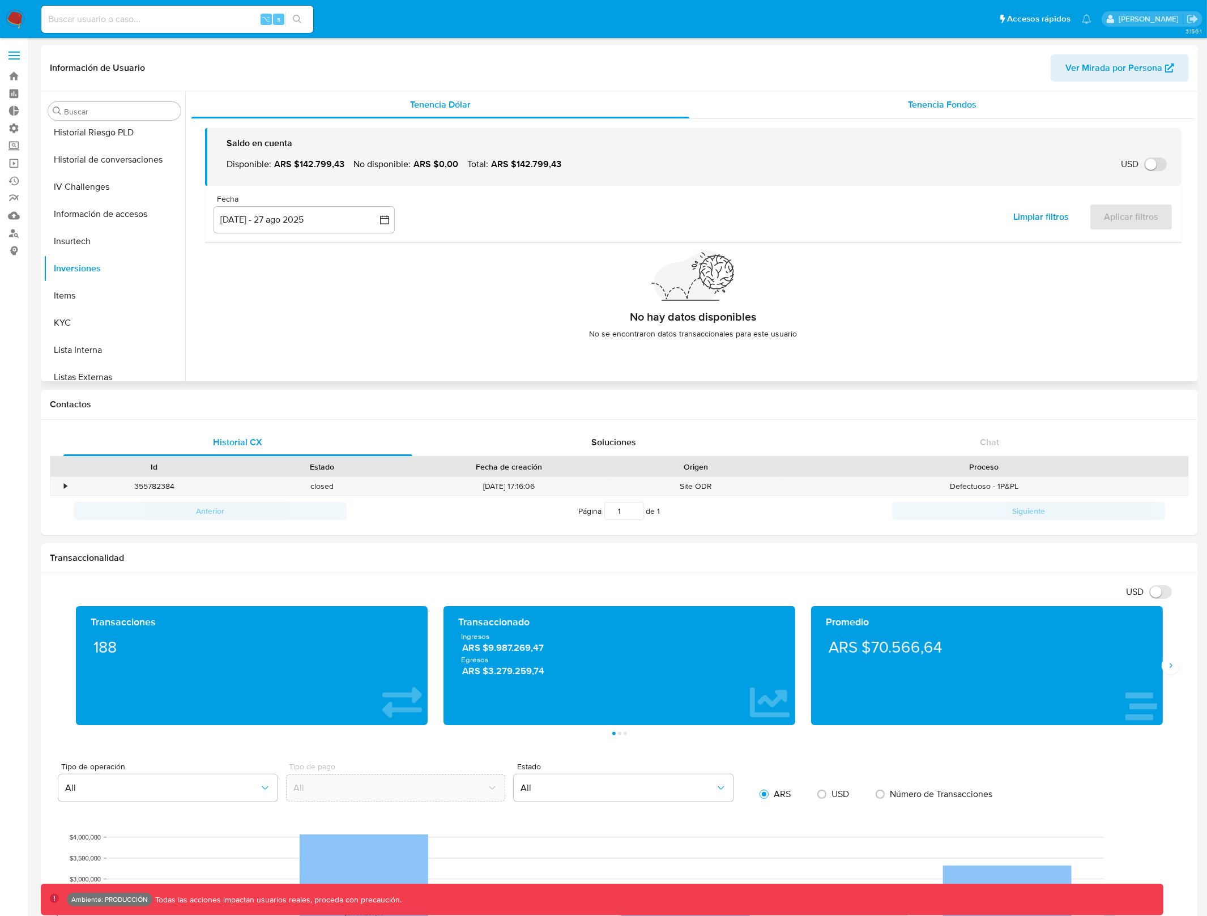
click at [968, 104] on span "Tenencia Fondos" at bounding box center [942, 104] width 69 height 13
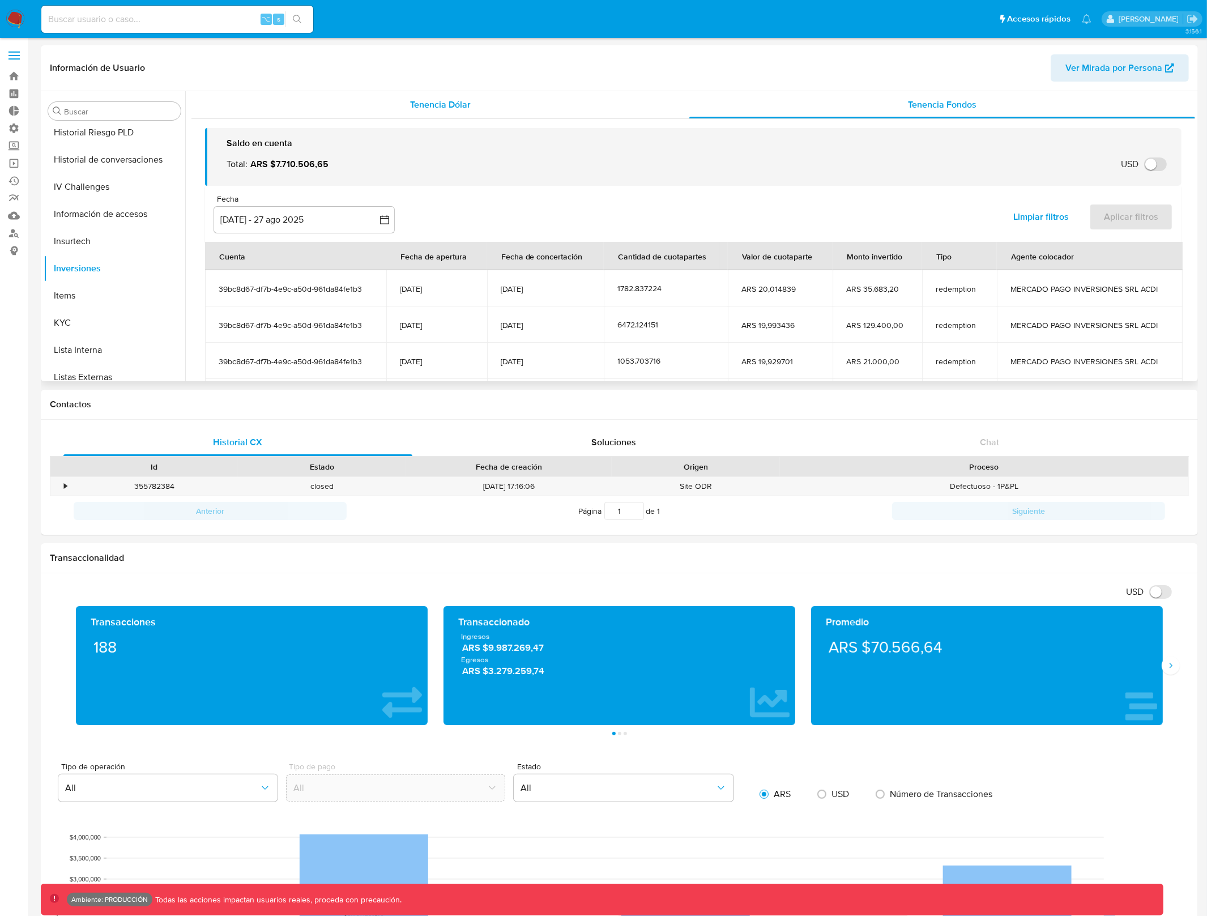
click at [489, 101] on div "Tenencia Dólar" at bounding box center [440, 104] width 498 height 27
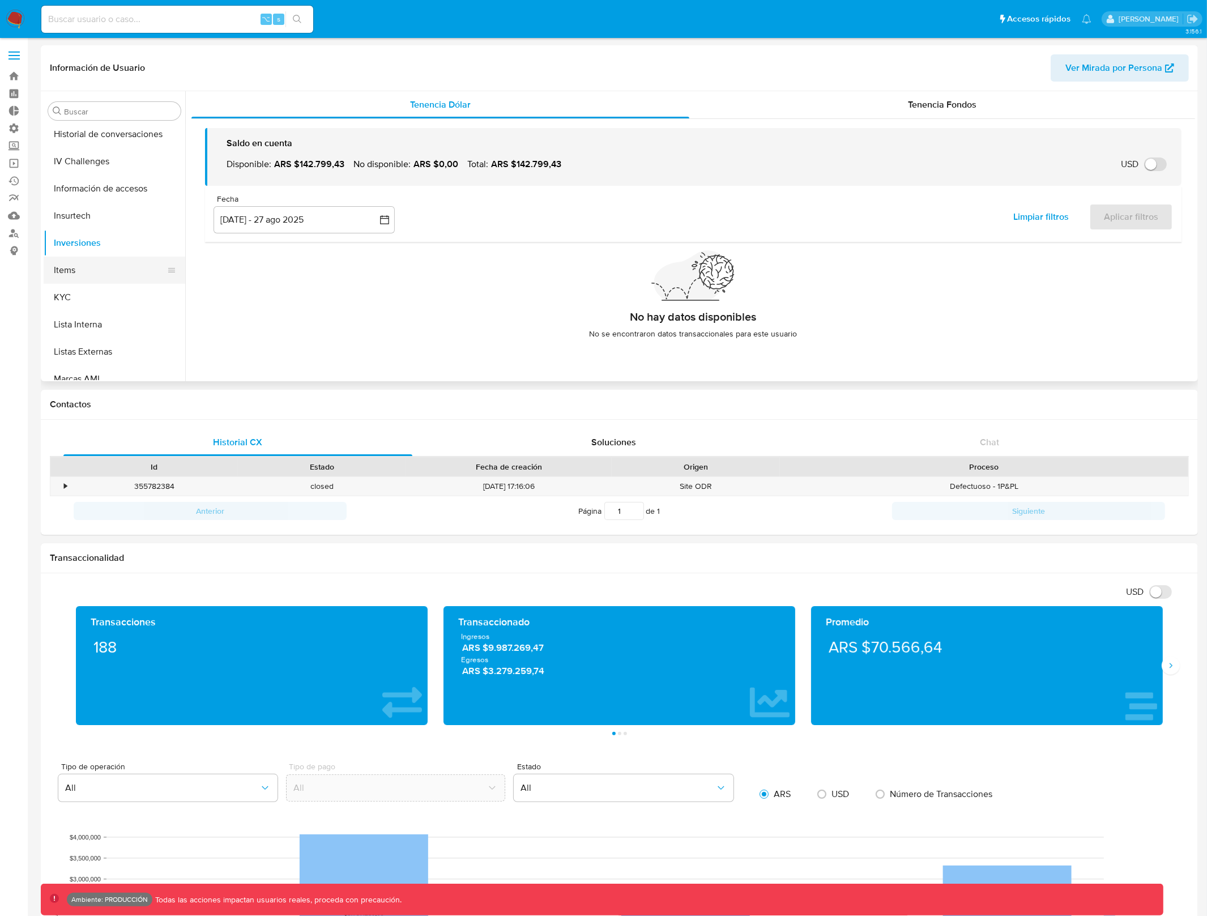
scroll to position [455, 0]
click at [136, 253] on button "Items" at bounding box center [110, 254] width 133 height 27
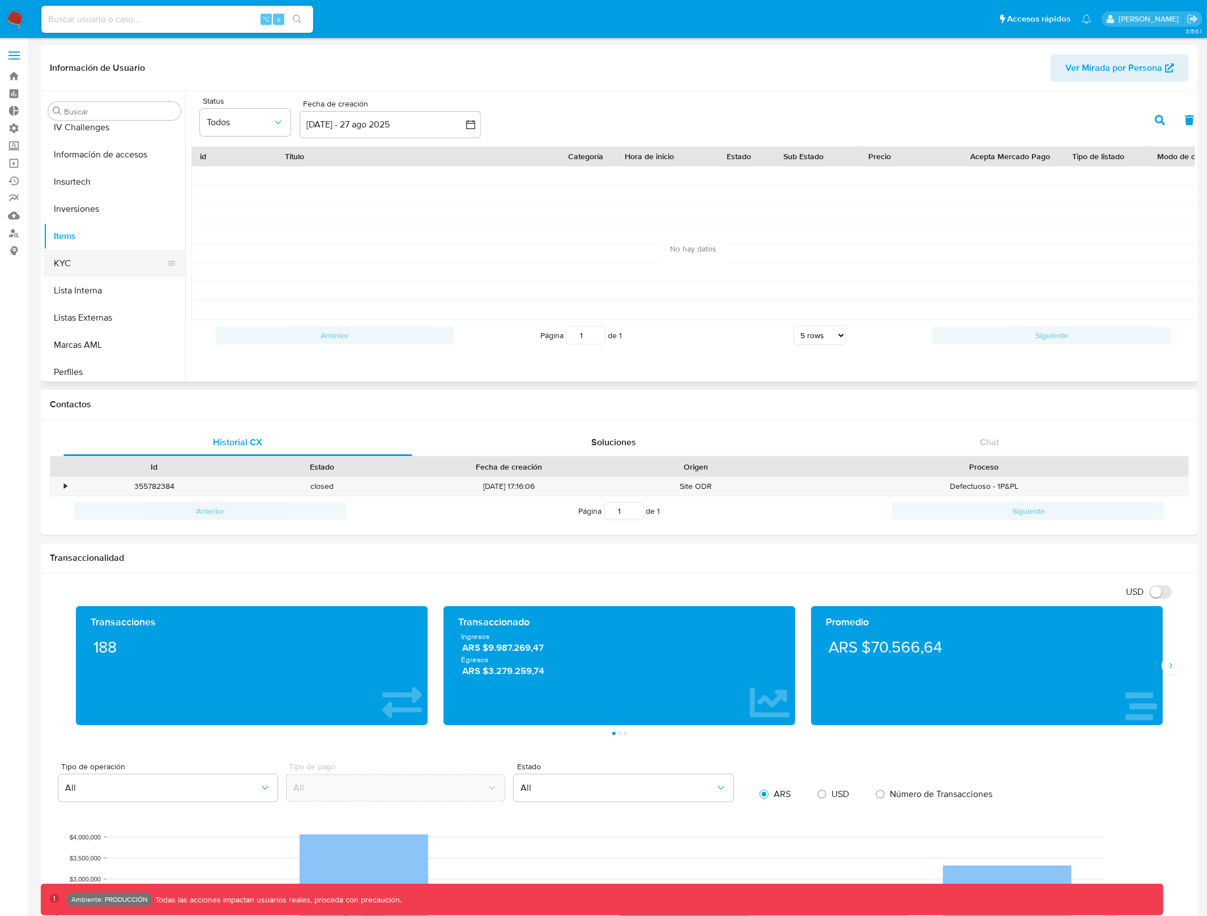
scroll to position [474, 0]
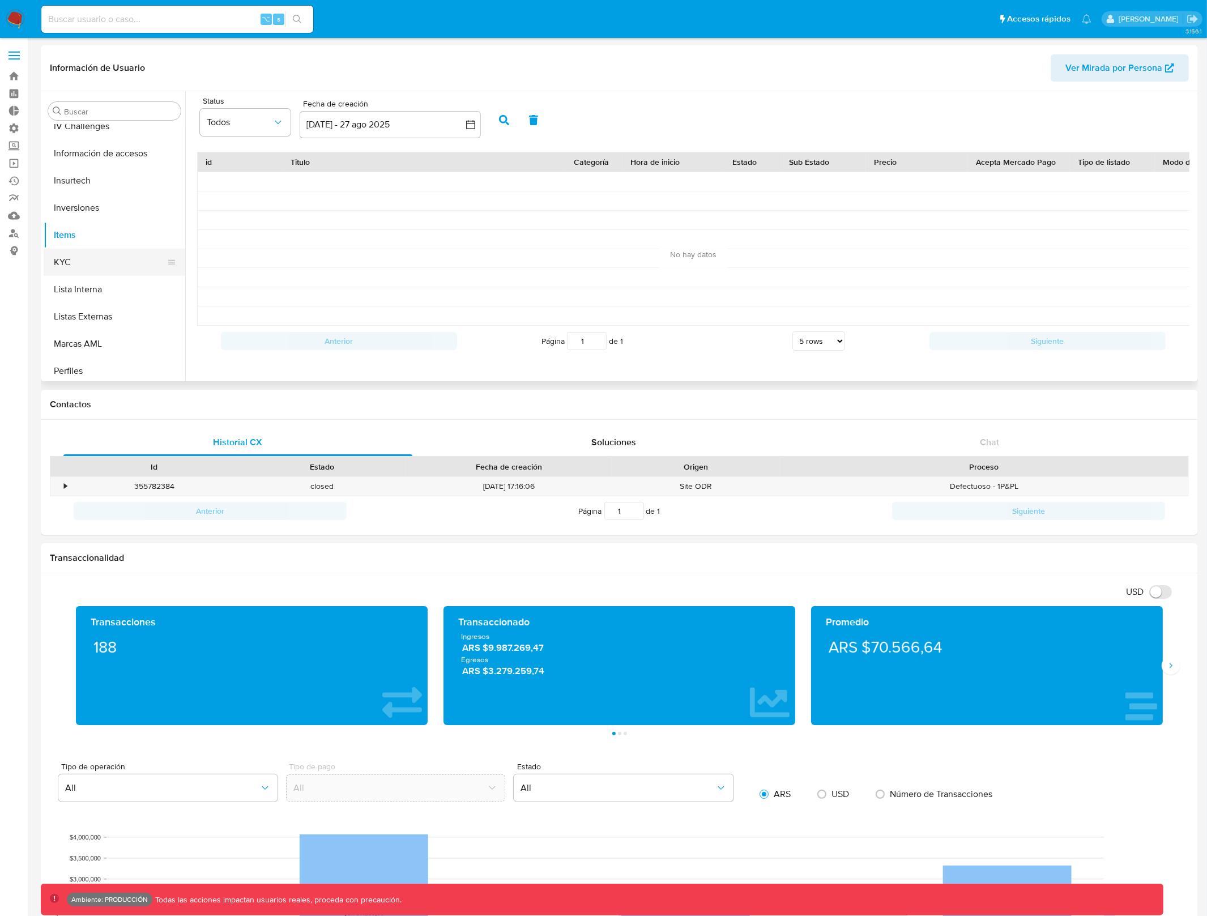
click at [123, 256] on button "KYC" at bounding box center [110, 262] width 133 height 27
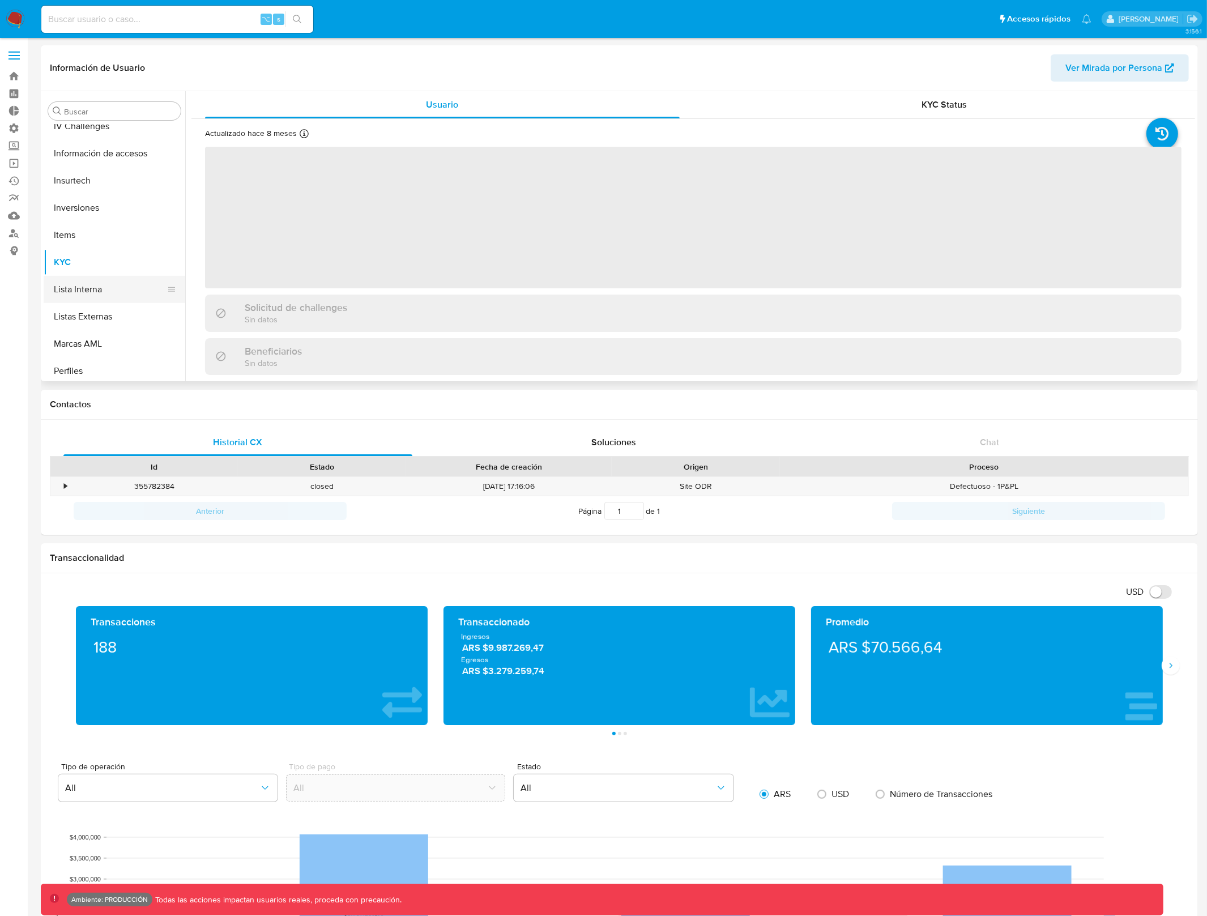
click at [132, 296] on button "Lista Interna" at bounding box center [110, 289] width 133 height 27
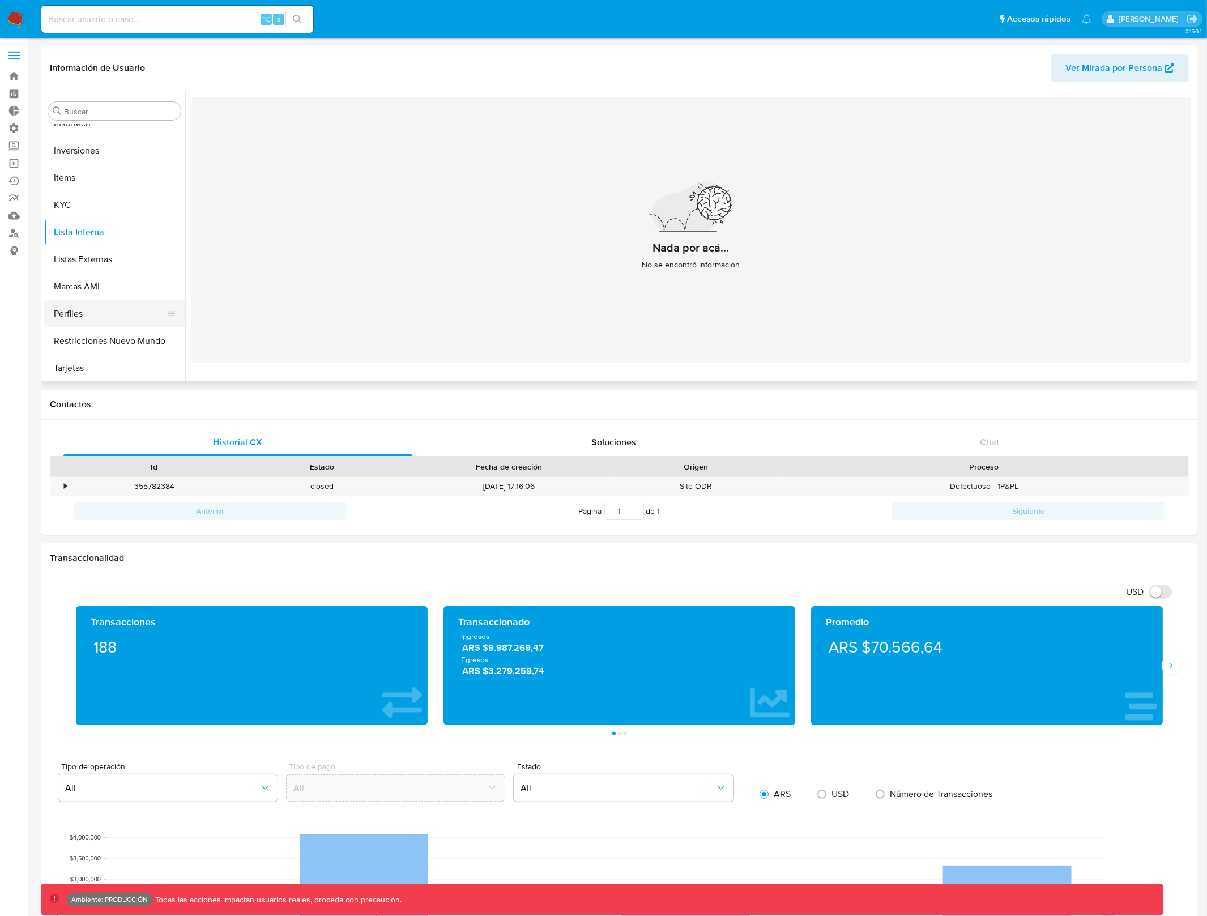
scroll to position [532, 0]
click at [126, 309] on button "Perfiles" at bounding box center [110, 312] width 133 height 27
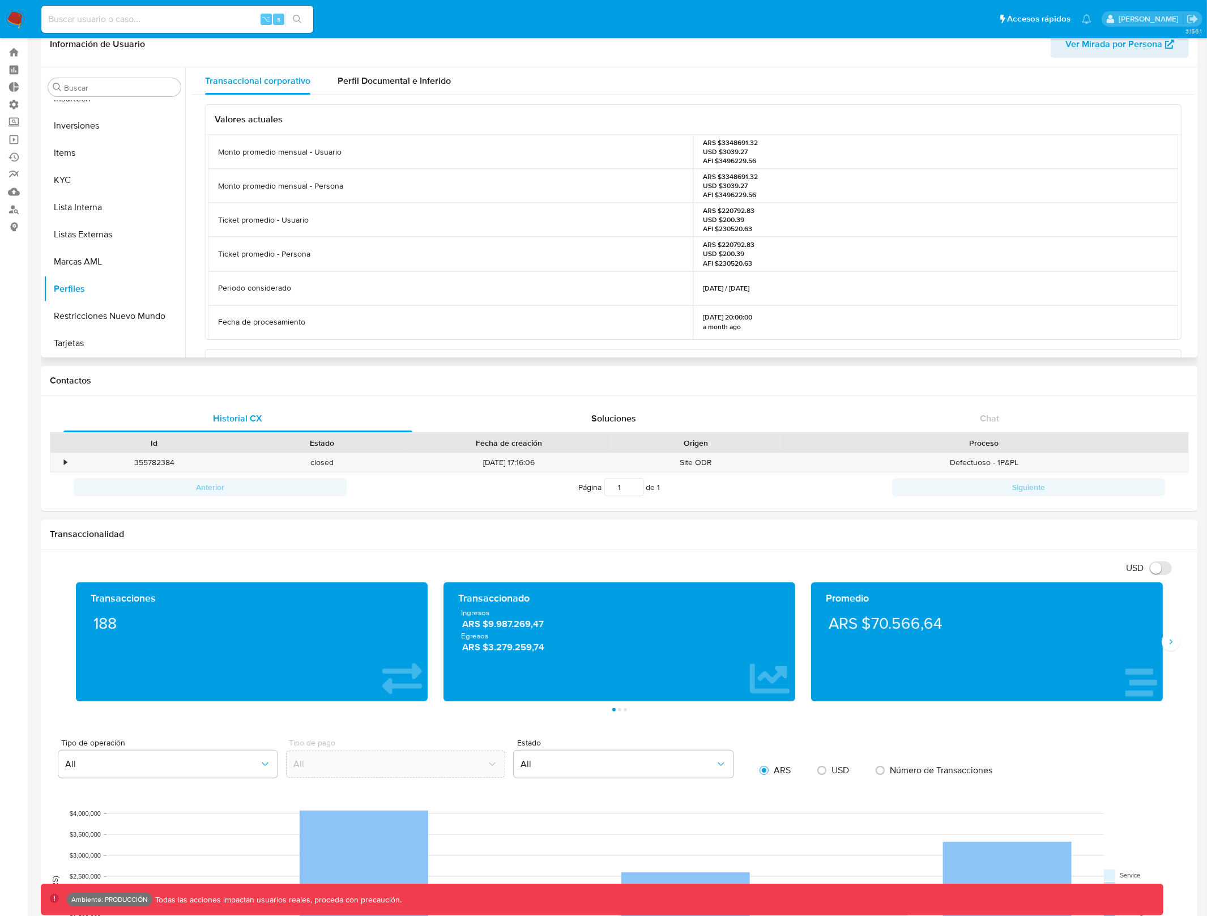
scroll to position [21, 0]
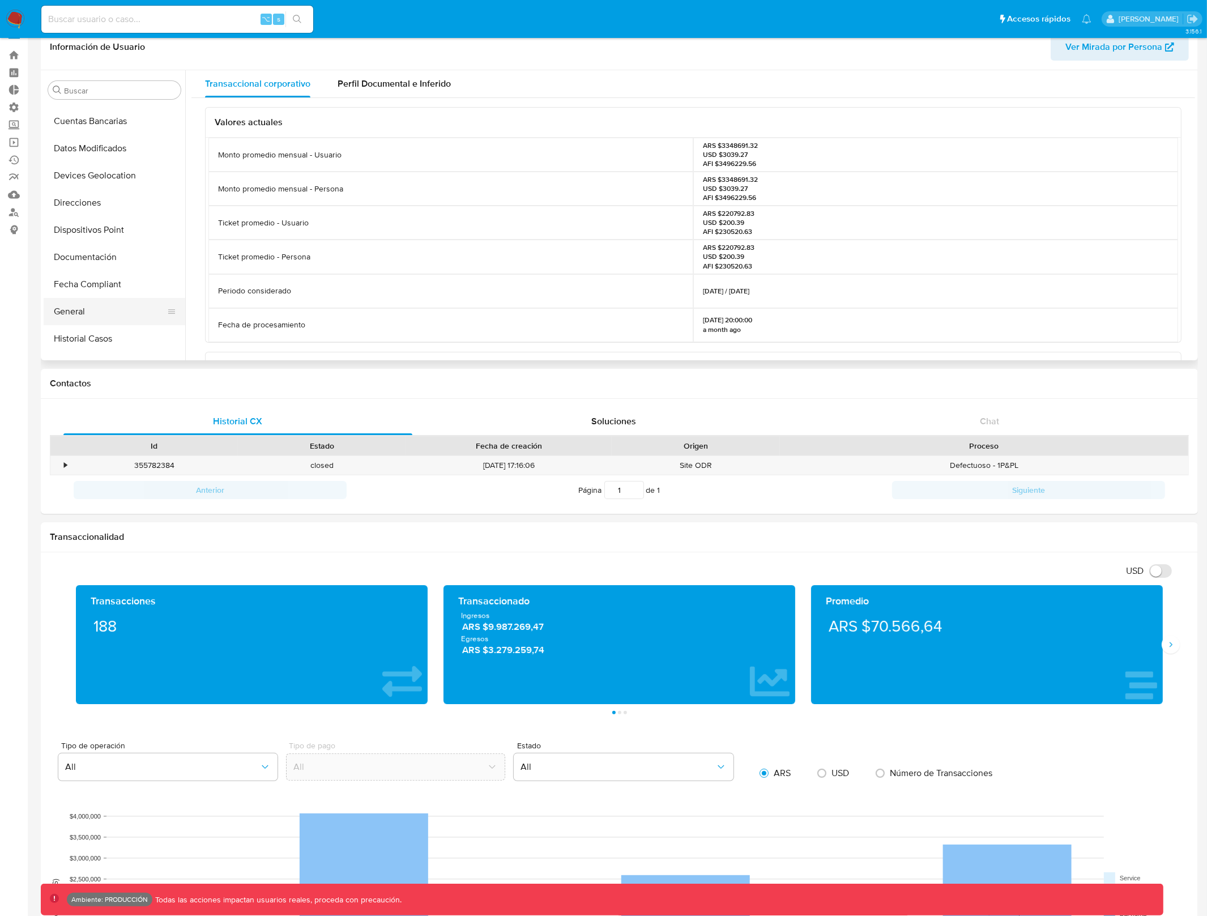
click at [109, 307] on button "General" at bounding box center [110, 311] width 133 height 27
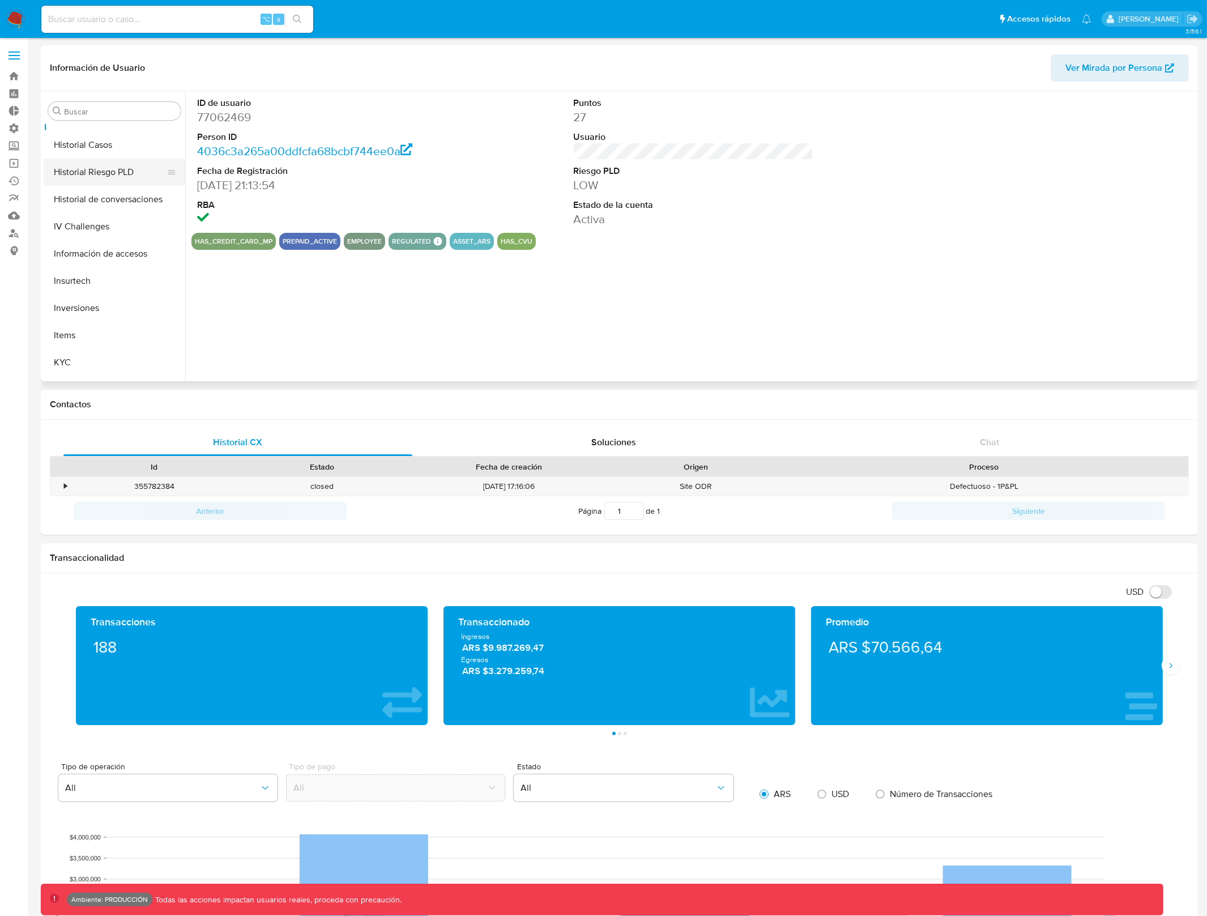
scroll to position [480, 0]
click at [106, 259] on button "KYC" at bounding box center [110, 256] width 133 height 27
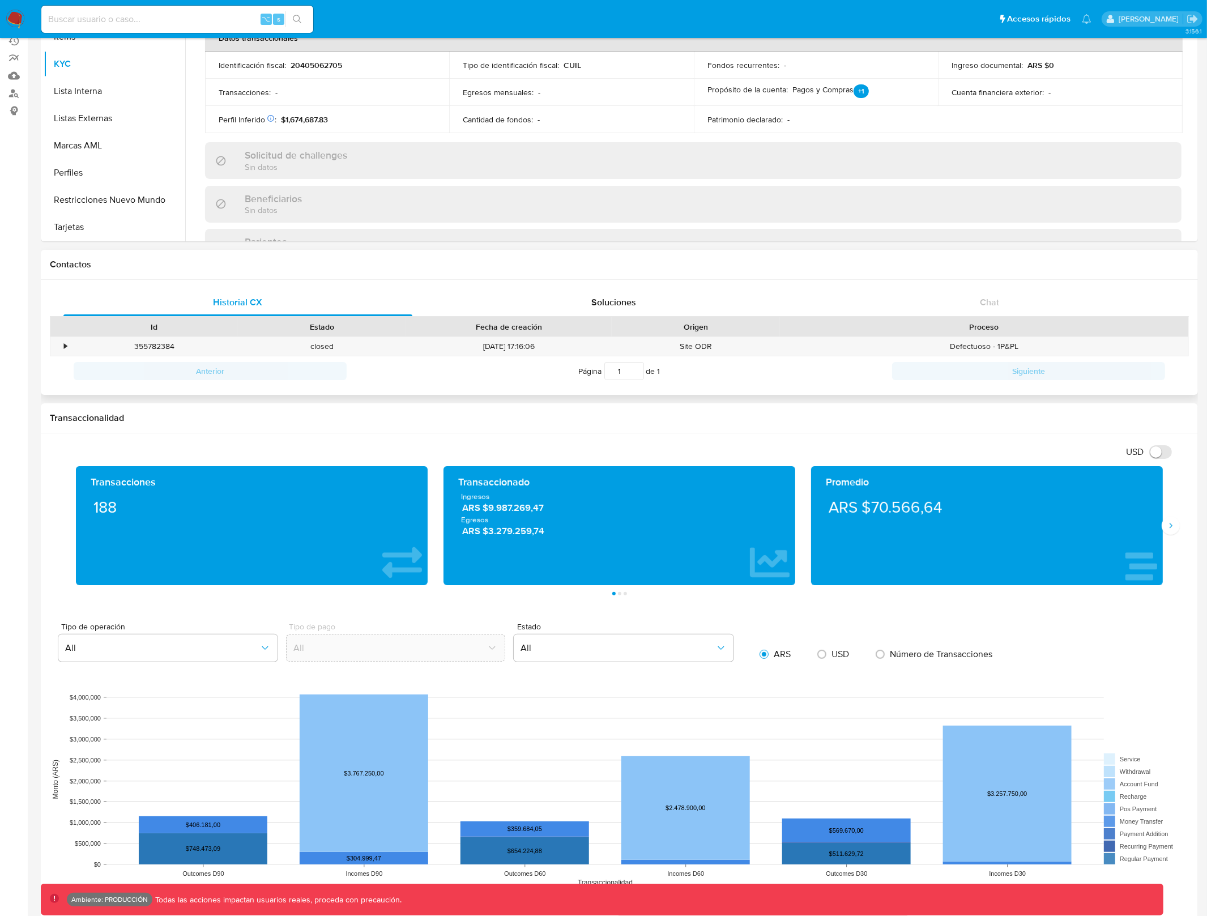
scroll to position [156, 0]
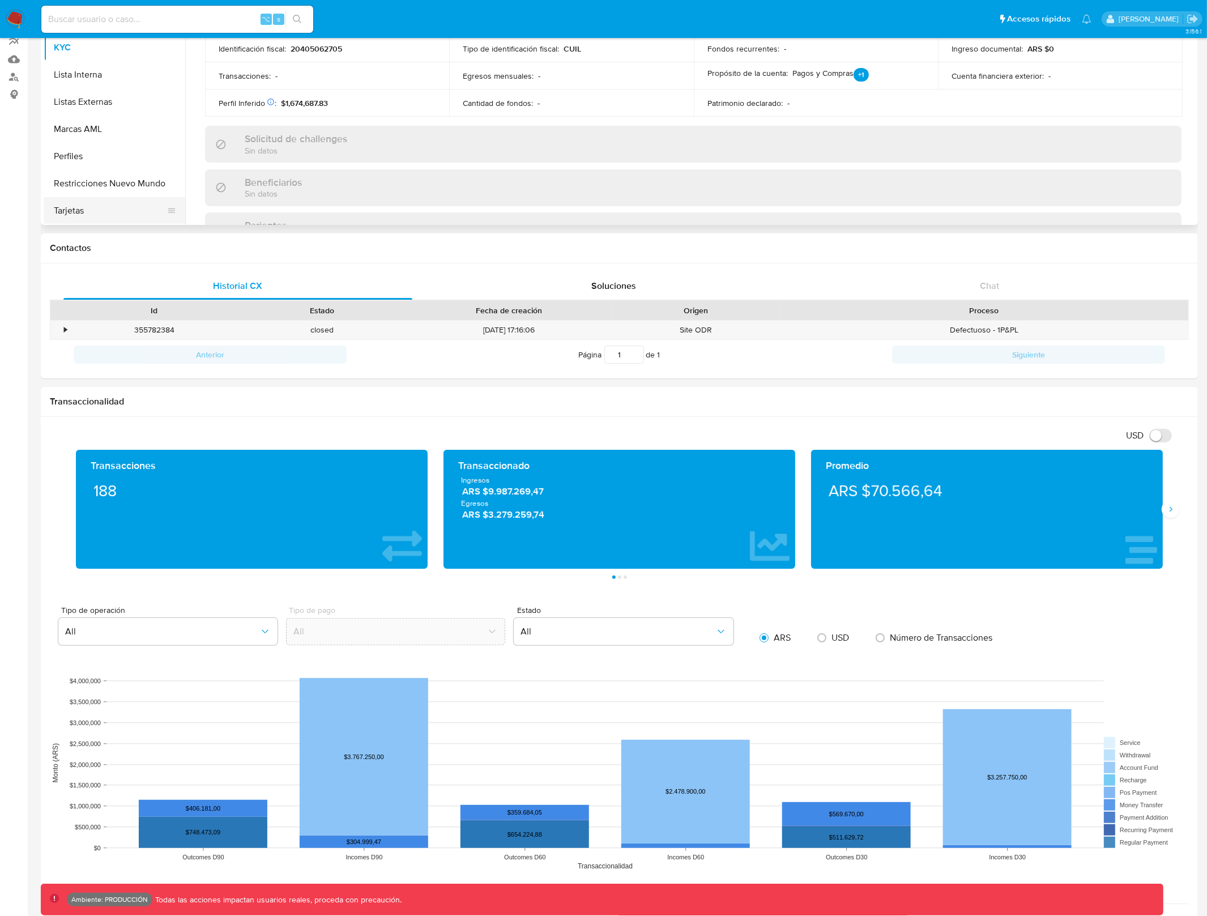
click at [92, 213] on button "Tarjetas" at bounding box center [110, 210] width 133 height 27
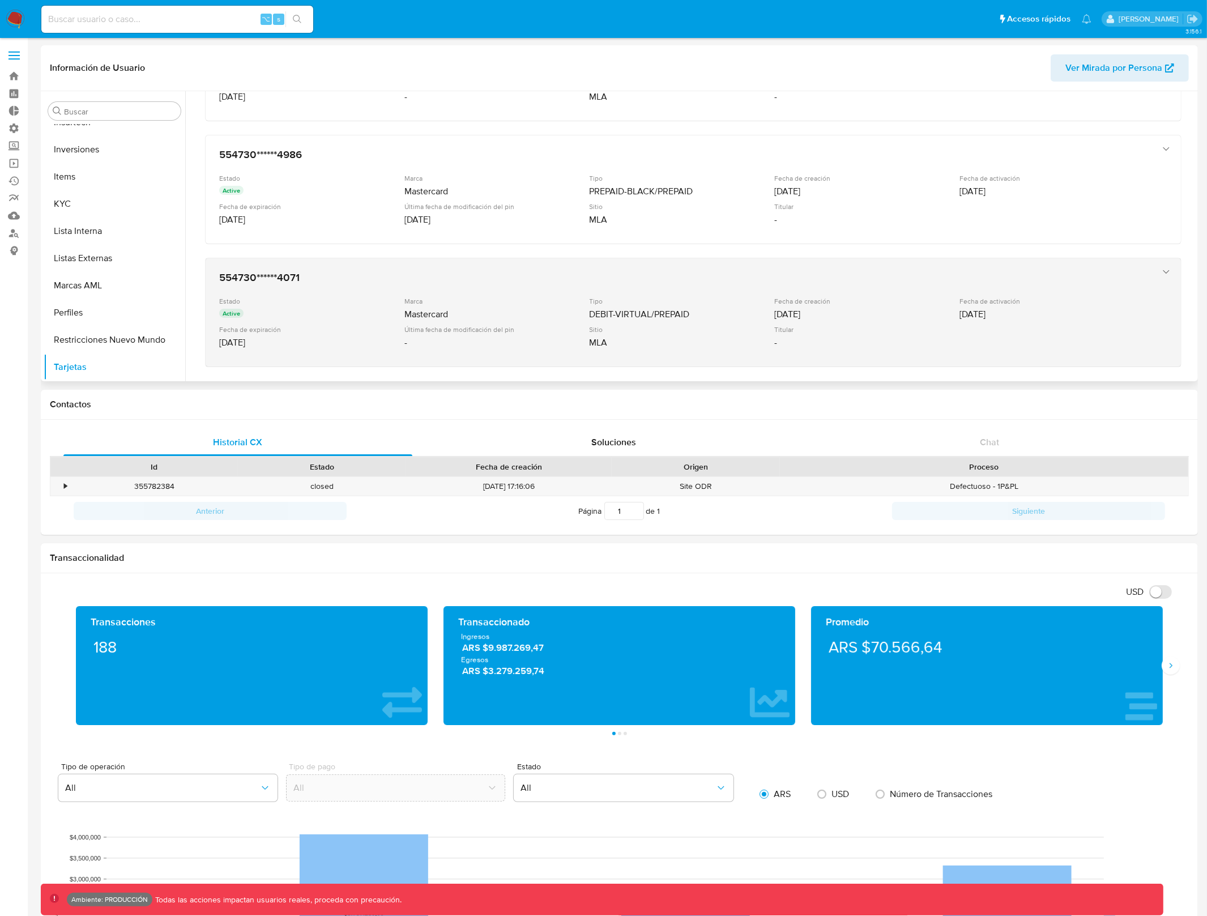
scroll to position [0, 0]
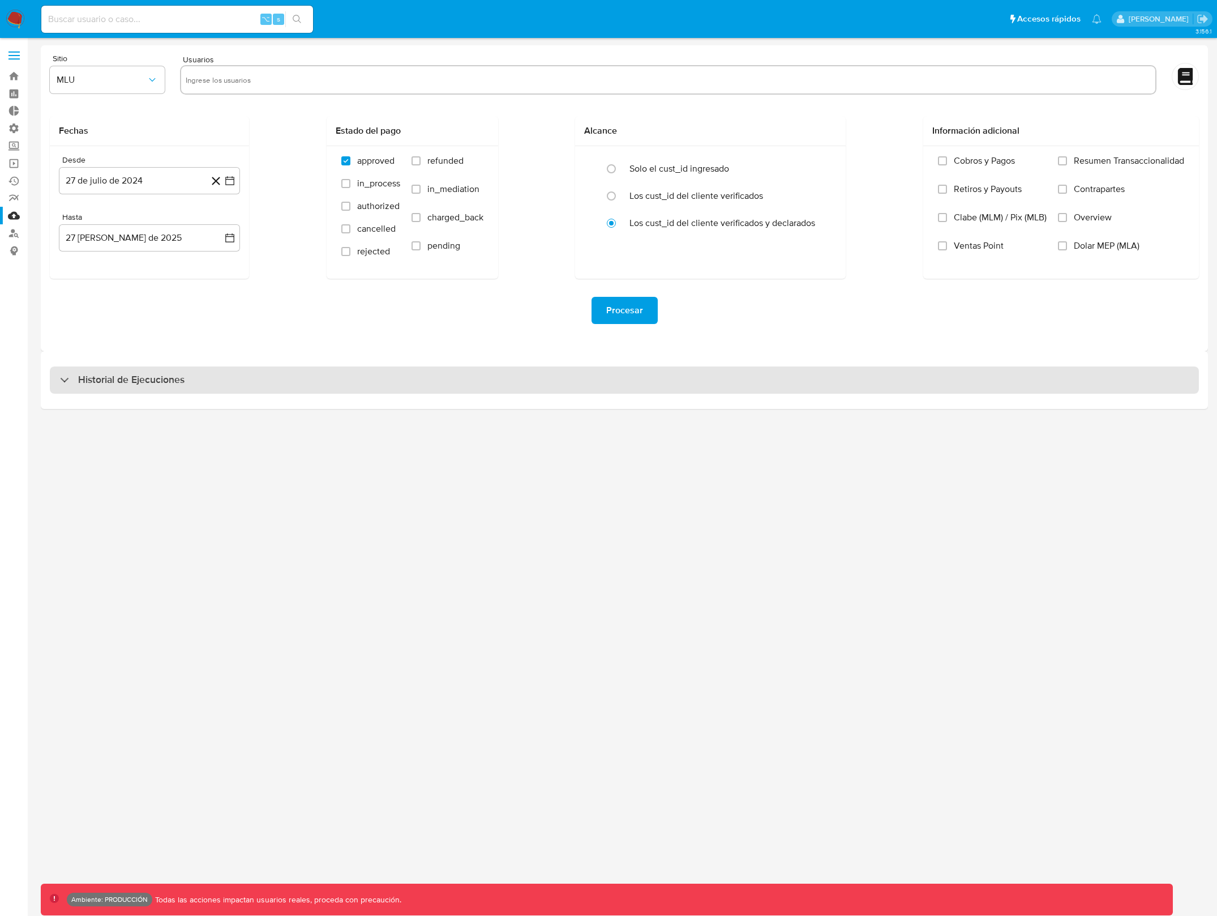
click at [638, 391] on div "Historial de Ejecuciones" at bounding box center [624, 379] width 1149 height 27
select select "10"
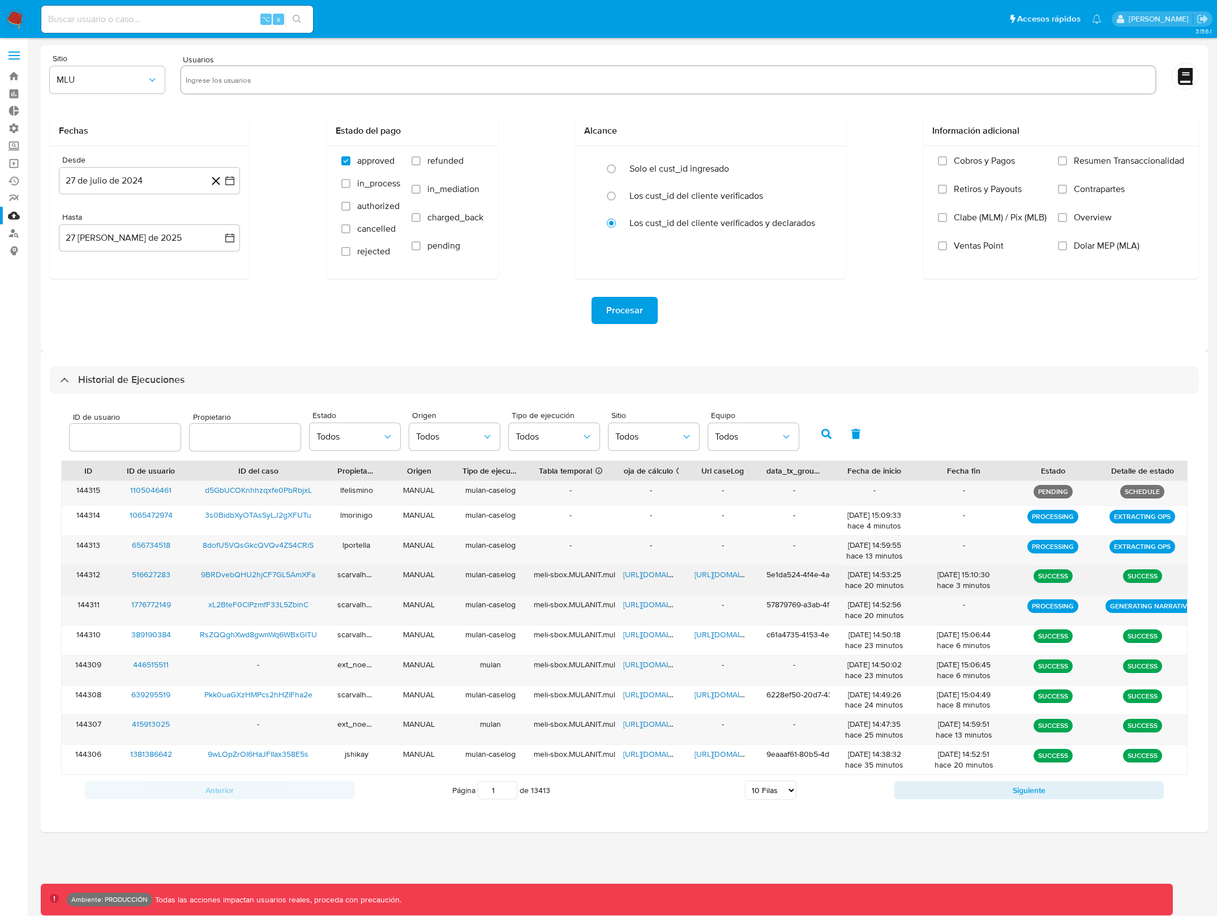
click at [703, 571] on span "https://docs.google.com/document/d/1WZnIEnSNmAYf3bfCiXpKTcN1aLOGHLGeEO4kKG-1bF0…" at bounding box center [734, 574] width 78 height 11
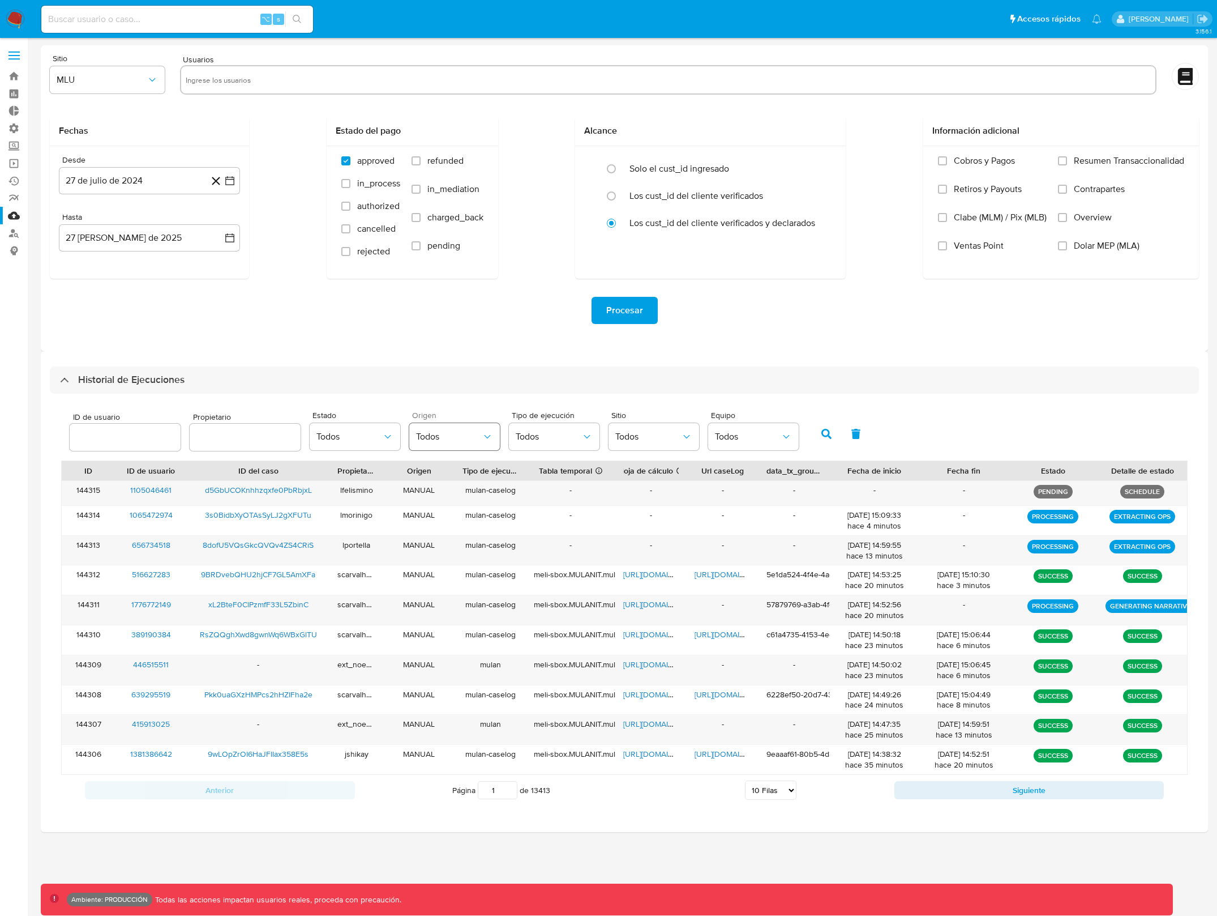
click at [461, 437] on span "Todos" at bounding box center [449, 436] width 66 height 11
click at [520, 440] on span "Todos" at bounding box center [549, 436] width 66 height 11
click at [544, 510] on div "Mulan+CaseLog" at bounding box center [549, 520] width 66 height 27
click at [813, 437] on button "button" at bounding box center [826, 433] width 29 height 27
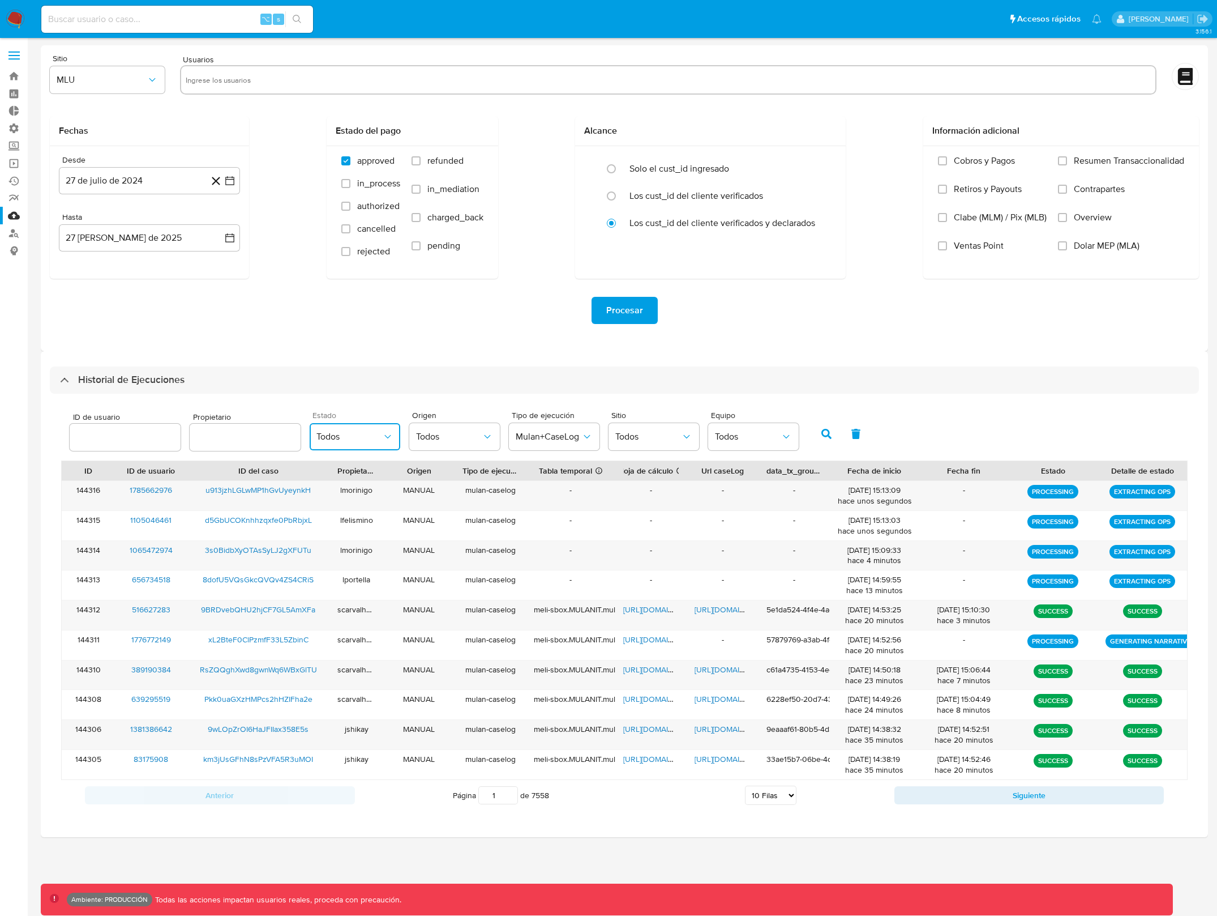
click at [328, 437] on span "Todos" at bounding box center [350, 436] width 66 height 11
click at [655, 443] on button "Todos" at bounding box center [654, 436] width 91 height 27
click at [645, 490] on div "MLA" at bounding box center [649, 493] width 66 height 27
click at [812, 435] on button "button" at bounding box center [826, 433] width 29 height 27
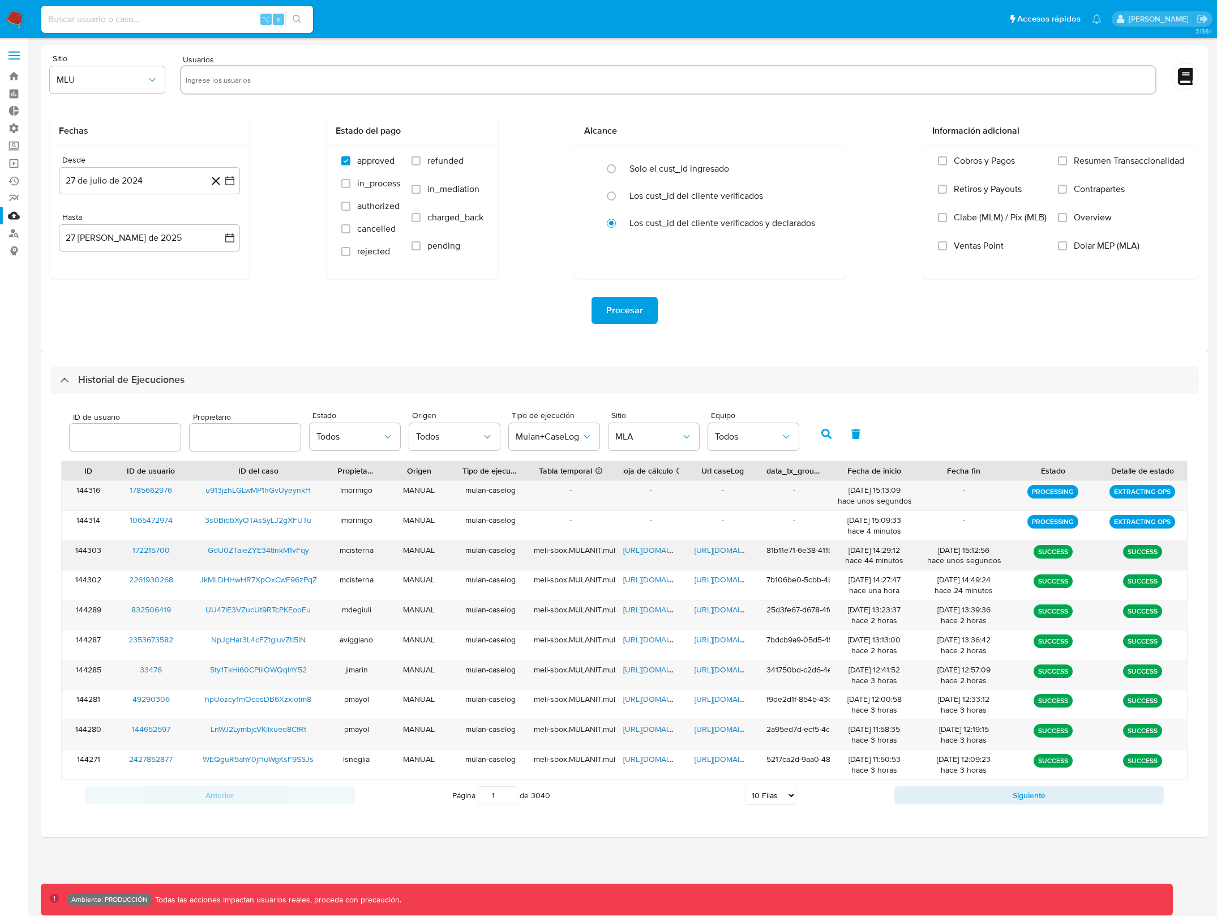
click at [712, 546] on span "https://docs.google.com/document/d/1UJ5BOI0JgAMKIvChTUK5sWLqttEscha8fIIRnUgtWos…" at bounding box center [734, 549] width 78 height 11
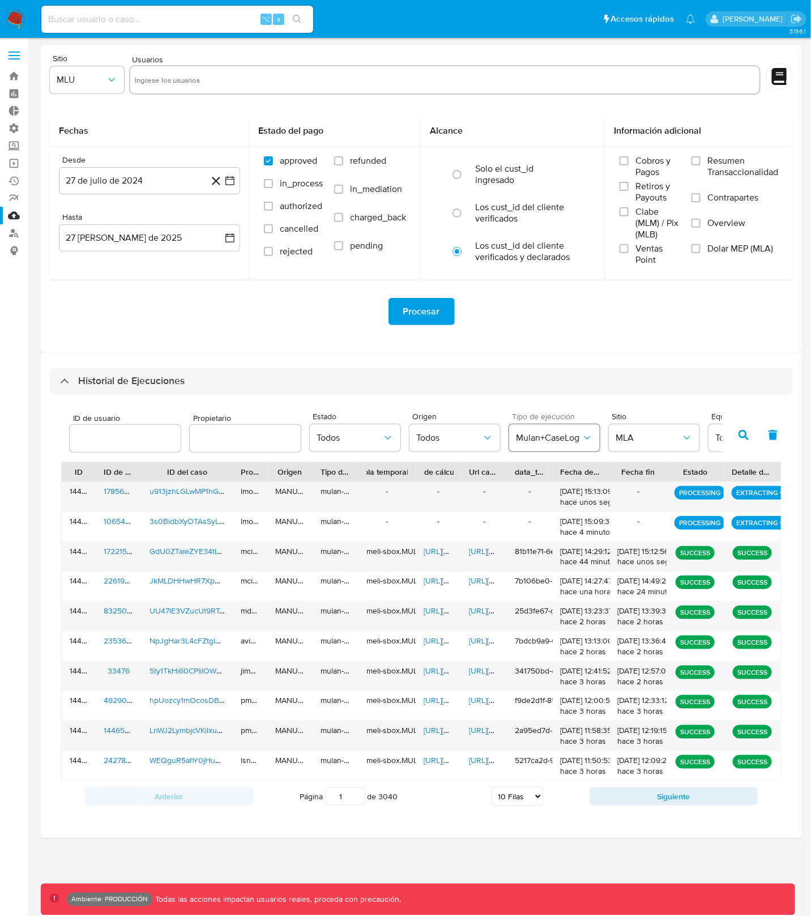
click at [542, 441] on span "Mulan+CaseLog" at bounding box center [549, 437] width 66 height 11
click at [547, 472] on div "Todos" at bounding box center [549, 467] width 66 height 27
click at [659, 439] on span "MLA" at bounding box center [649, 437] width 66 height 11
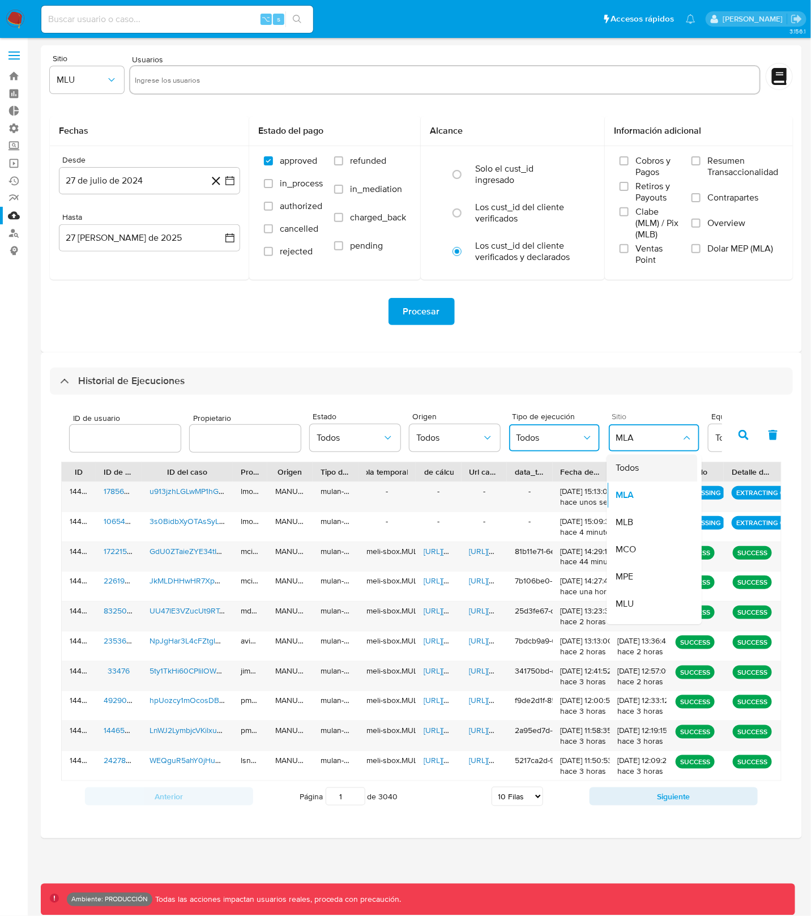
click at [636, 467] on div "Todos" at bounding box center [649, 467] width 66 height 27
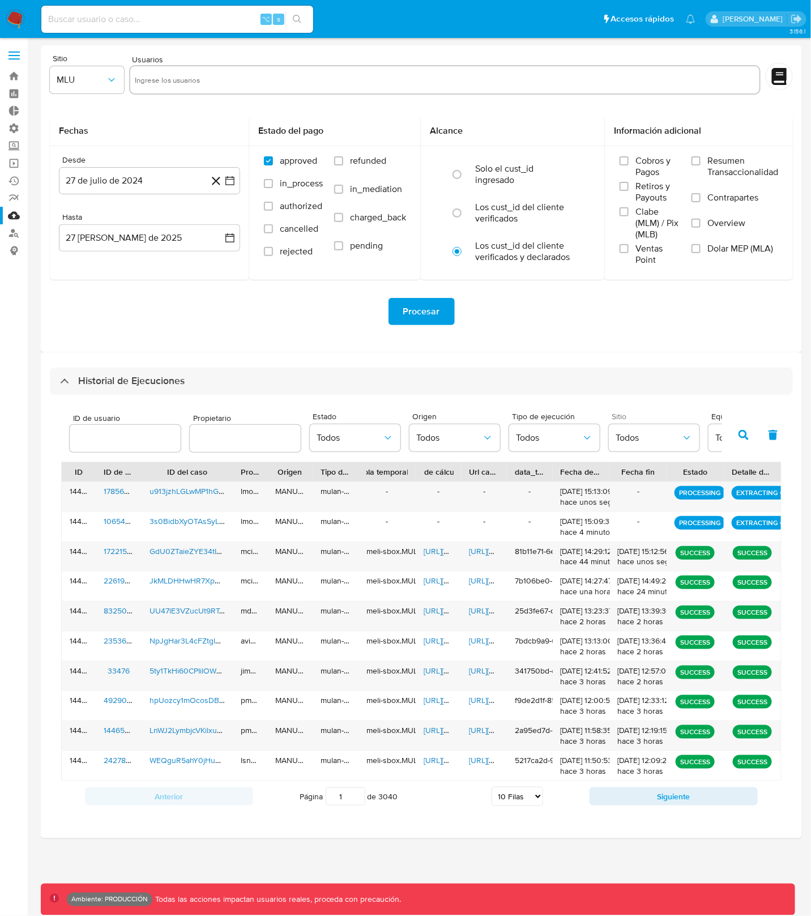
click at [143, 447] on div at bounding box center [125, 438] width 111 height 27
click at [222, 439] on input "text" at bounding box center [245, 438] width 111 height 15
type input "gzanini"
click at [738, 435] on icon "button" at bounding box center [743, 435] width 10 height 10
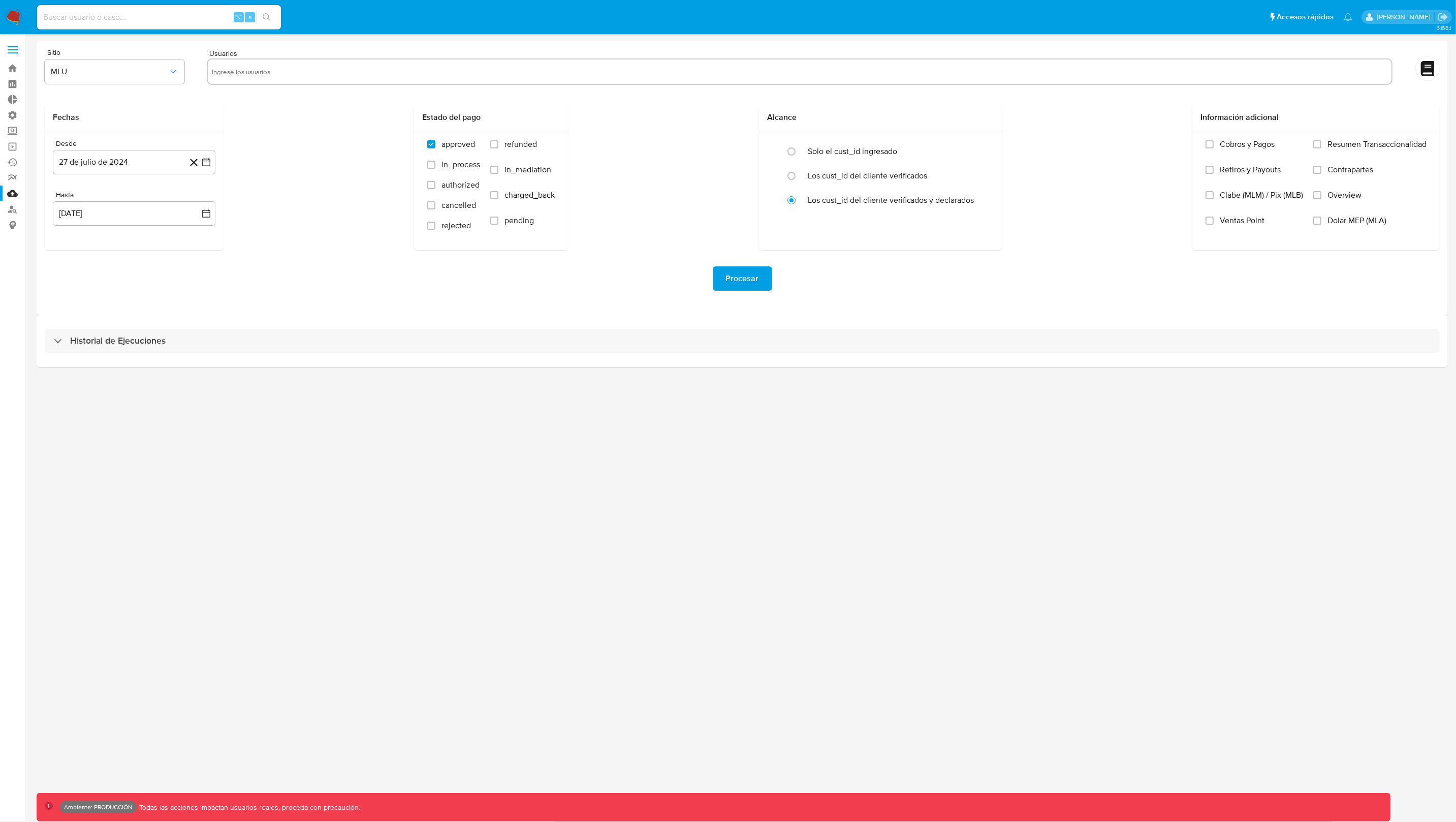
click at [116, 14] on input at bounding box center [159, 17] width 244 height 13
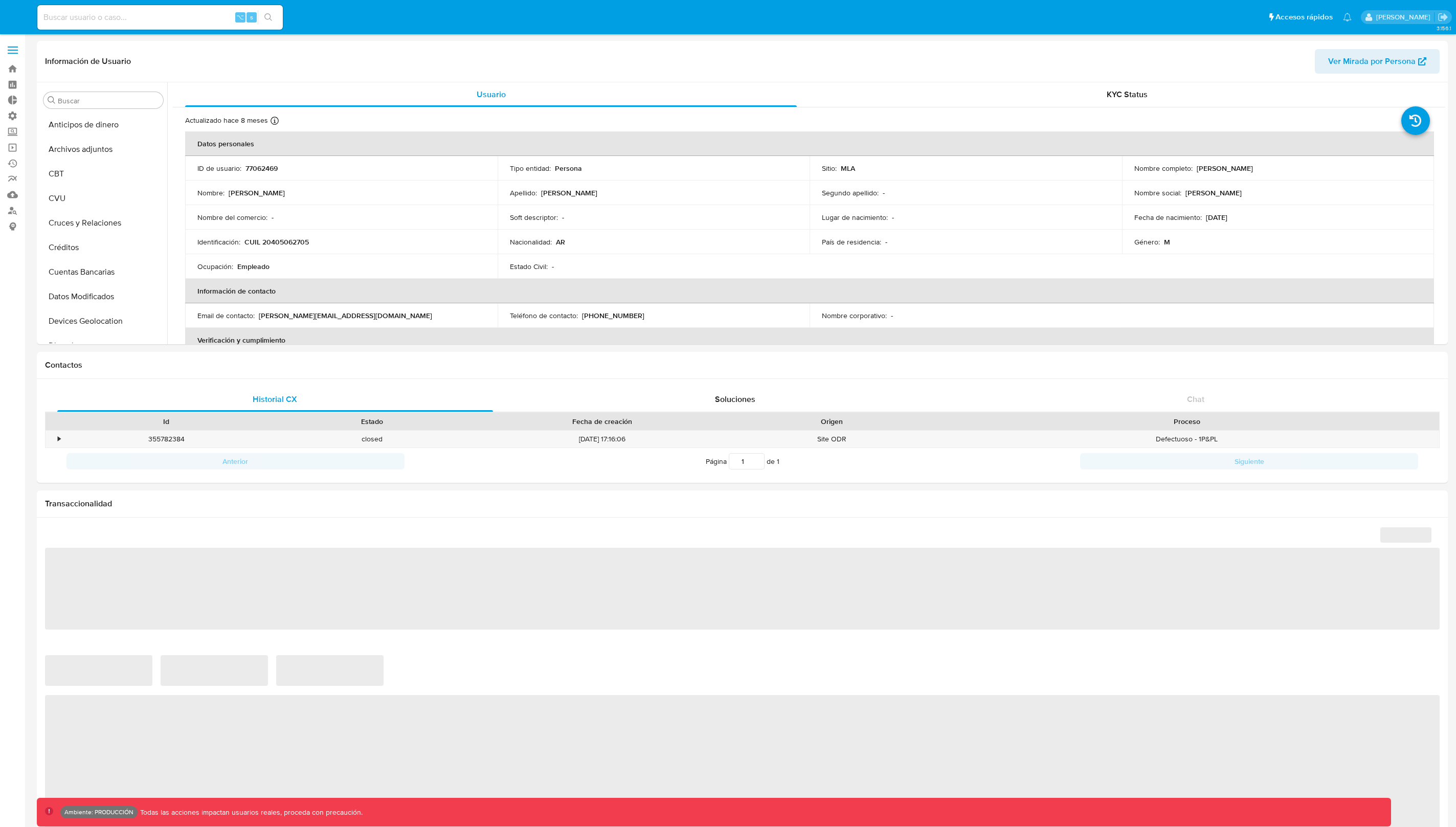
select select "10"
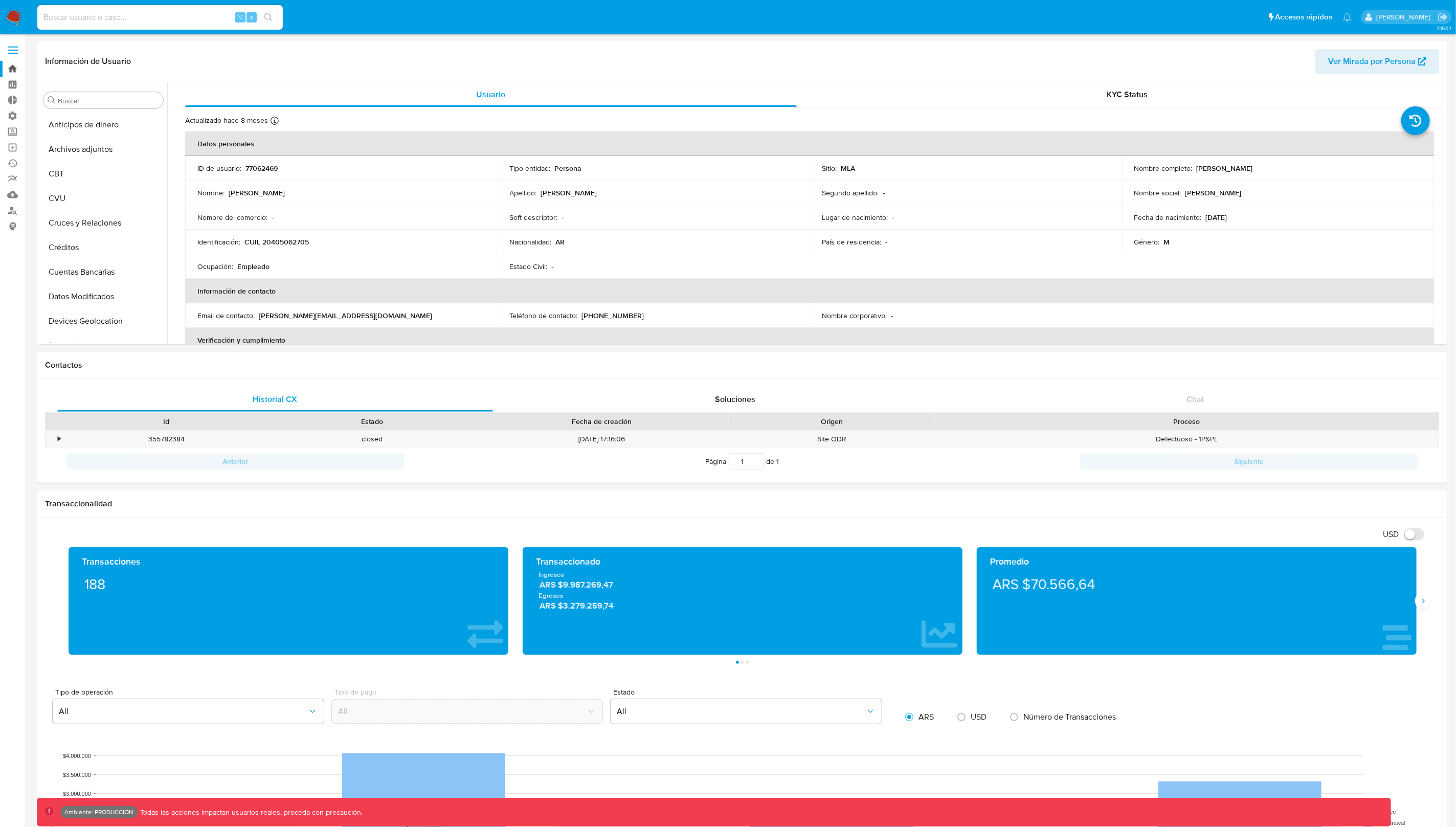
click at [14, 70] on link "Bandeja" at bounding box center [61, 69] width 122 height 16
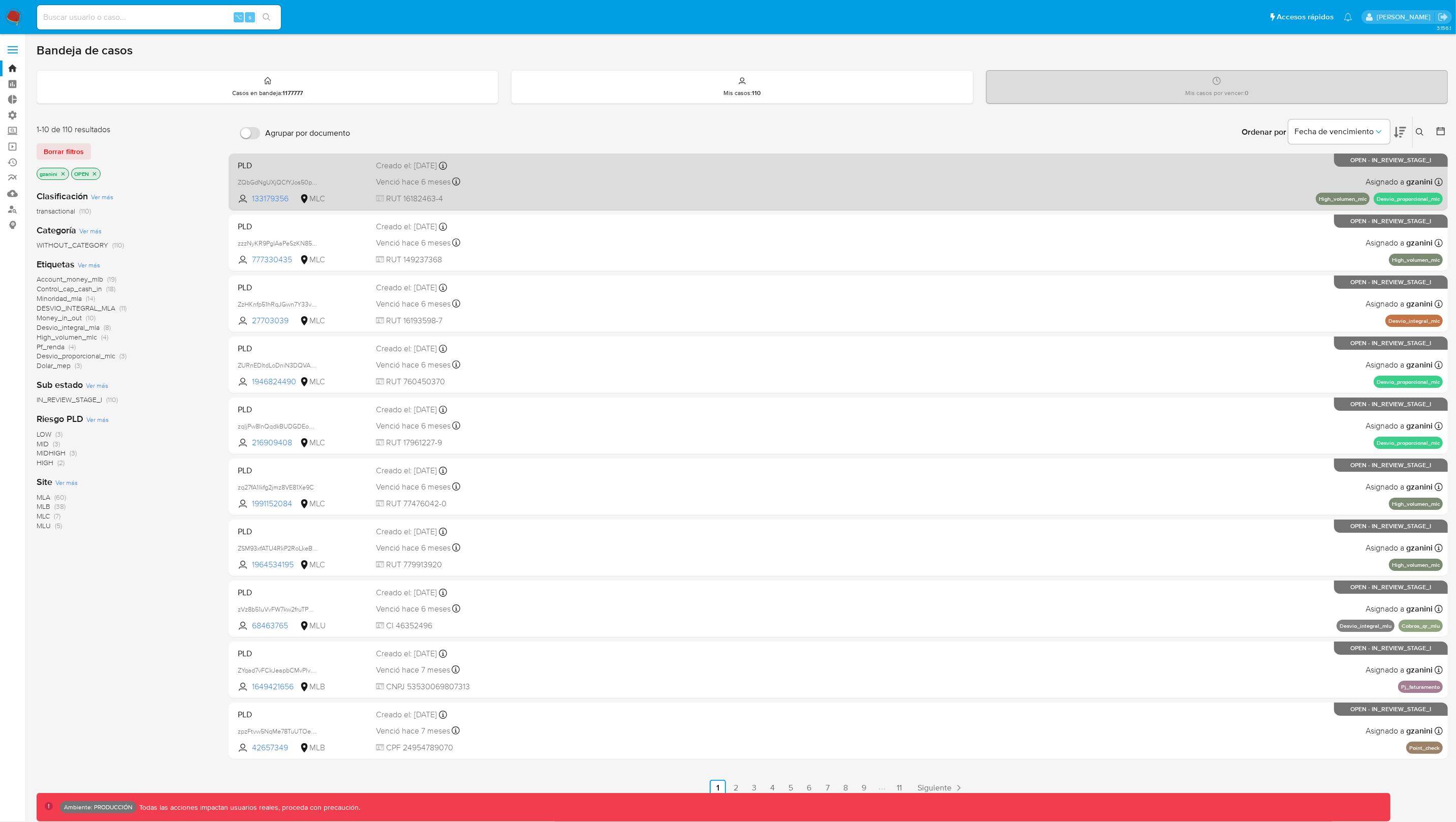
click at [579, 187] on div "Venció [DATE] Vence el [DATE] 16:25:43" at bounding box center [506, 181] width 260 height 13
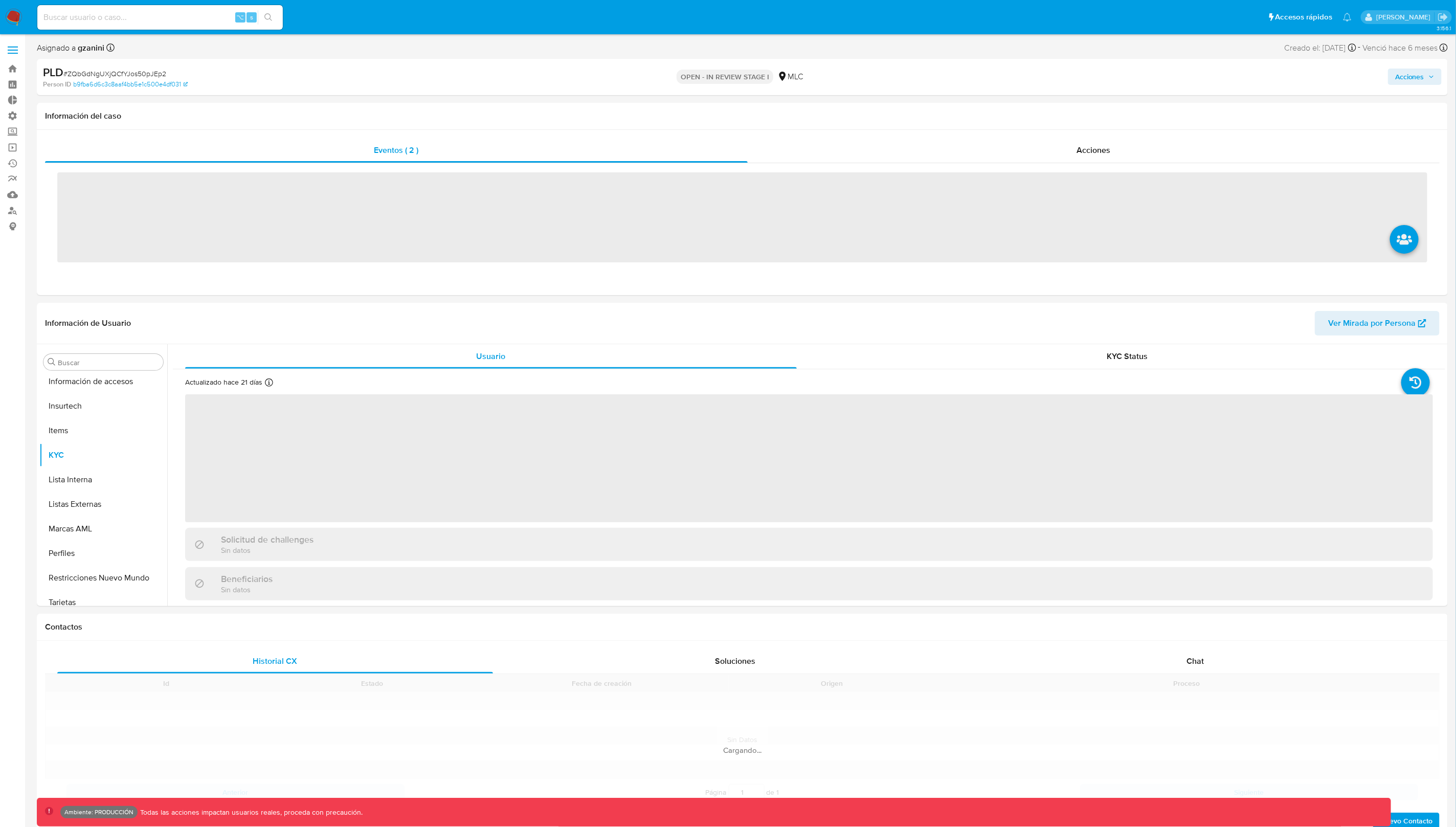
scroll to position [431, 0]
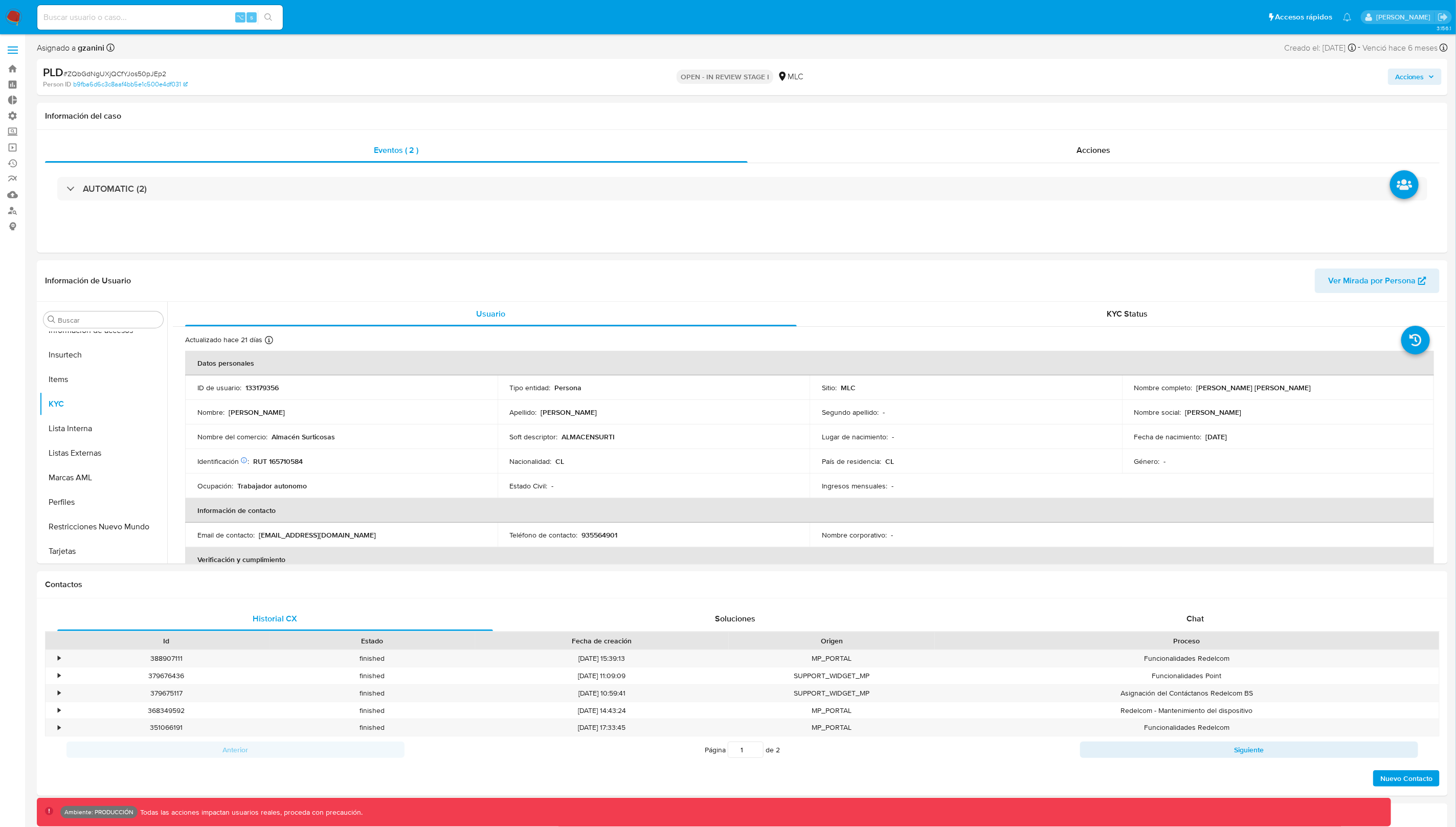
select select "10"
click at [10, 68] on link "Bandeja" at bounding box center [61, 69] width 122 height 16
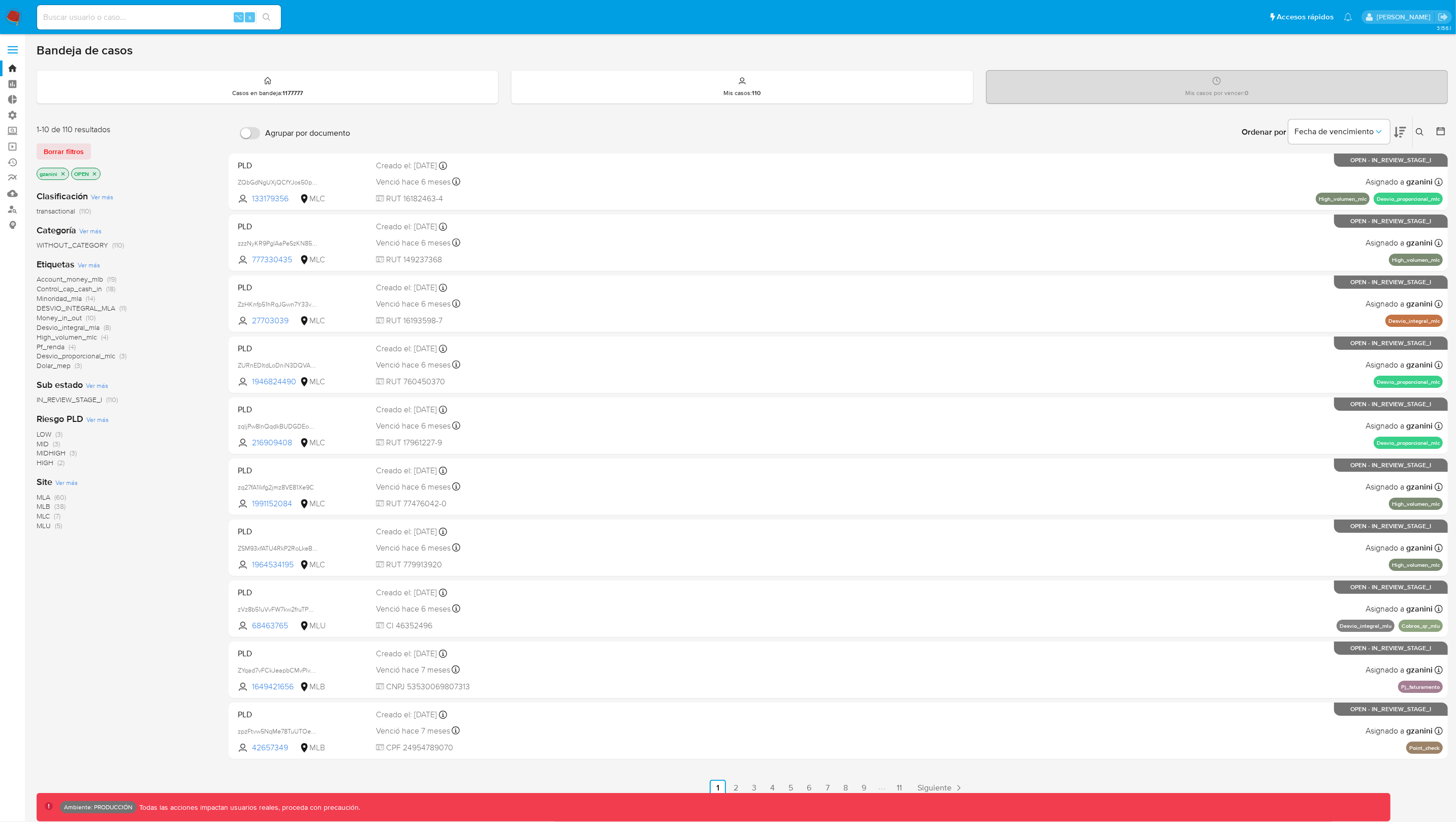
click at [62, 172] on icon "close-filter" at bounding box center [64, 173] width 4 height 4
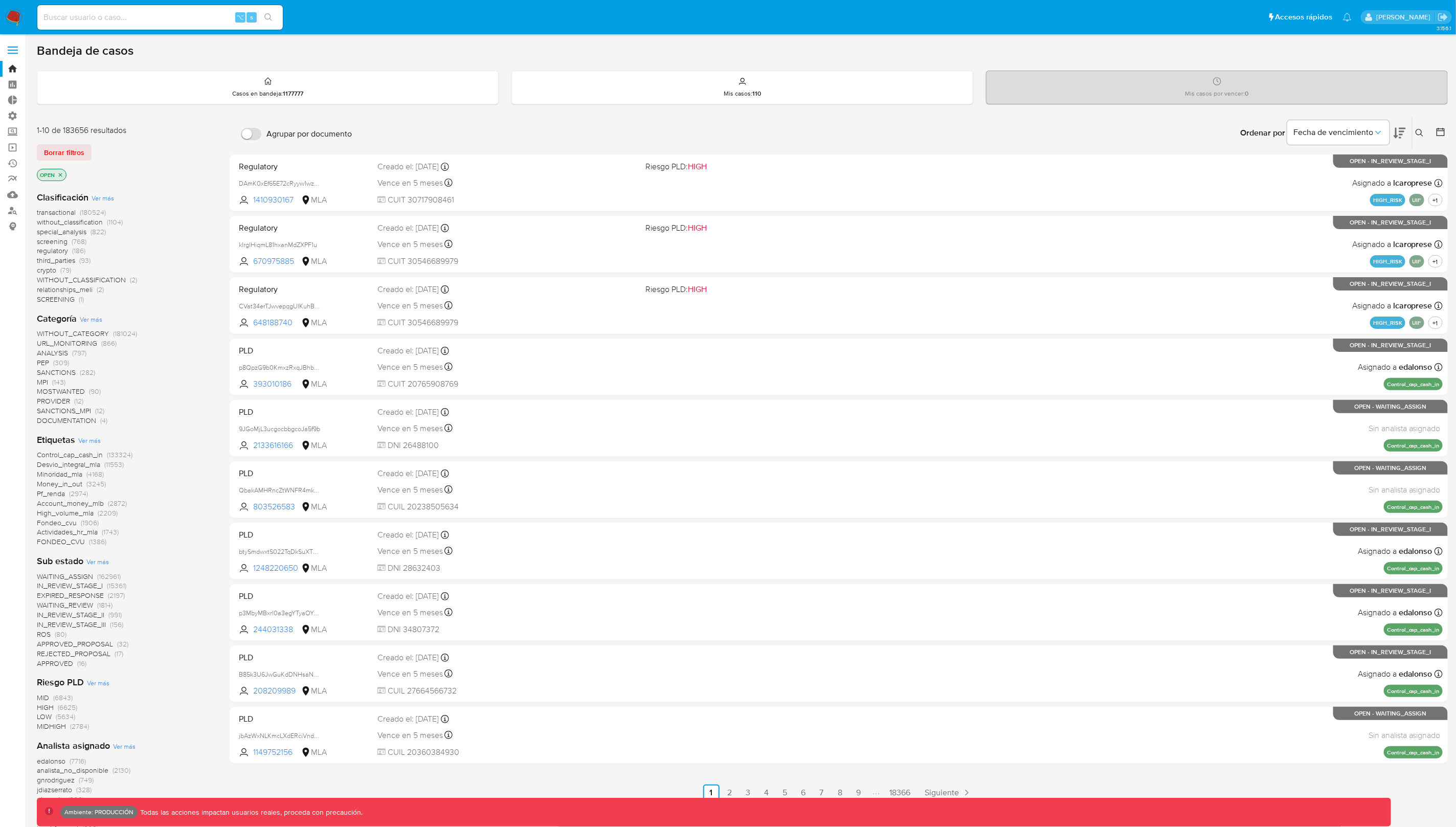
click at [62, 173] on icon "close-filter" at bounding box center [60, 174] width 6 height 6
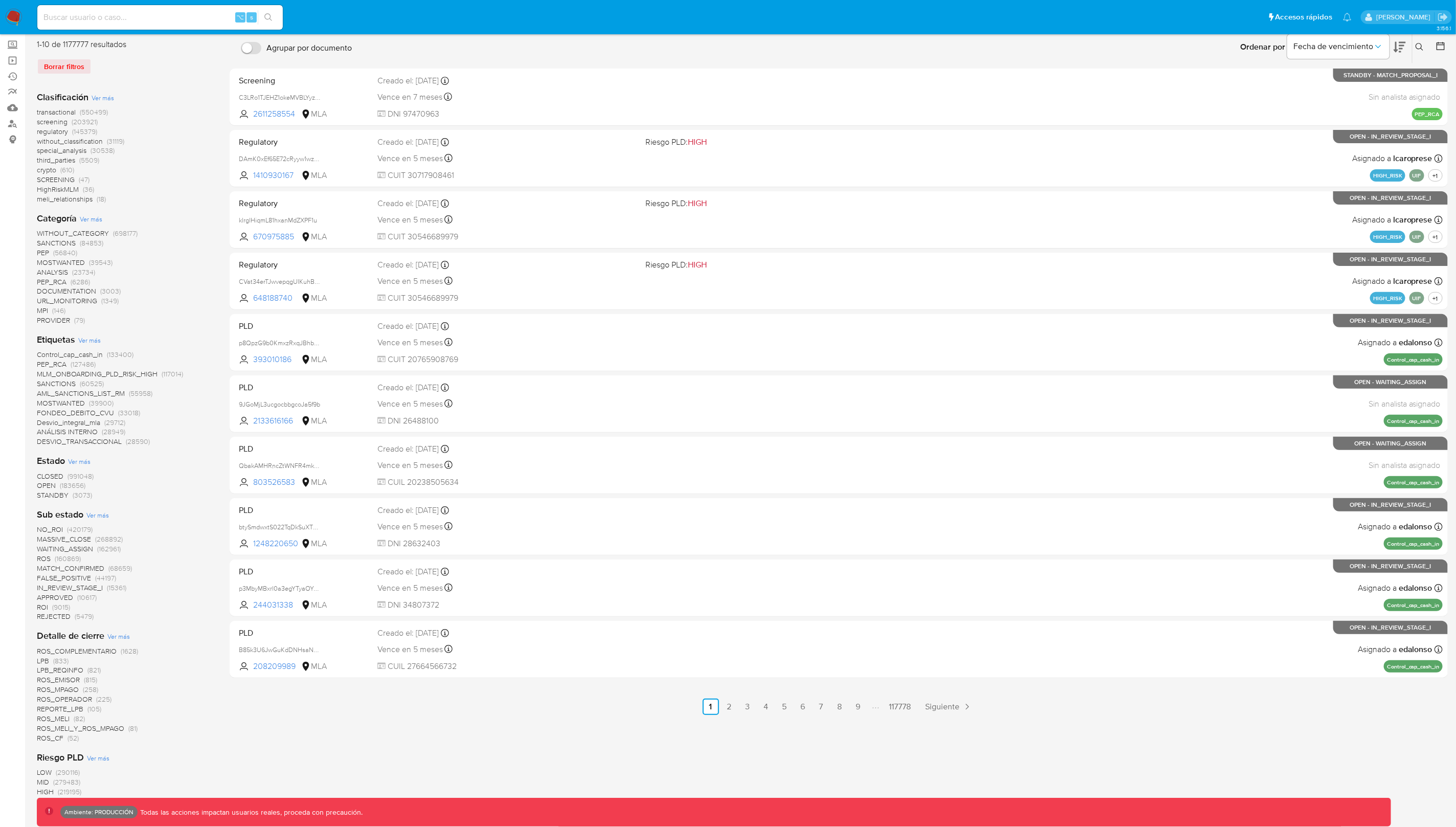
scroll to position [362, 0]
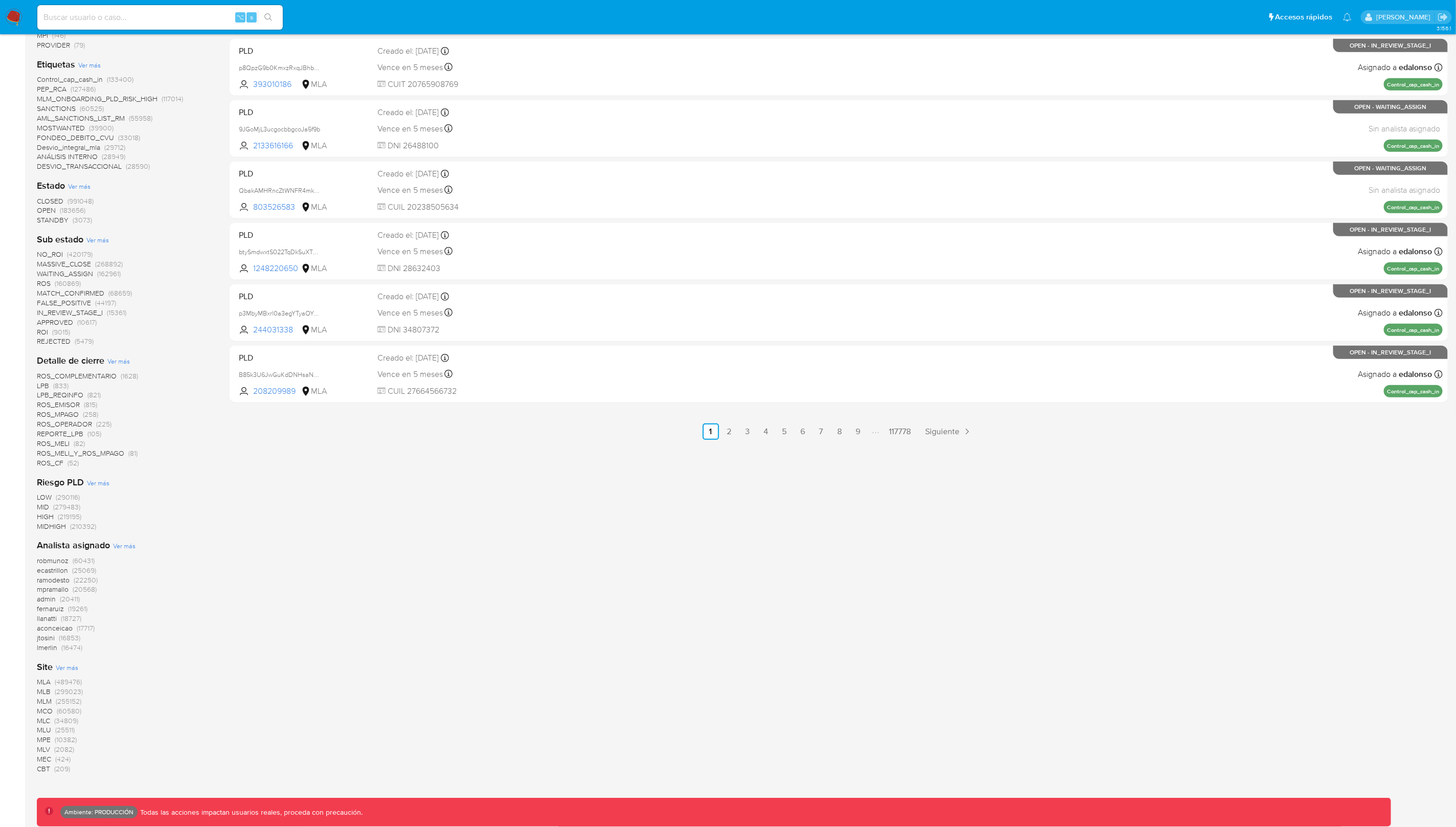
click at [48, 679] on span "MLA" at bounding box center [43, 681] width 14 height 10
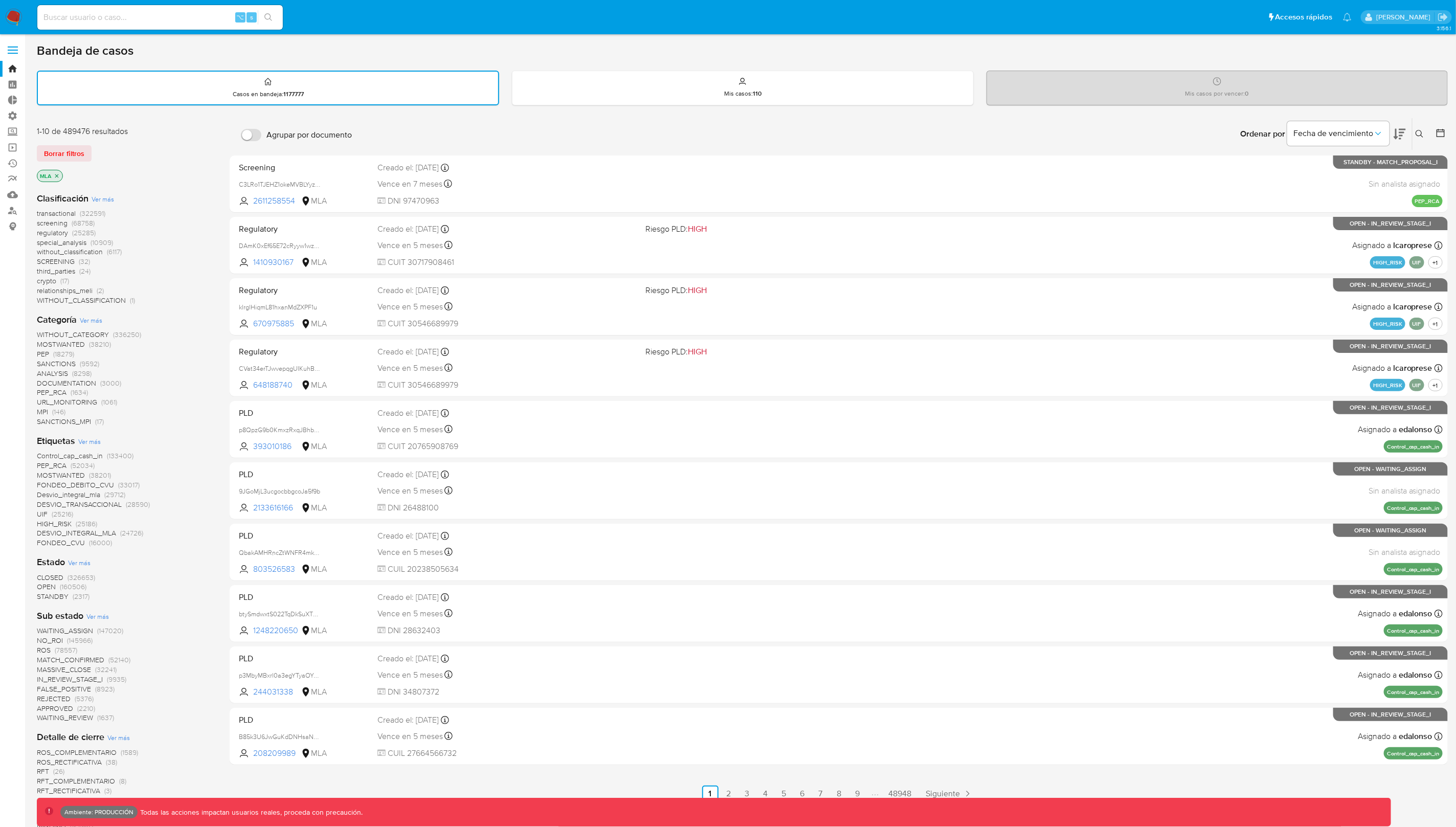
click at [68, 210] on span "transactional" at bounding box center [56, 212] width 39 height 10
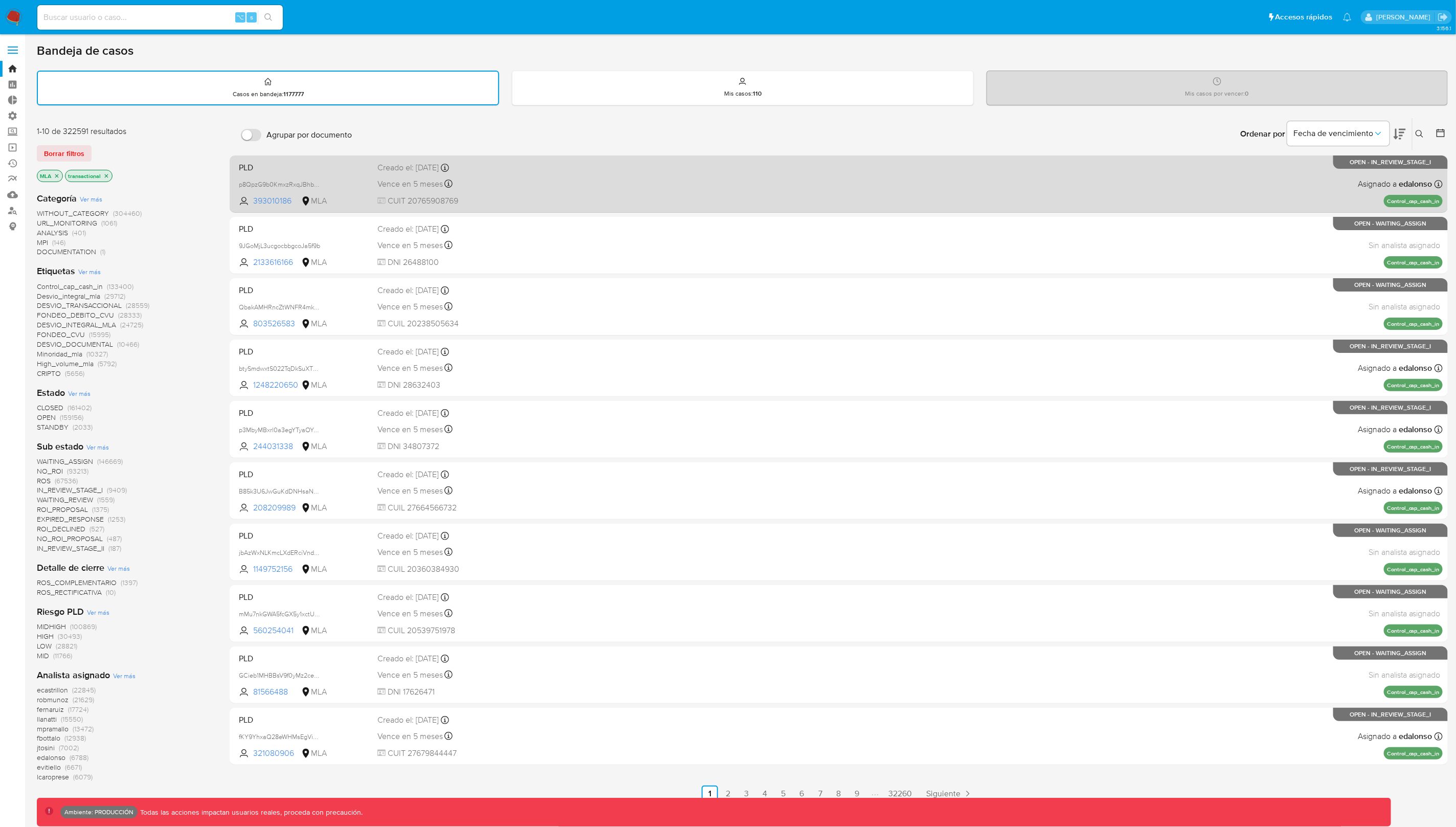
click at [619, 177] on div "Vence en 5 meses Vence el 22/01/2026 23:26:22" at bounding box center [508, 183] width 260 height 14
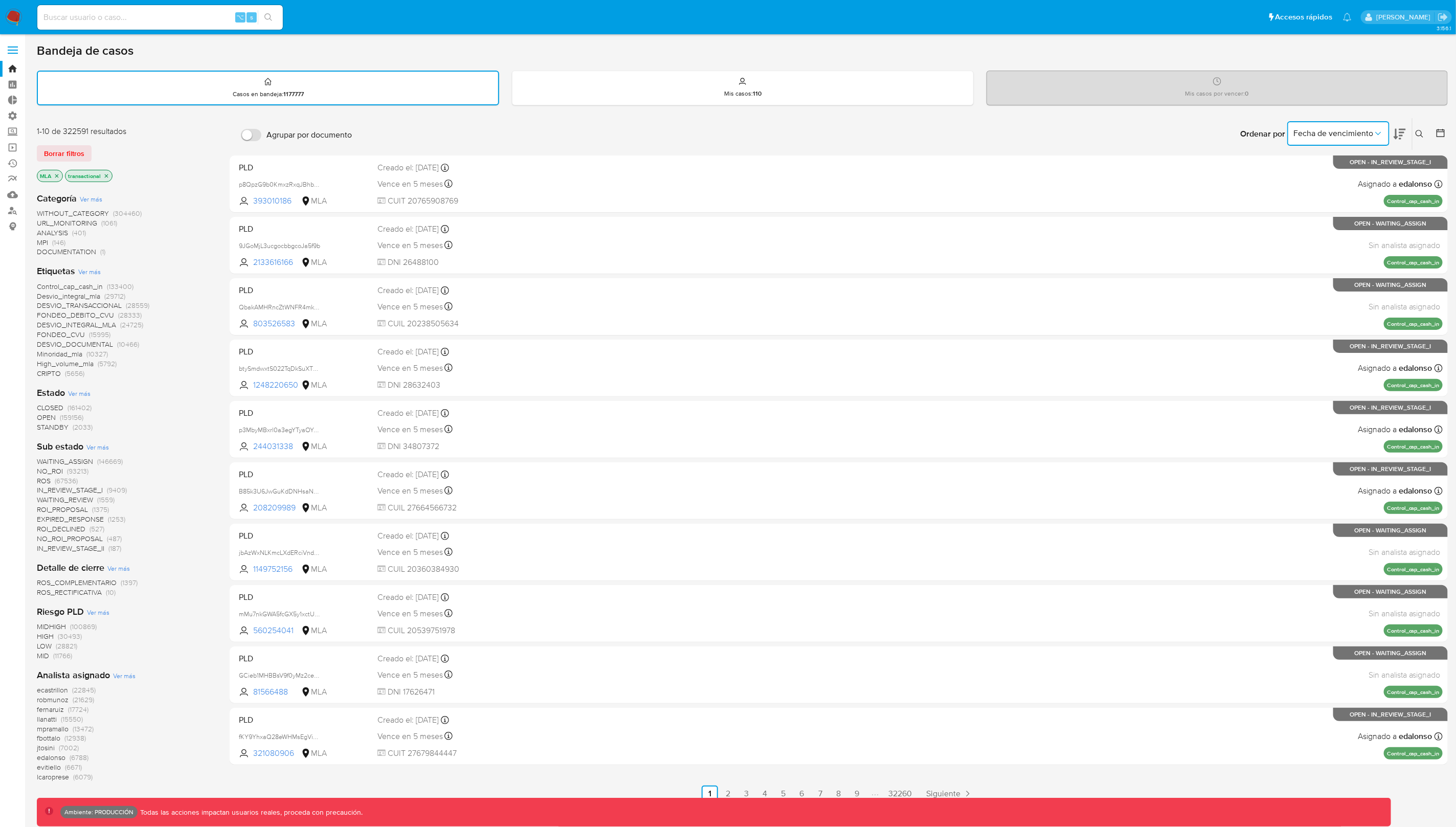
click at [1362, 143] on button "Fecha de vencimiento" at bounding box center [1338, 133] width 102 height 24
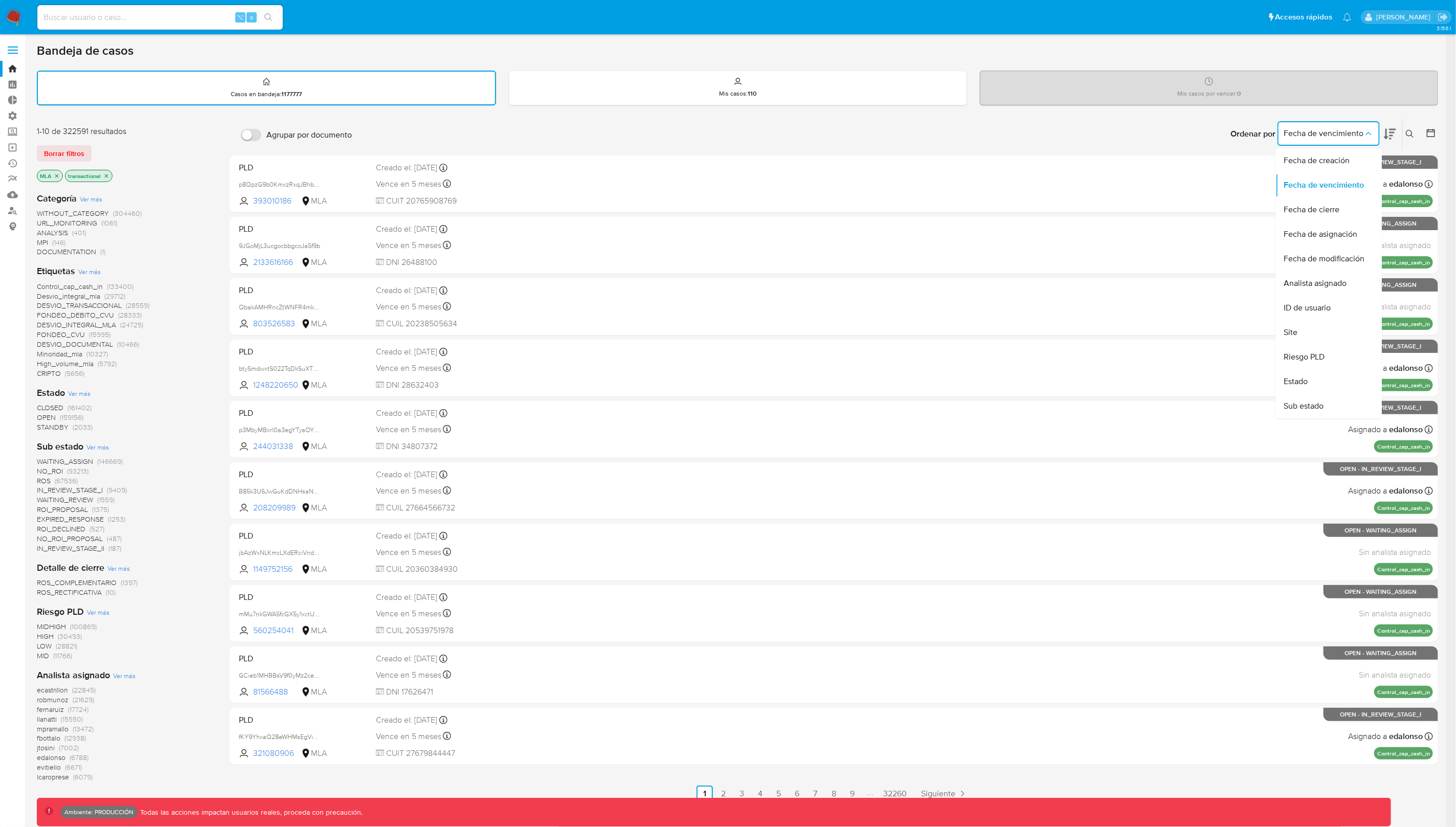
click at [1190, 131] on div "Ordenar por Fecha de vencimiento Fecha de creación Fecha de vencimiento Fecha d…" at bounding box center [897, 134] width 1081 height 32
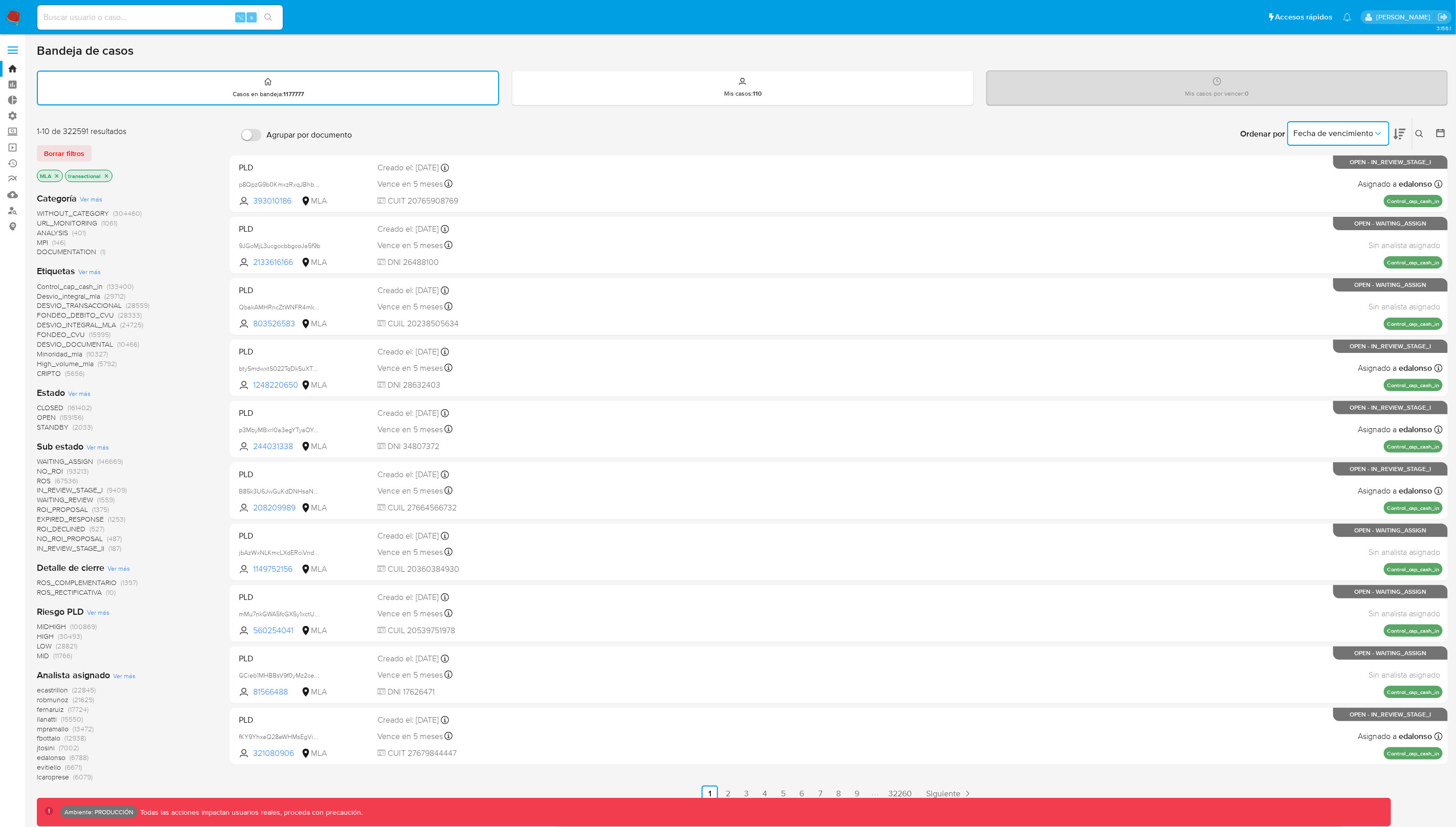
click at [1326, 128] on span "Fecha de vencimiento" at bounding box center [1333, 133] width 79 height 10
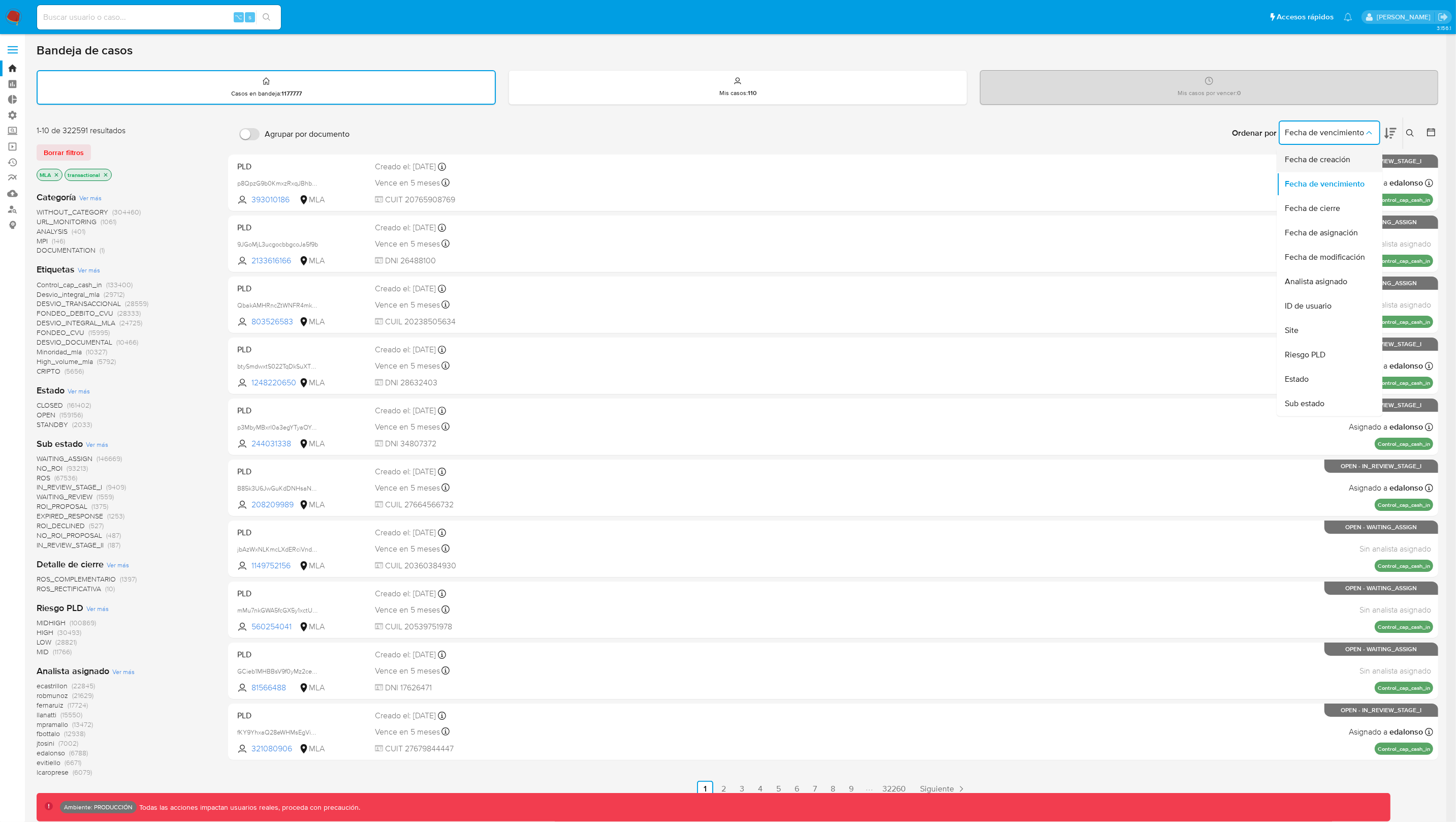
click at [1348, 166] on div "Fecha de creación" at bounding box center [1326, 160] width 83 height 24
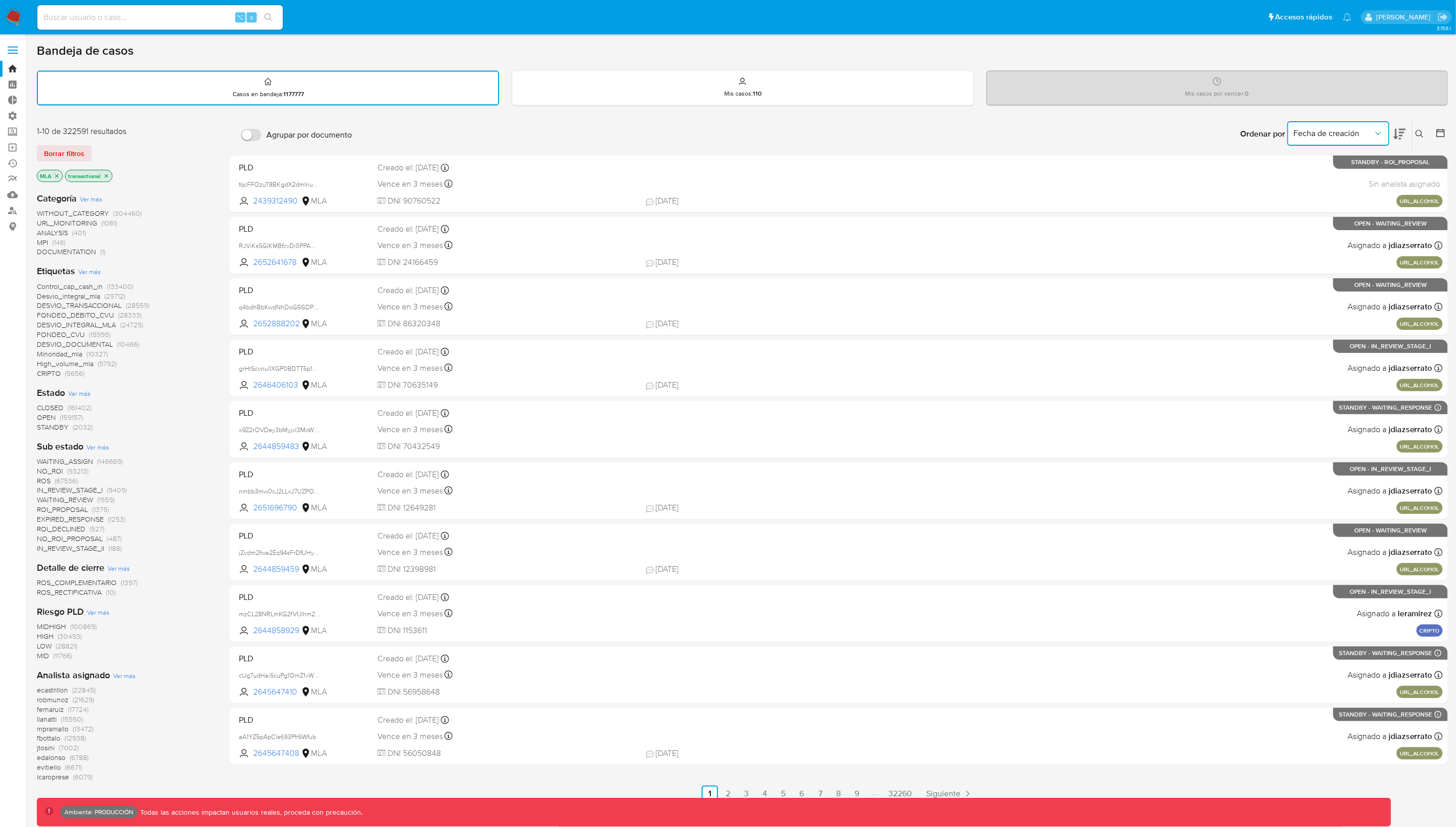
click at [1348, 128] on span "Fecha de creación" at bounding box center [1333, 133] width 79 height 10
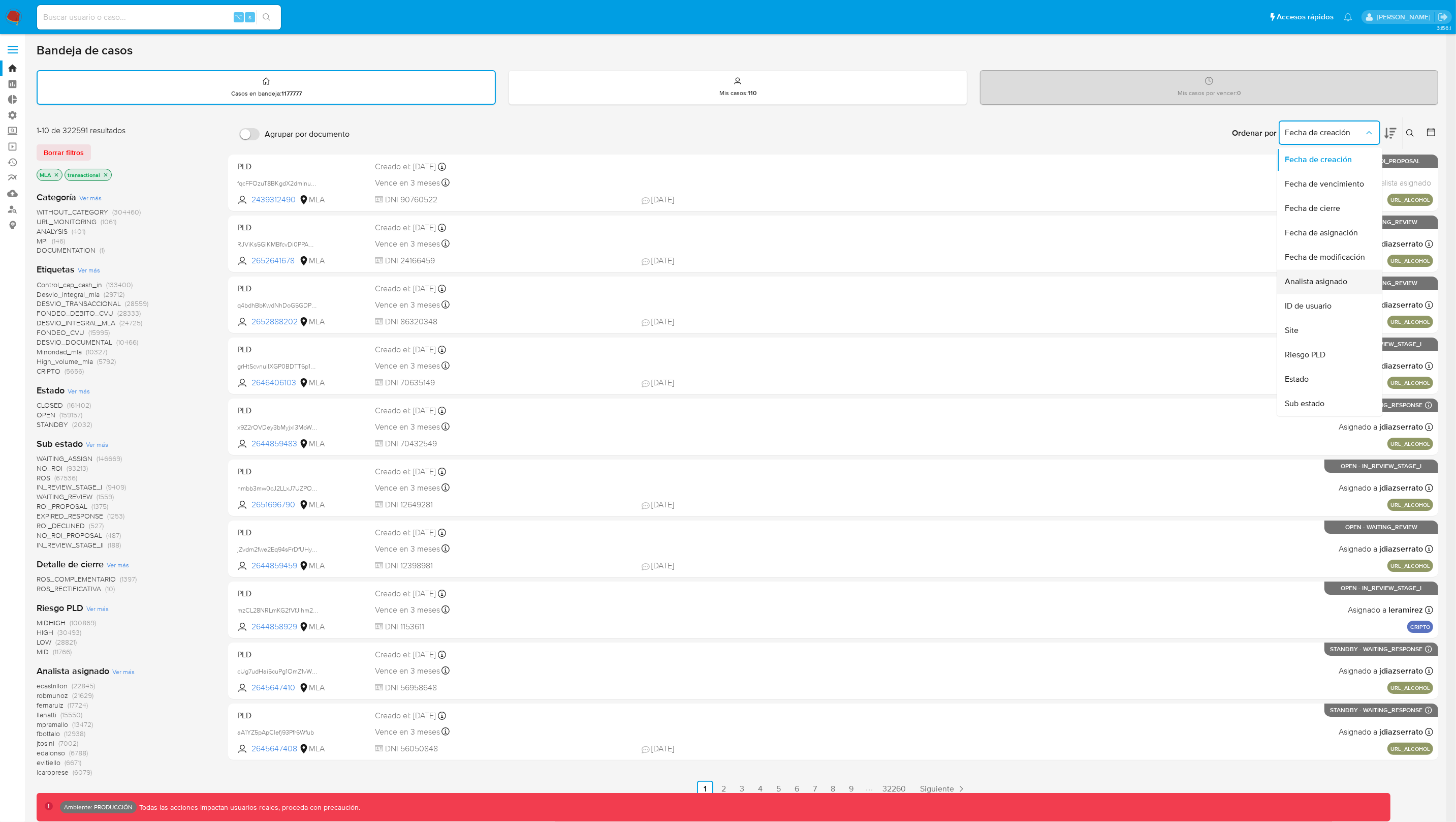
click at [1333, 281] on span "Analista asignado" at bounding box center [1316, 282] width 63 height 10
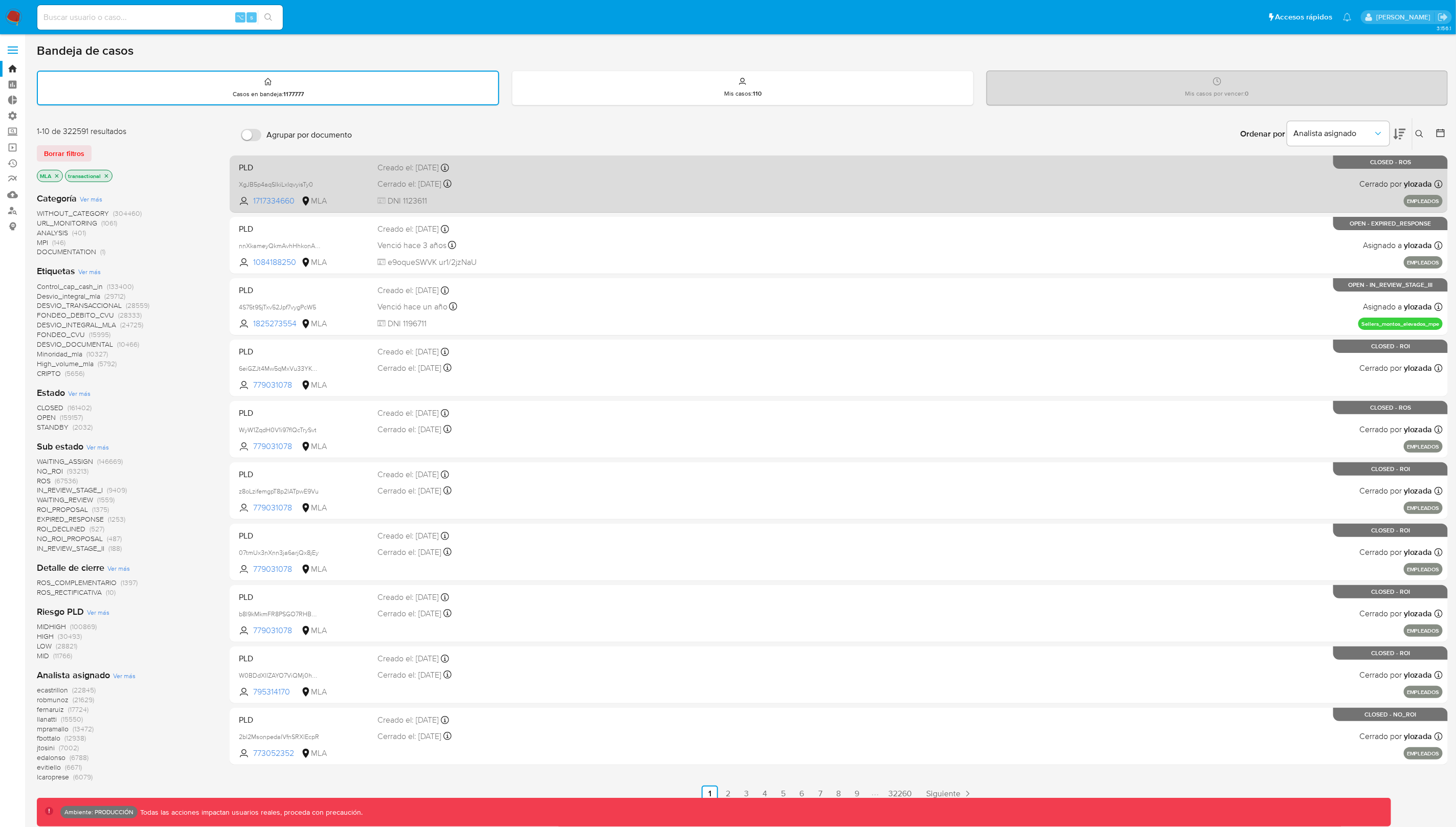
click at [1261, 192] on div "PLD XgJB5p4aqSIkiLxIqvyisTy0 1717334660 MLA Creado el: 08/03/2024 Creado el: 08…" at bounding box center [838, 183] width 1208 height 51
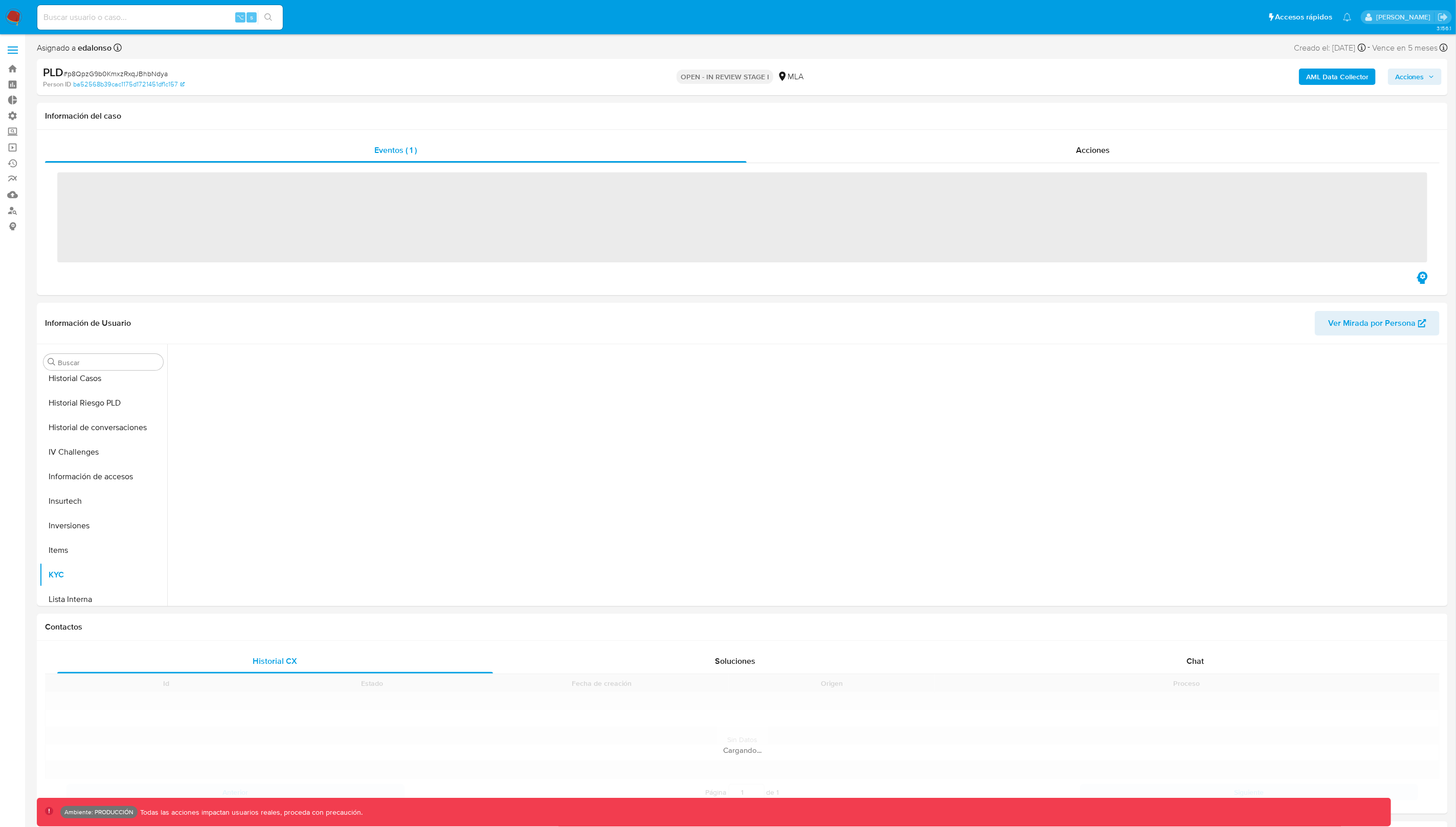
scroll to position [430, 0]
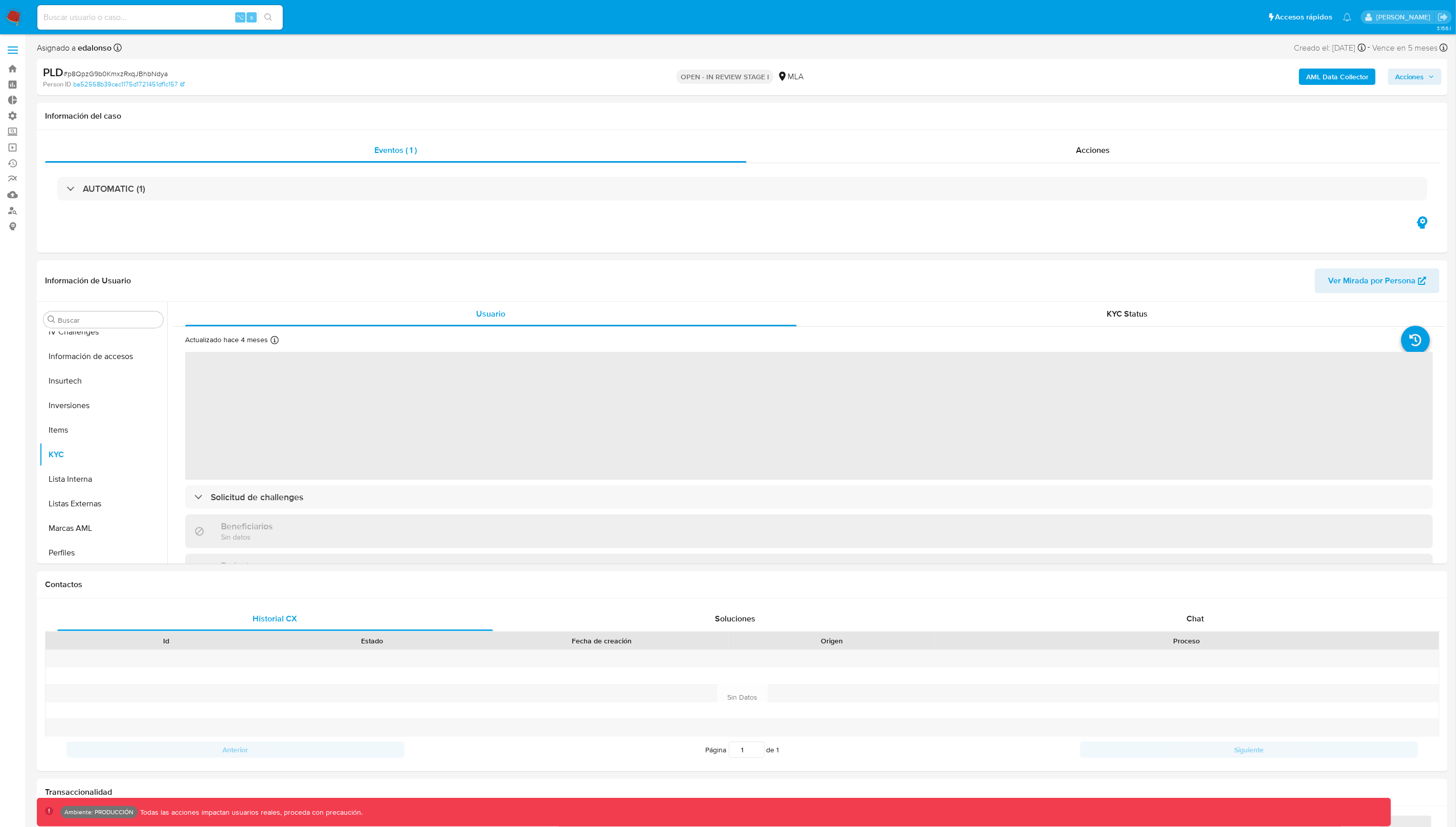
select select "10"
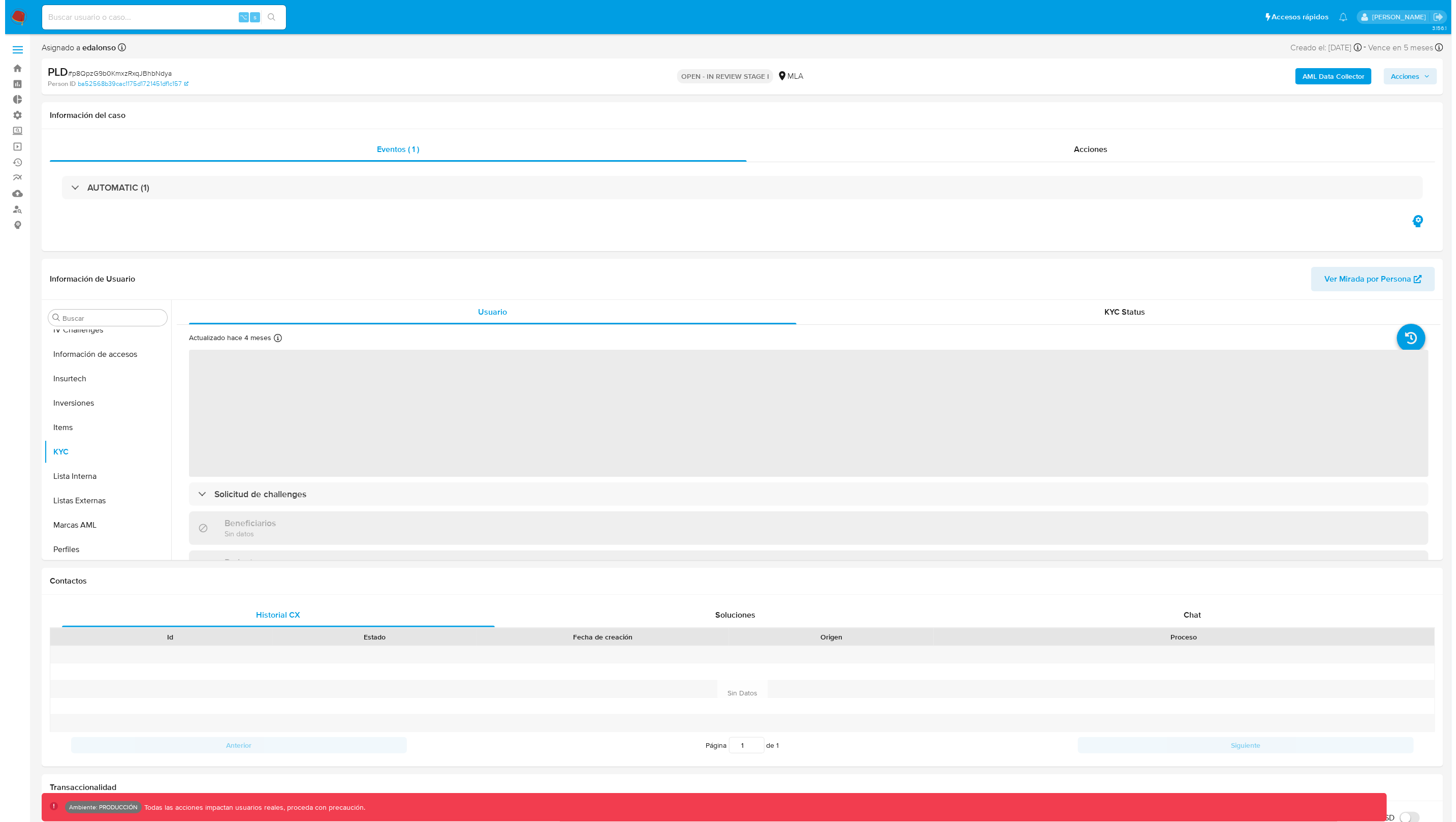
scroll to position [477, 0]
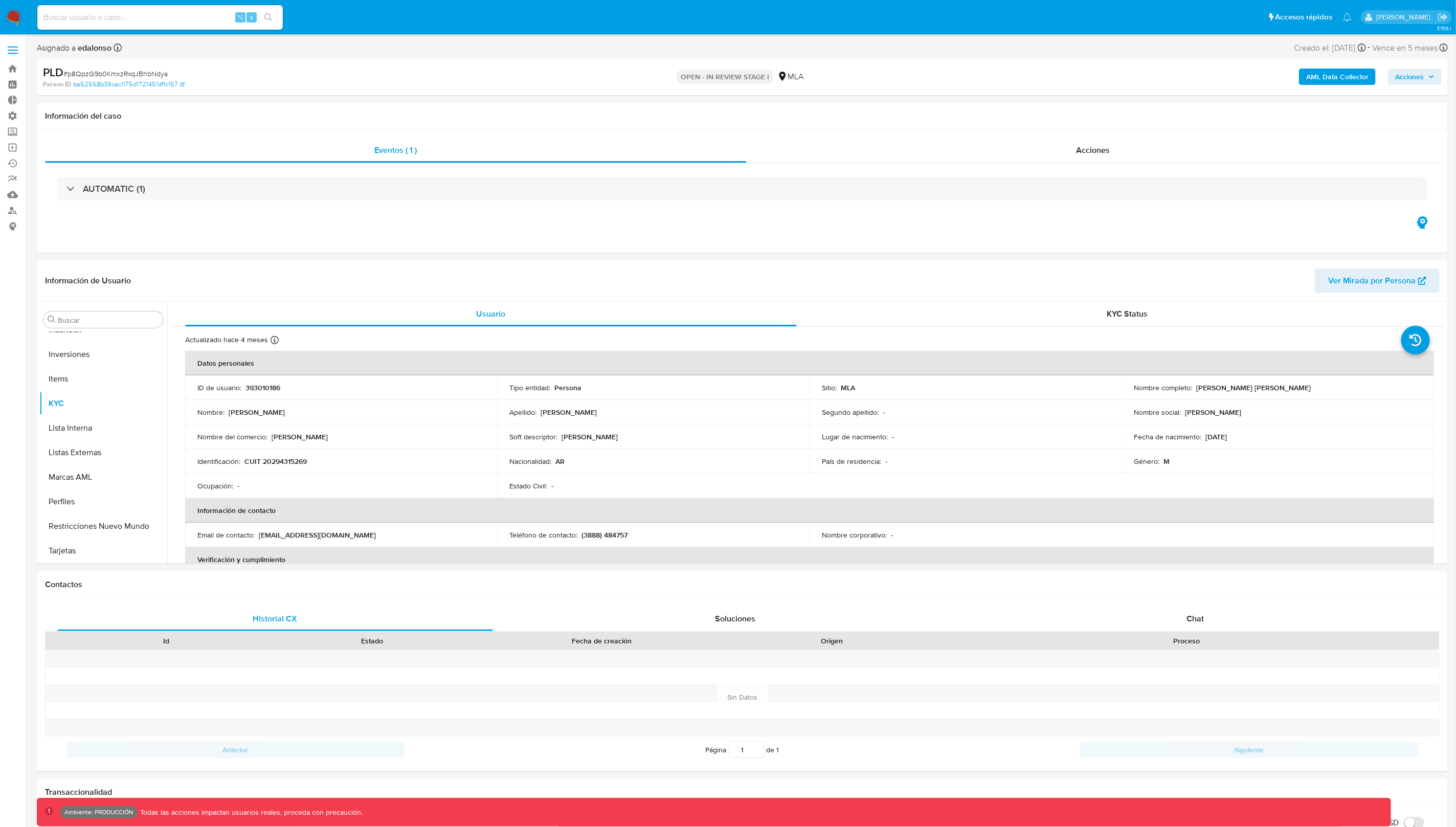
click at [1329, 80] on b "AML Data Collector" at bounding box center [1337, 77] width 62 height 16
click at [1337, 82] on b "AML Data Collector" at bounding box center [1337, 77] width 62 height 16
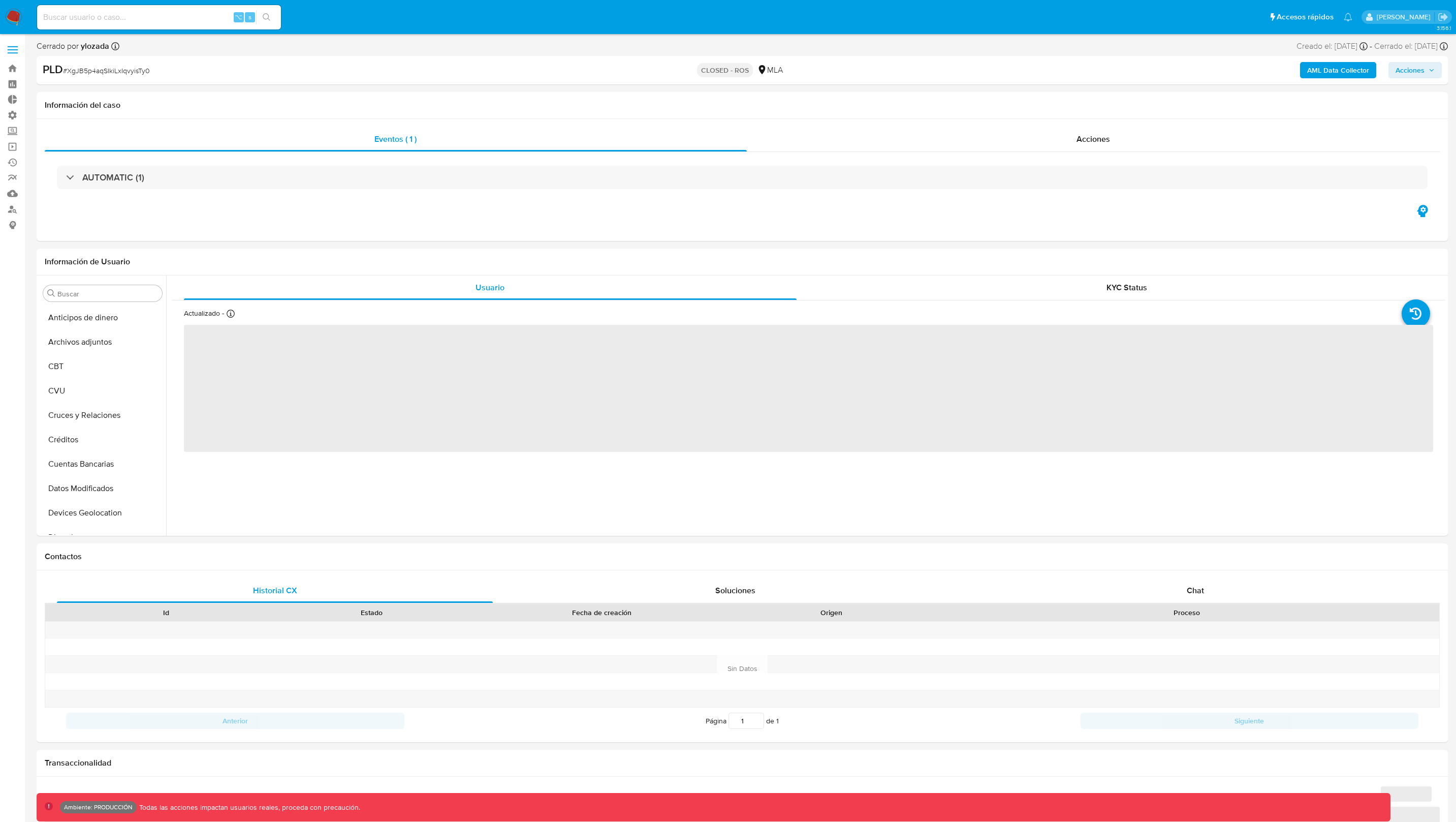
select select "10"
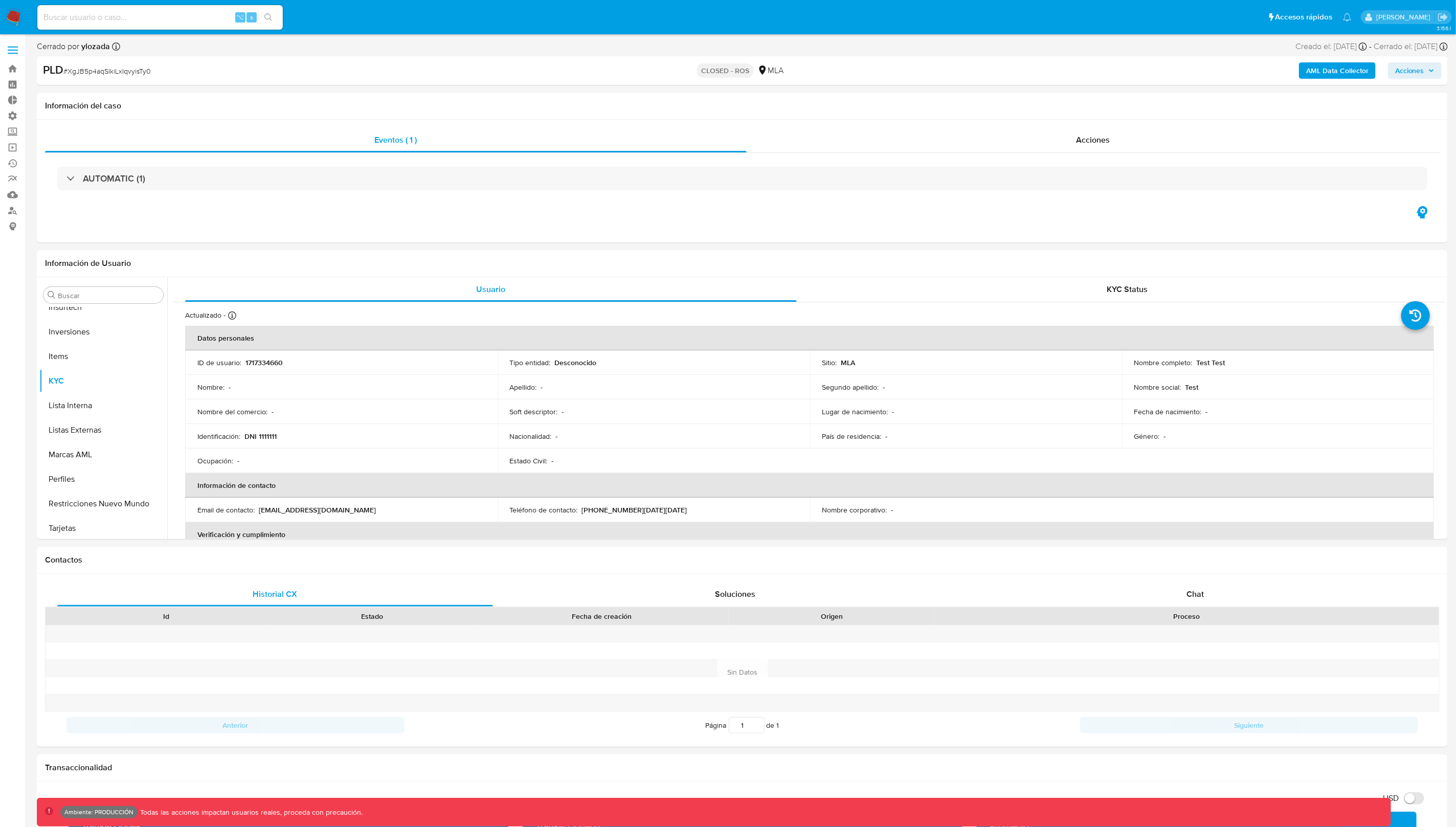
scroll to position [480, 0]
